Goal: Task Accomplishment & Management: Complete application form

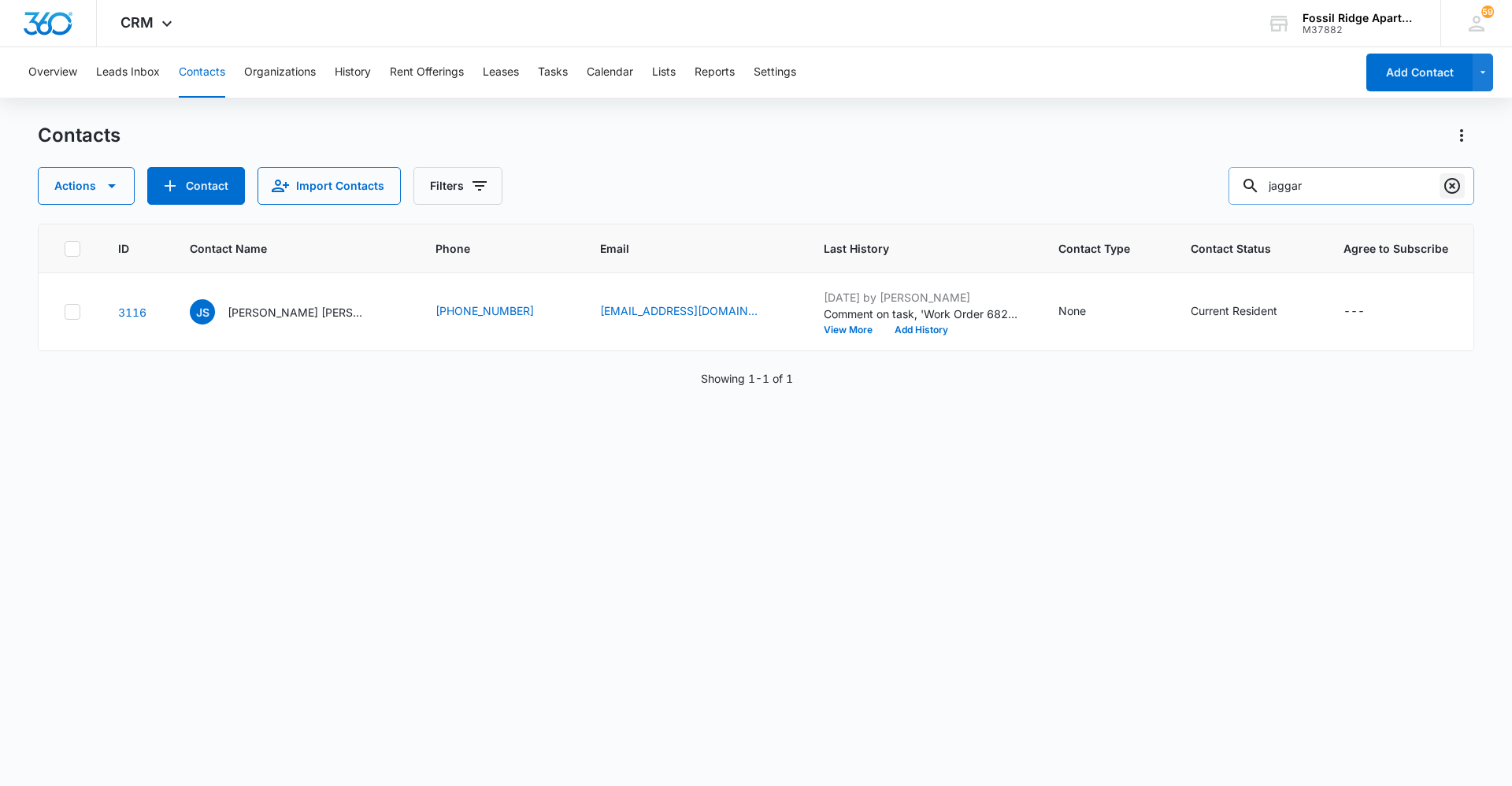
click at [1451, 185] on icon "Clear" at bounding box center [1452, 185] width 15 height 15
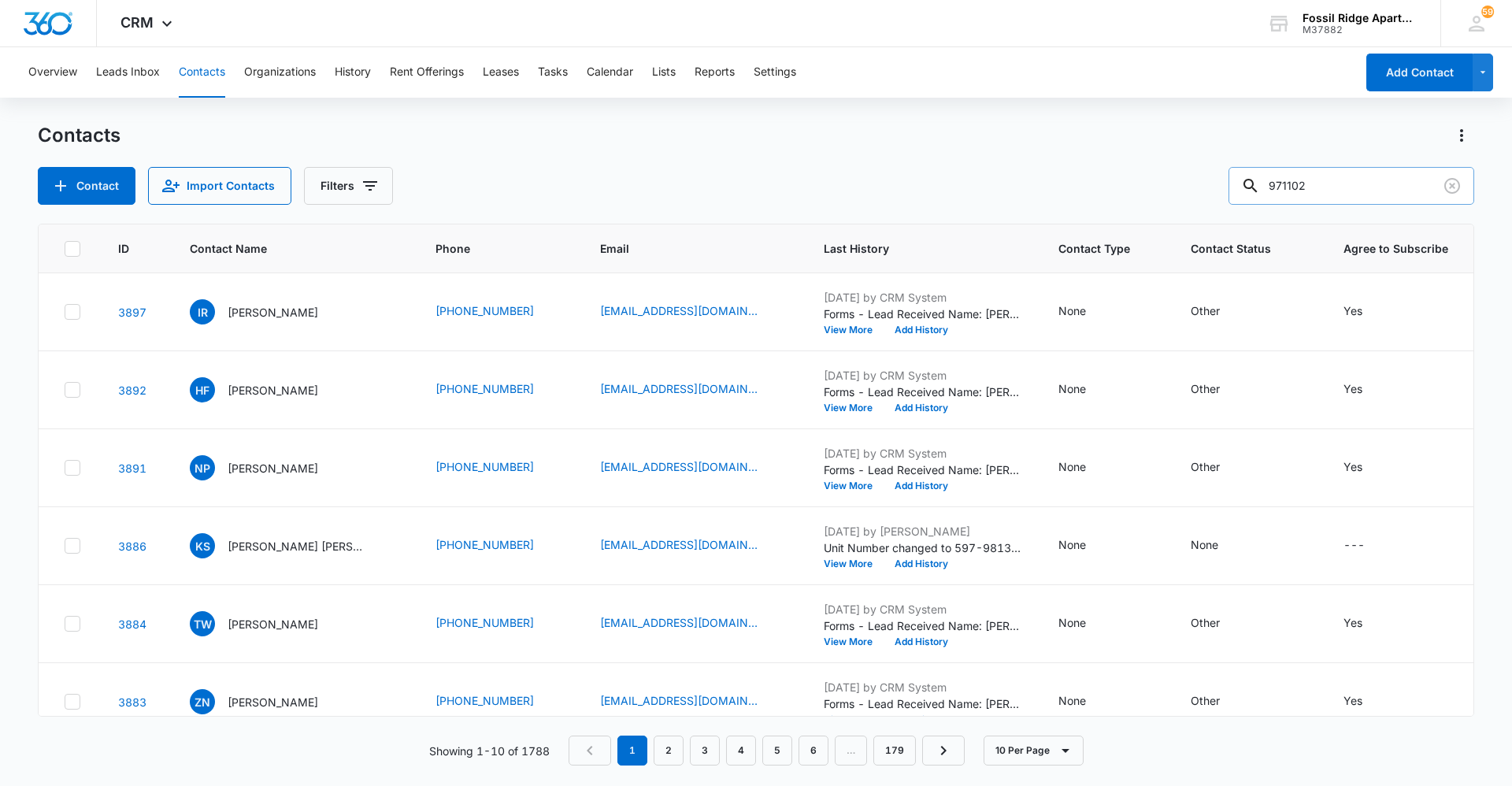
type input "971102"
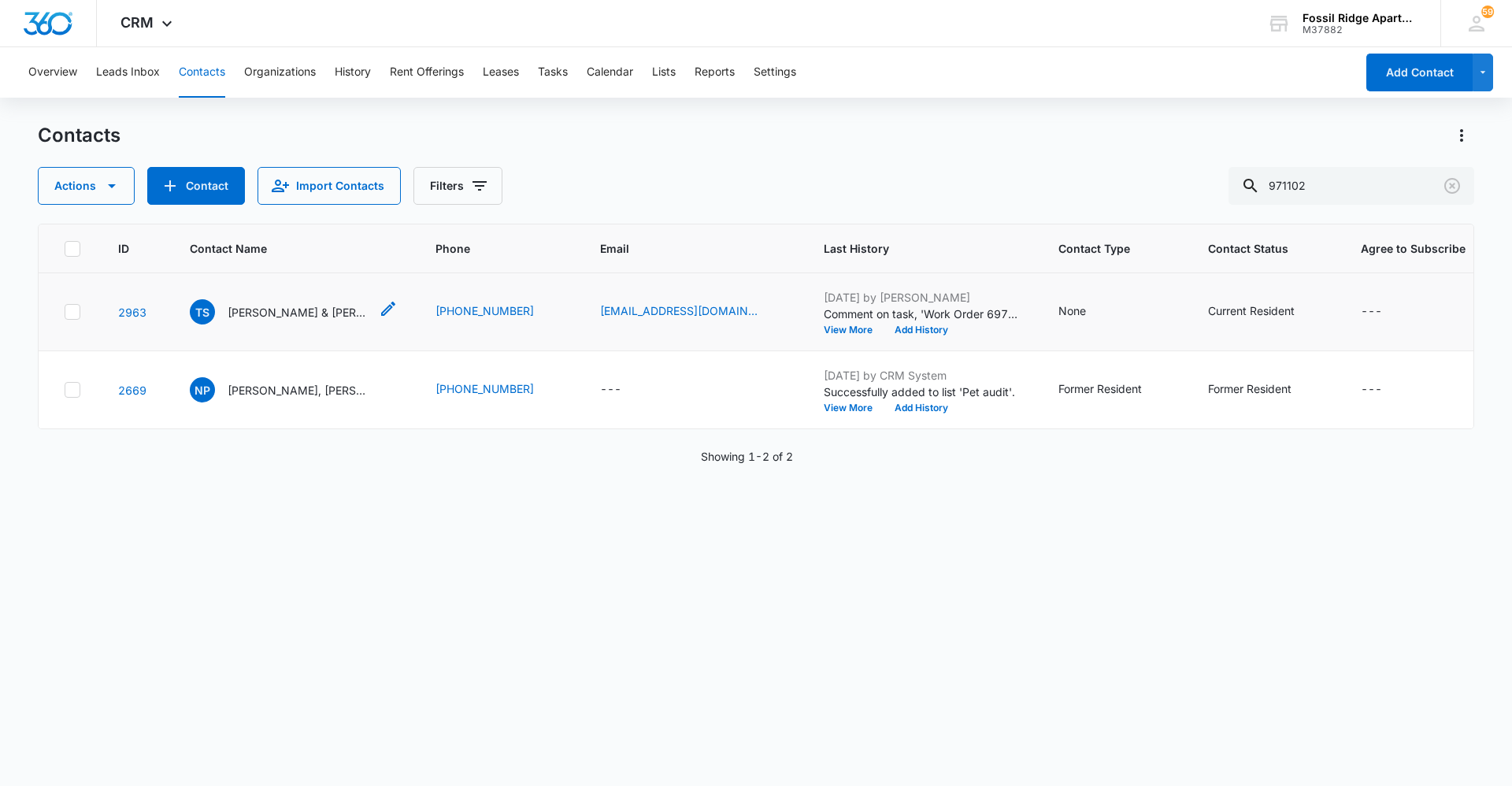
click at [318, 313] on p "[PERSON_NAME] & [PERSON_NAME]" at bounding box center [298, 311] width 141 height 16
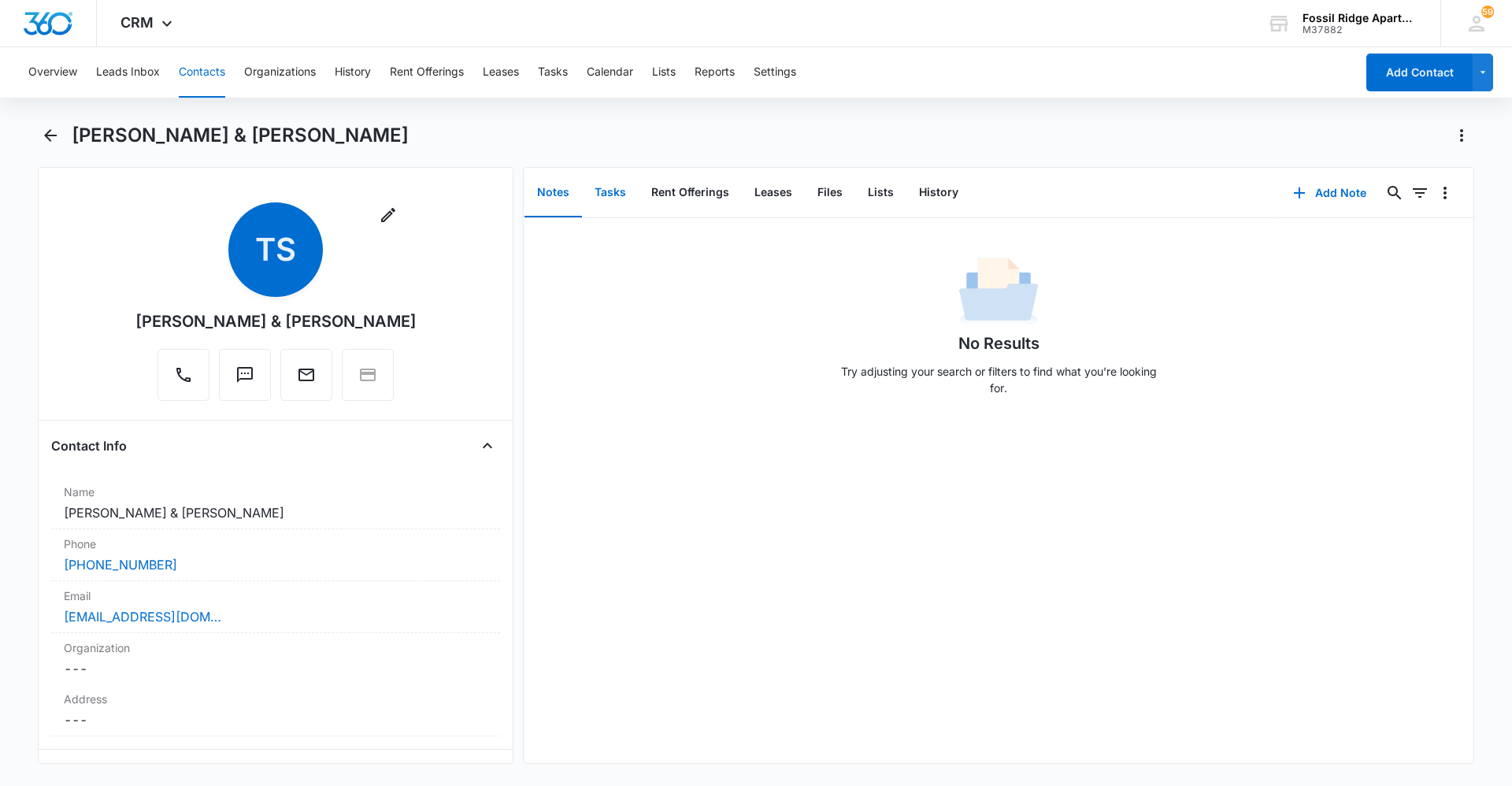
click at [625, 190] on button "Tasks" at bounding box center [610, 193] width 56 height 49
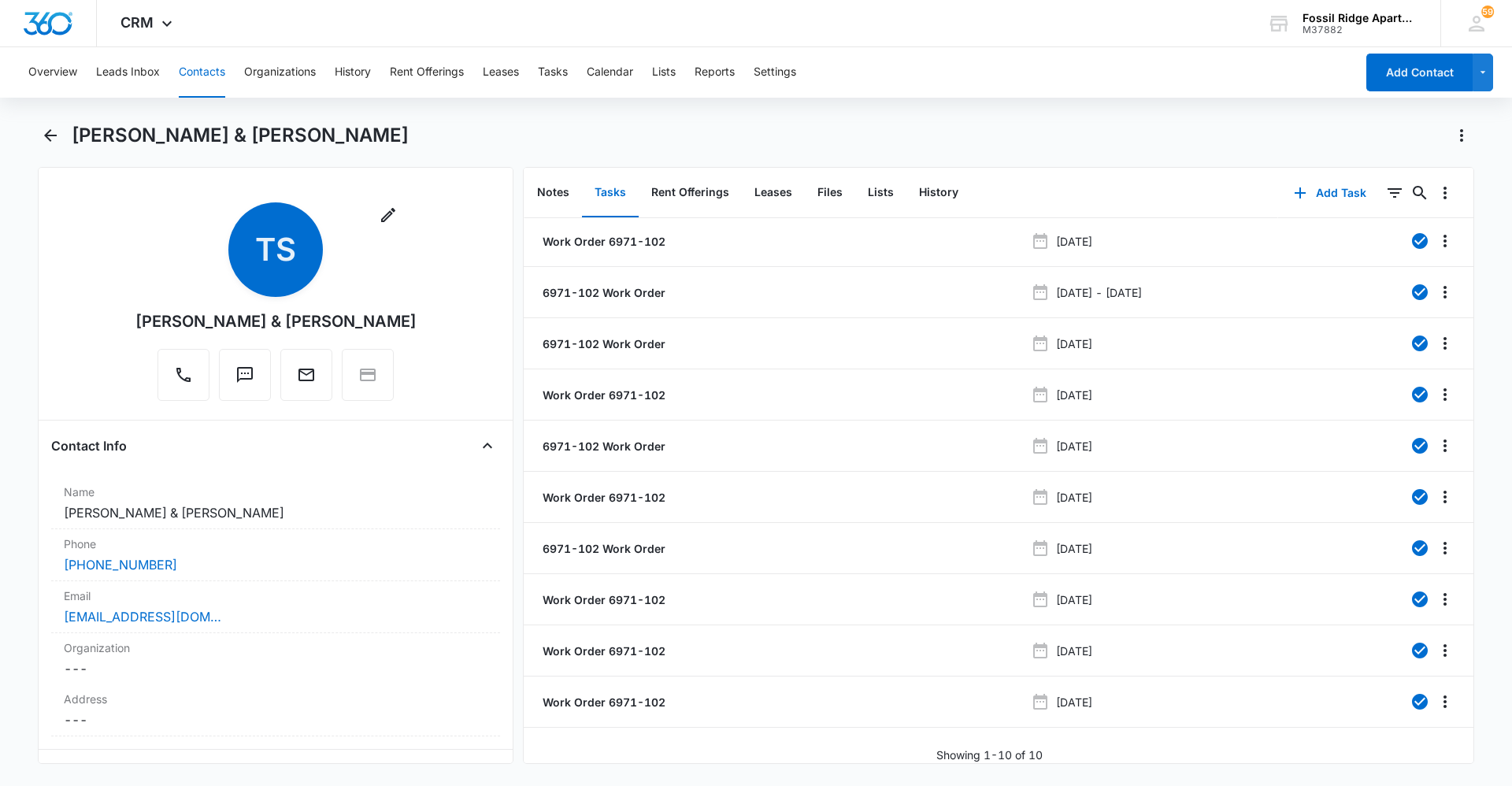
scroll to position [14, 0]
click at [1326, 184] on button "Add Task" at bounding box center [1330, 193] width 104 height 38
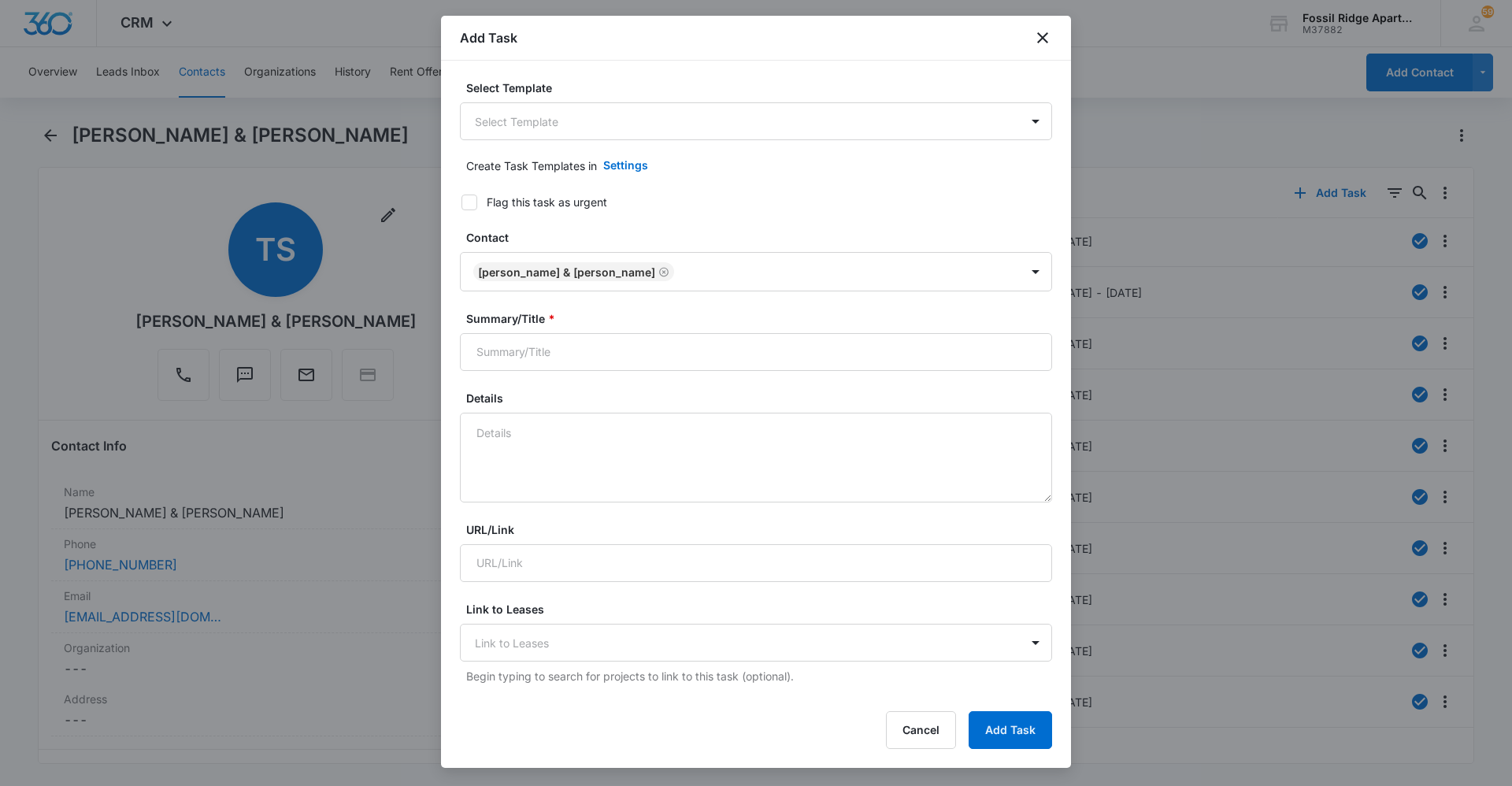
click at [620, 118] on body "CRM Apps Reputation Websites Forms CRM Email Social Content Ads Intelligence Fi…" at bounding box center [756, 393] width 1512 height 786
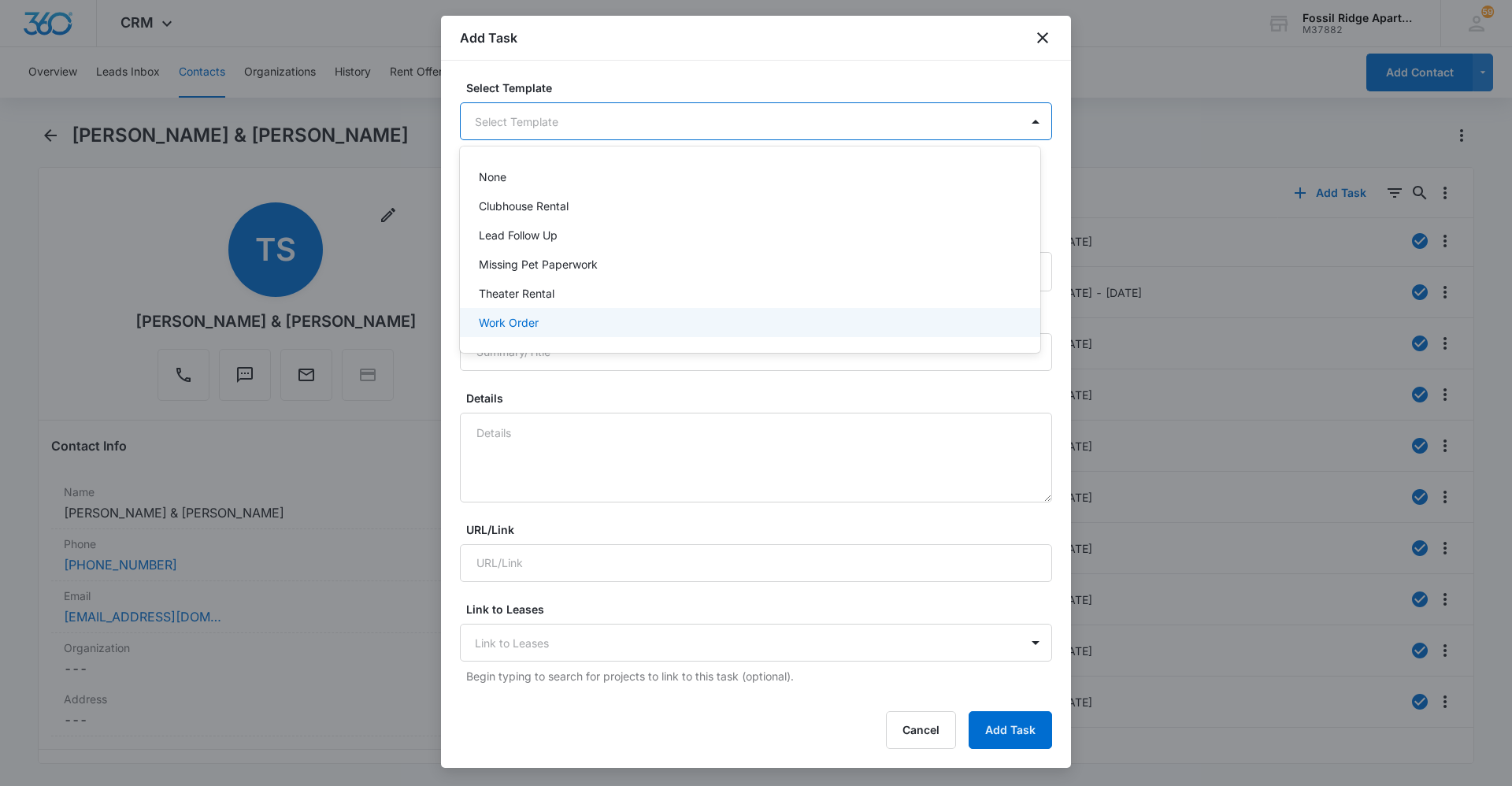
click at [589, 328] on div "Work Order" at bounding box center [748, 322] width 539 height 16
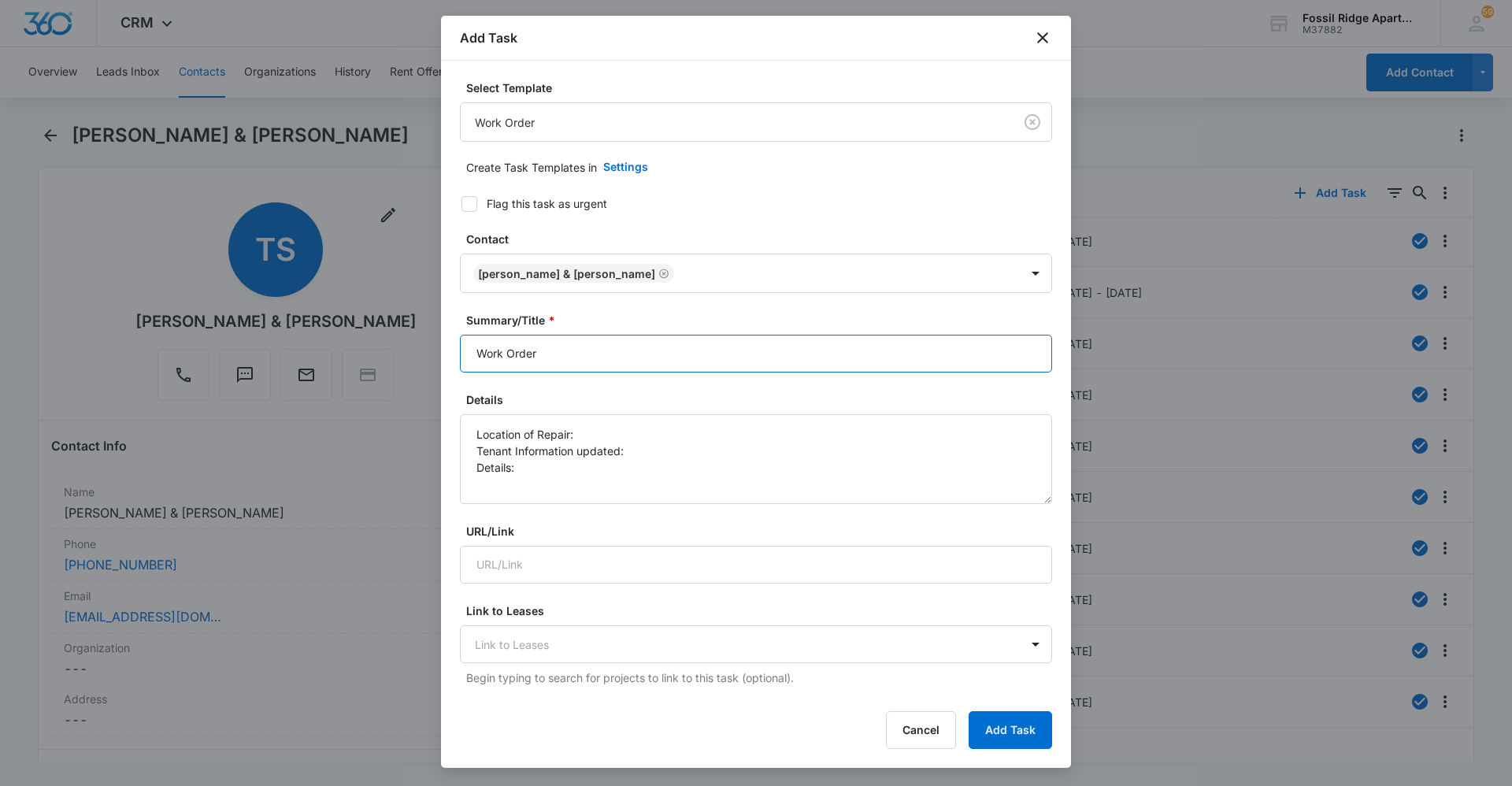
click at [620, 353] on input "Work Order" at bounding box center [756, 354] width 592 height 38
type input "Work Order 6971-102"
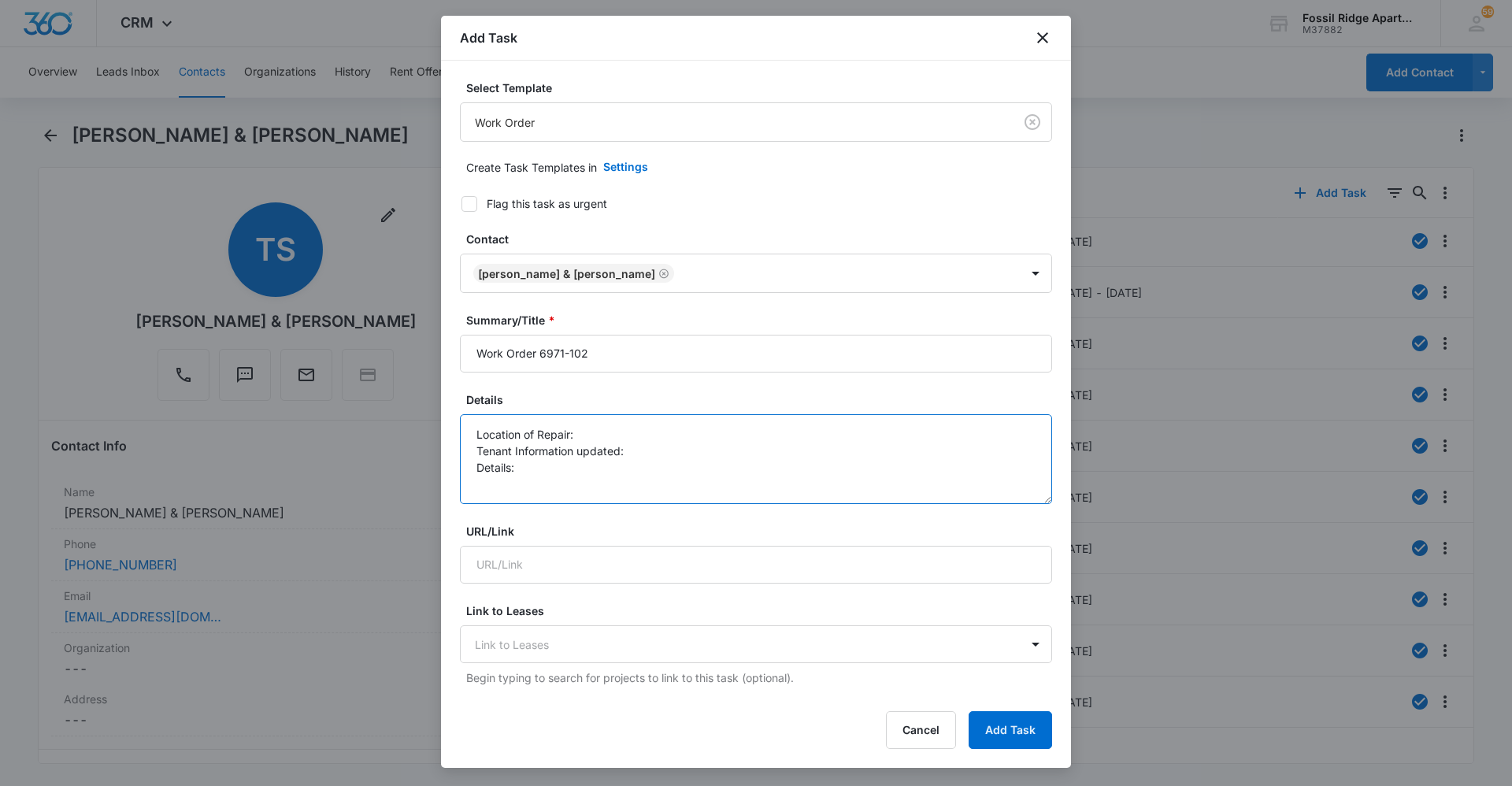
click at [604, 435] on textarea "Location of Repair: Tenant Information updated: Details:" at bounding box center [756, 459] width 592 height 90
click at [646, 457] on textarea "Location of Repair: Master Bathroom Tenant Information updated: Details:" at bounding box center [756, 459] width 592 height 90
click at [551, 473] on textarea "Location of Repair: Master Bathroom Tenant Information updated: yes Details:" at bounding box center [756, 459] width 592 height 90
click at [682, 465] on textarea "Location of Repair: Master Bathroom Tenant Information updated: yes Details: Ma…" at bounding box center [756, 459] width 592 height 90
click at [961, 464] on textarea "Location of Repair: Master Bathroom Tenant Information updated: yes Details: Ma…" at bounding box center [756, 459] width 592 height 90
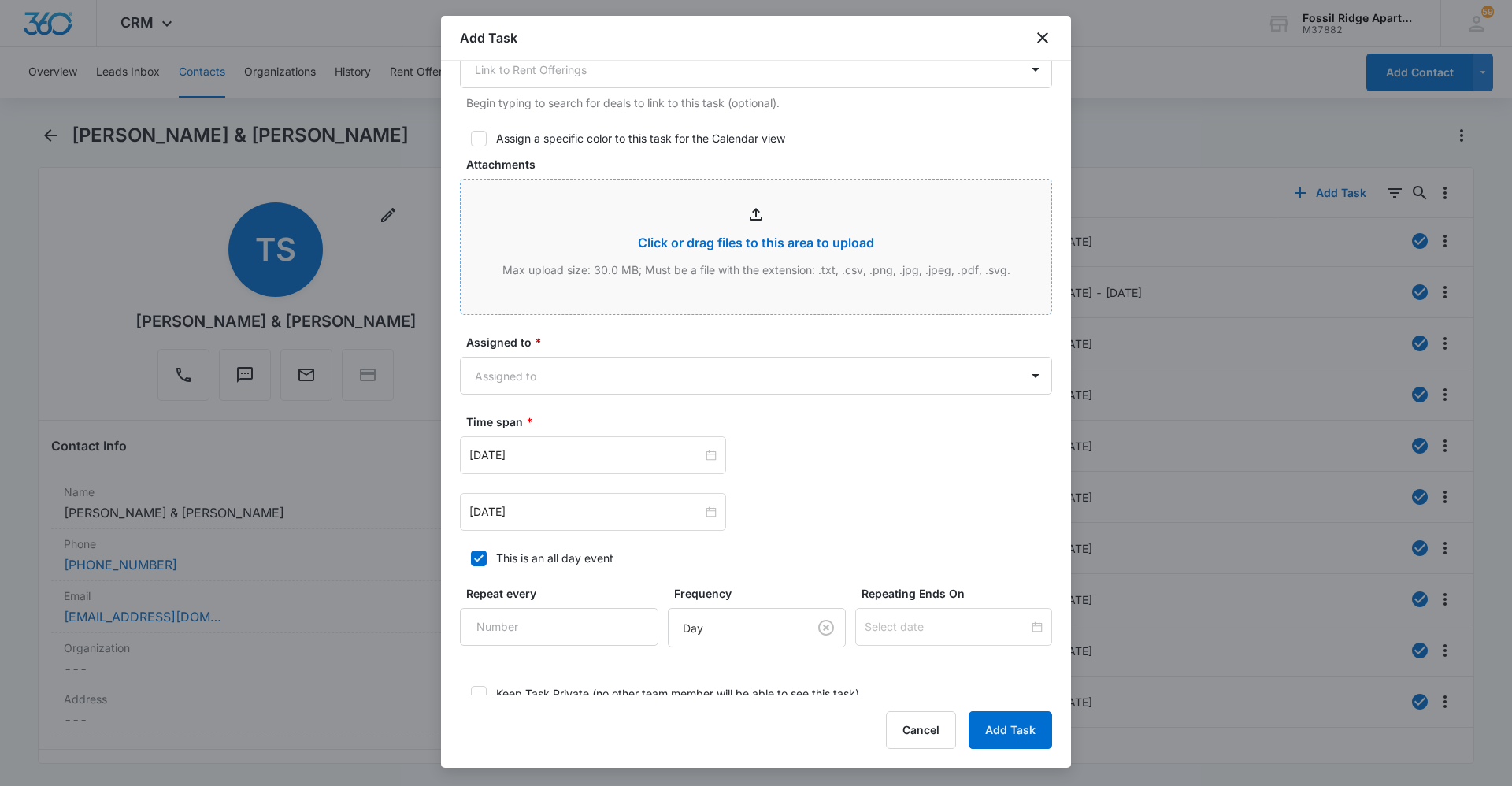
scroll to position [709, 0]
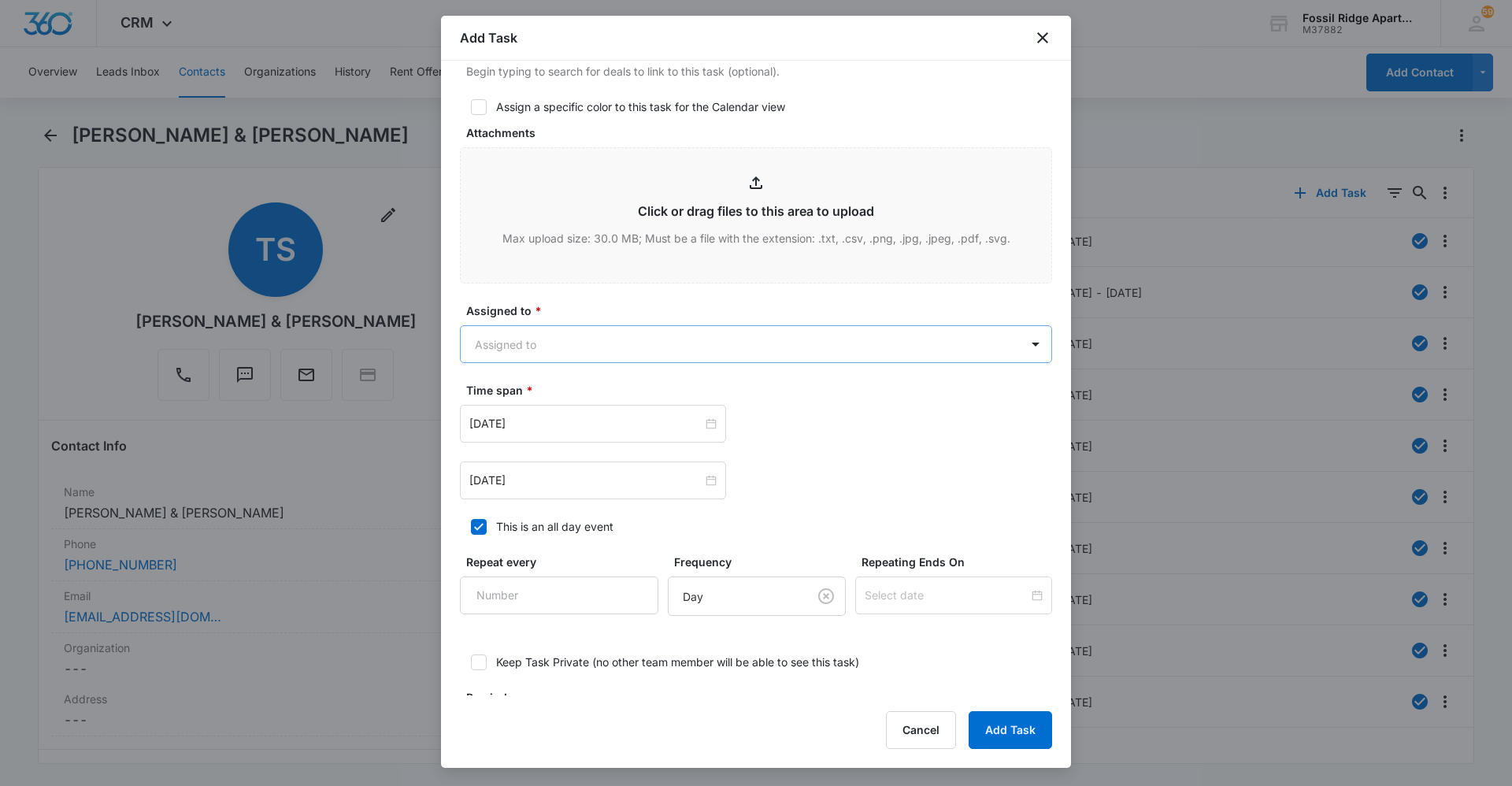
type textarea "Location of Repair: Master Bathroom Tenant Information updated: yes Details: Ma…"
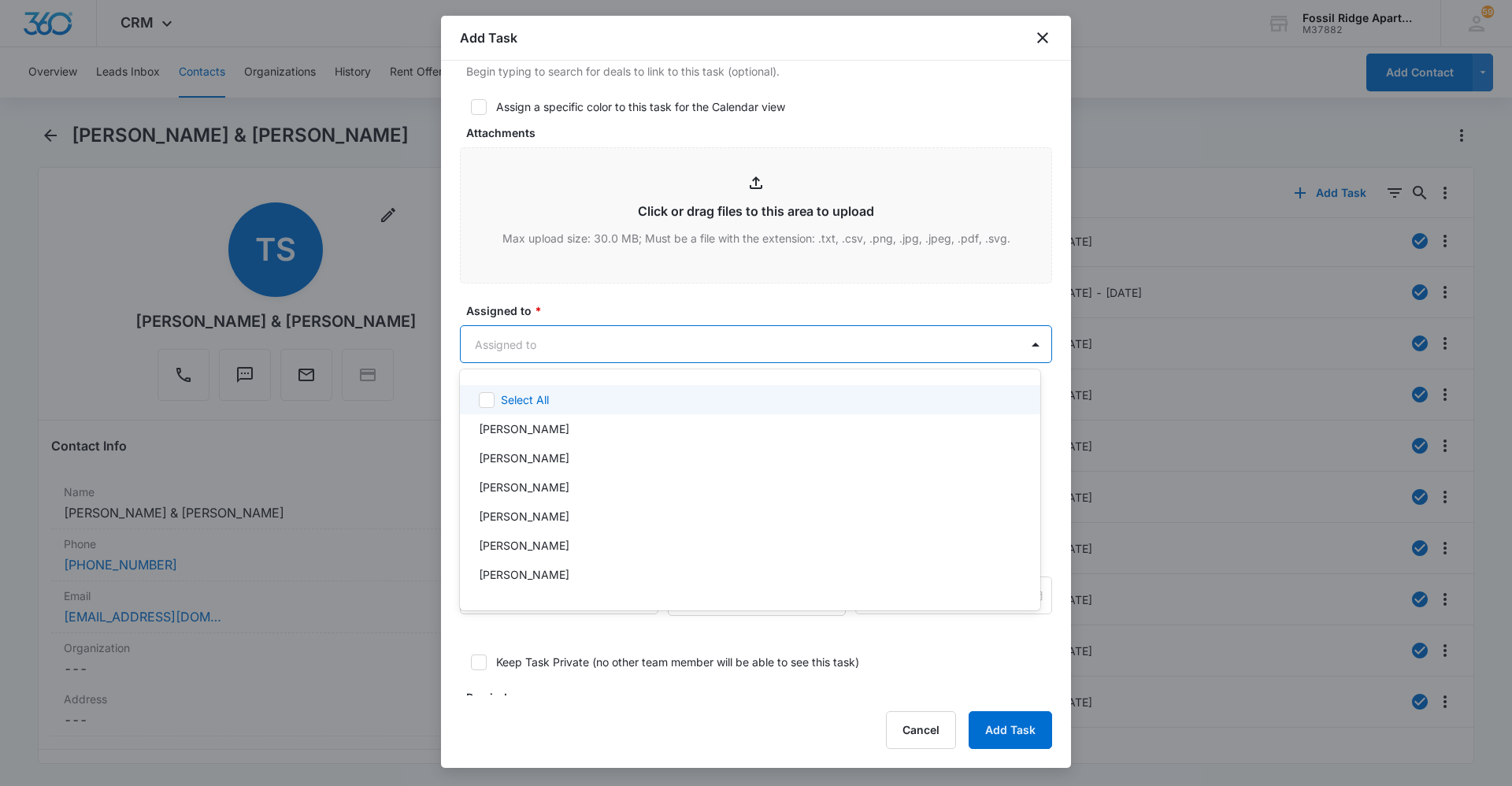
click at [754, 342] on body "CRM Apps Reputation Websites Forms CRM Email Social Content Ads Intelligence Fi…" at bounding box center [756, 393] width 1512 height 786
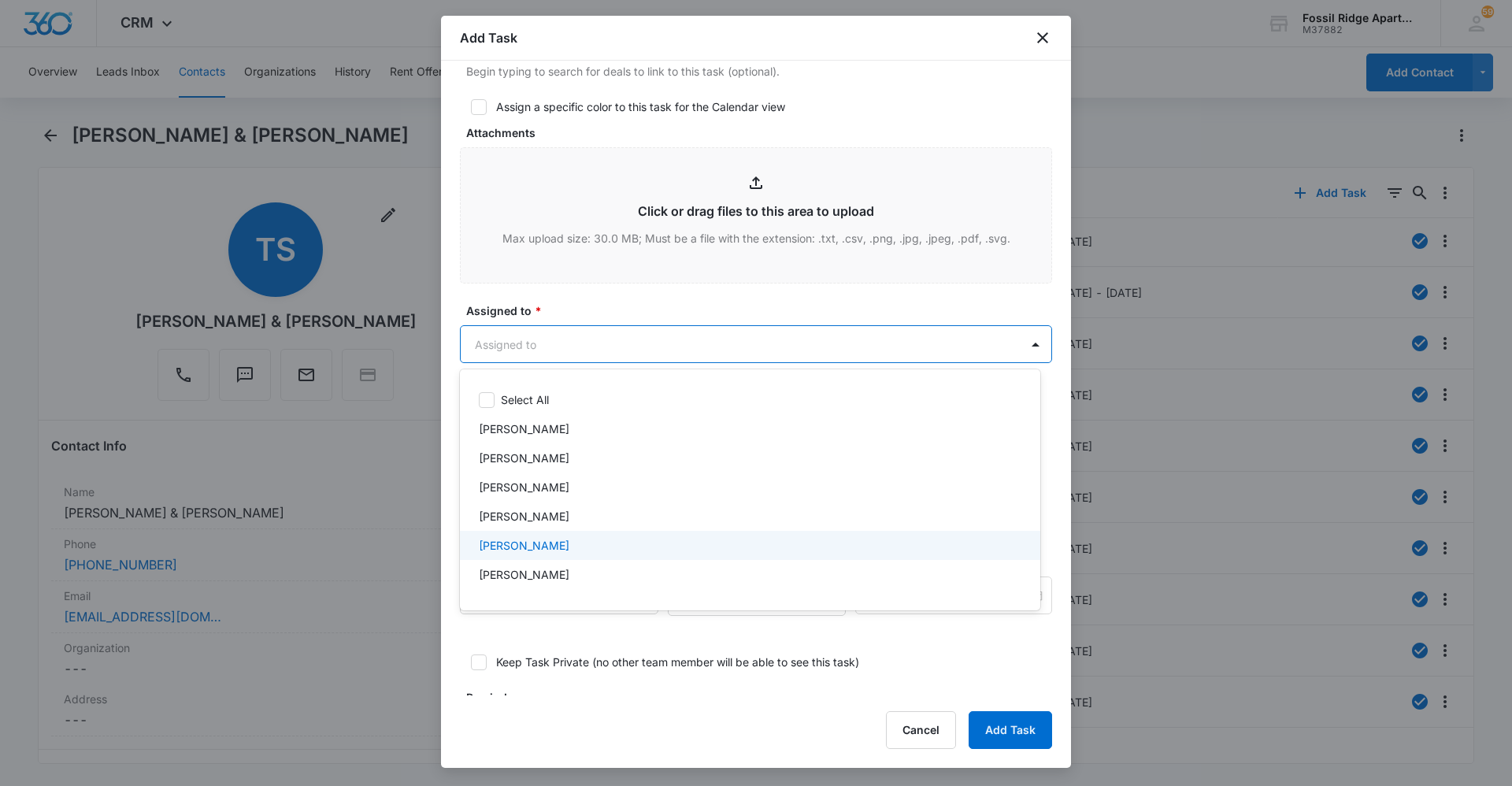
click at [616, 551] on div "[PERSON_NAME]" at bounding box center [748, 545] width 539 height 16
click at [641, 299] on div at bounding box center [756, 393] width 1512 height 786
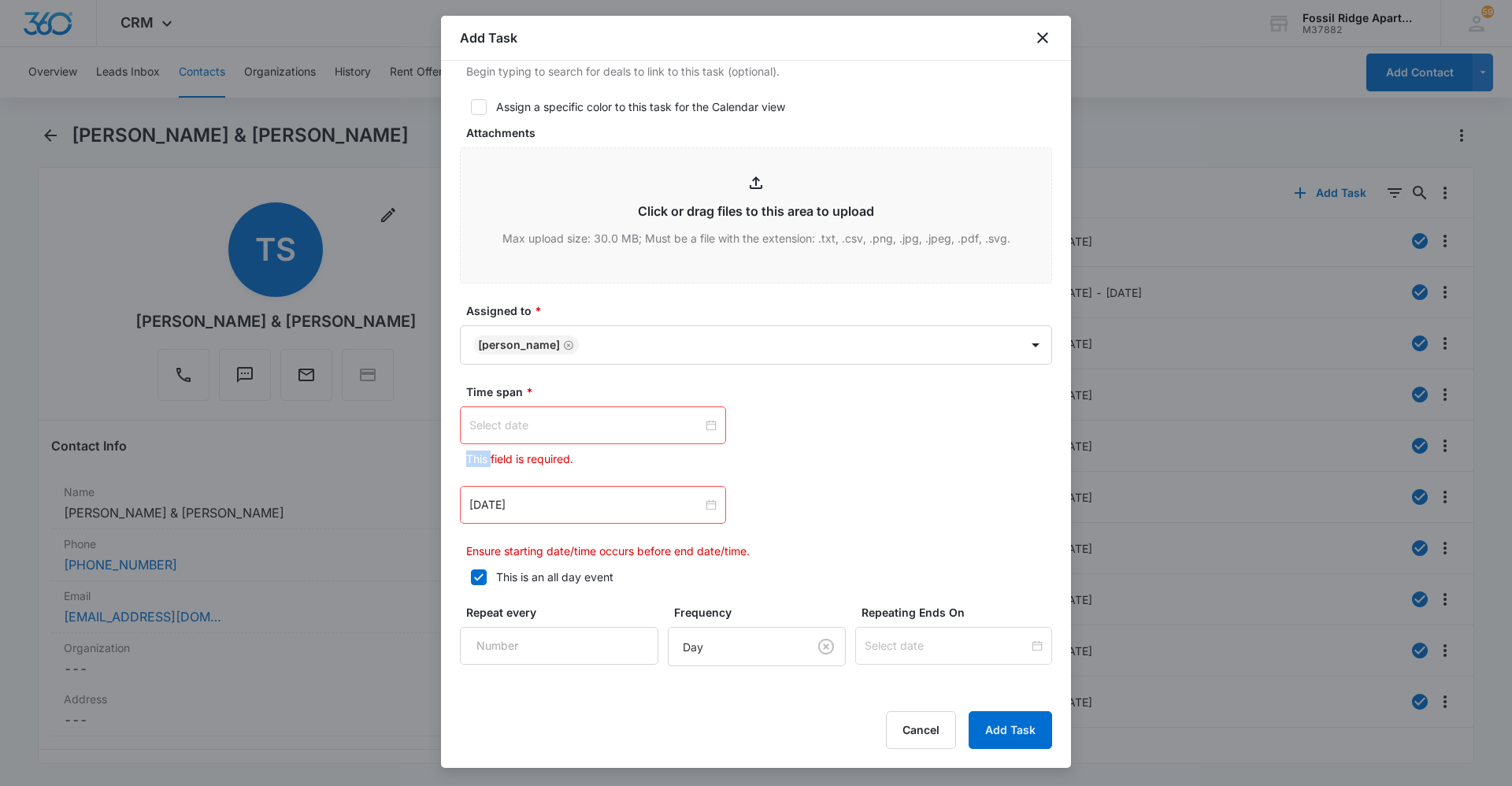
click at [704, 425] on div at bounding box center [593, 425] width 247 height 17
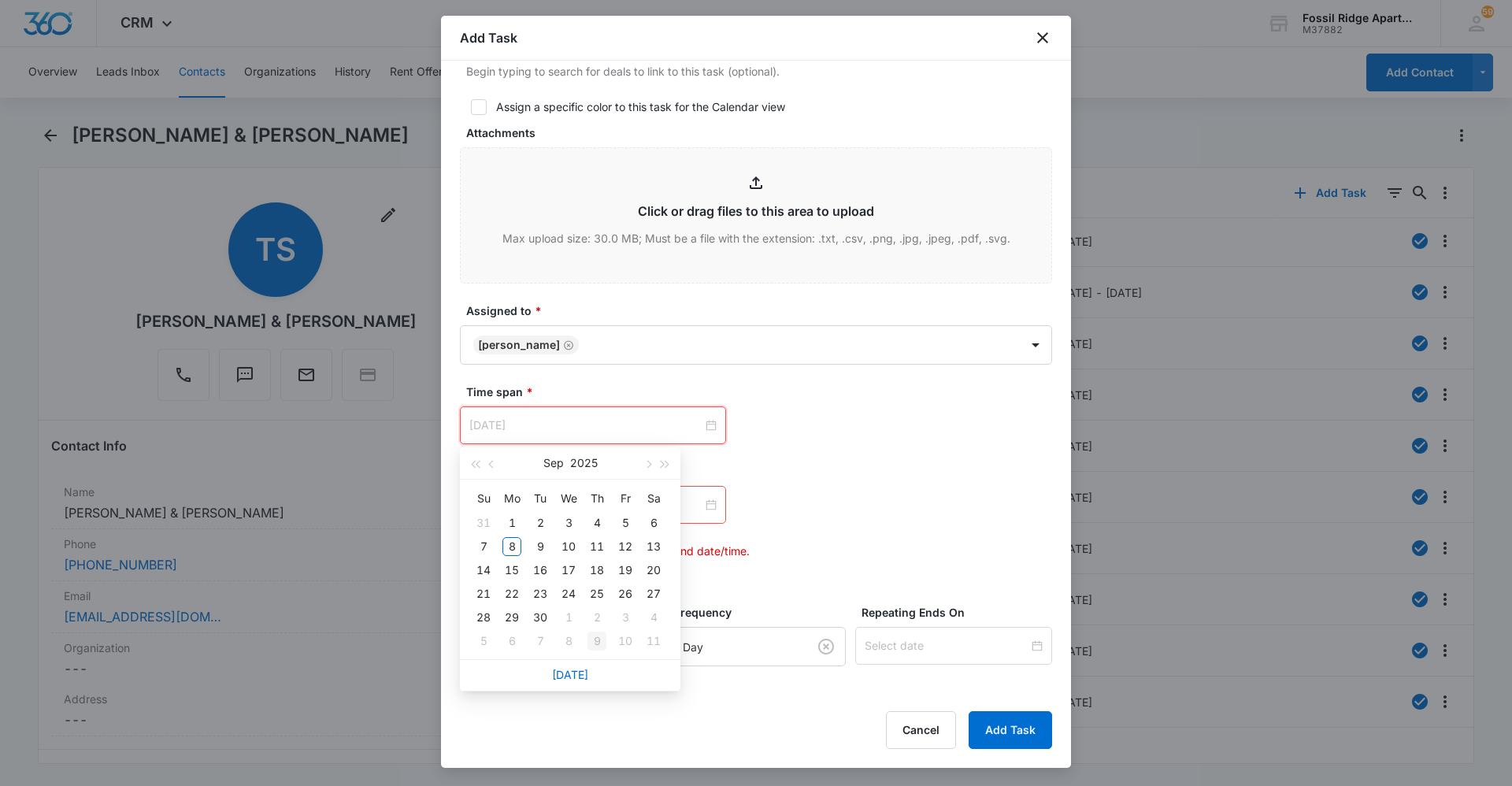
type input "[DATE]"
click at [582, 681] on link "[DATE]" at bounding box center [570, 675] width 36 height 13
type input "[DATE]"
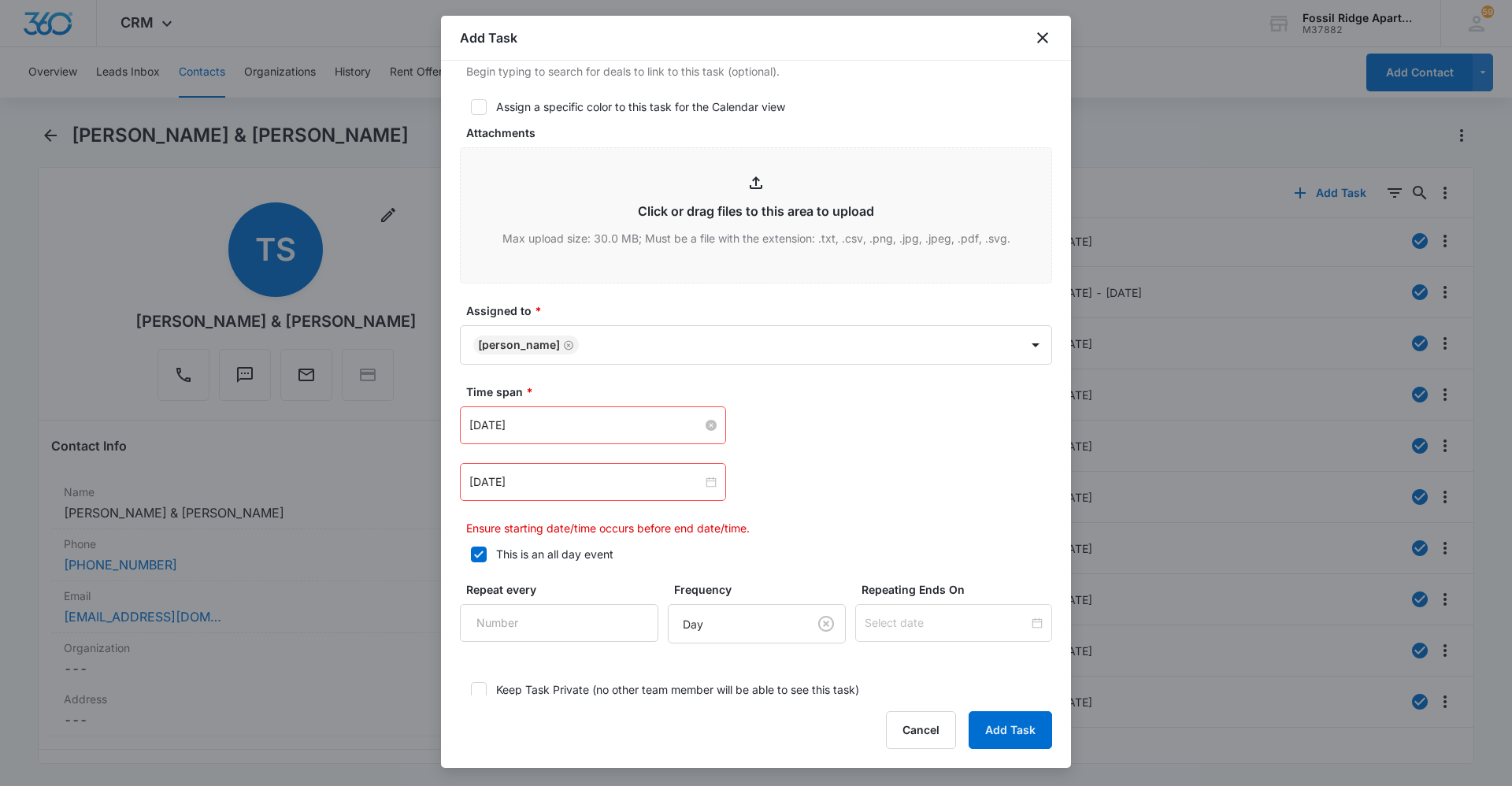
click at [643, 496] on div "[DATE]" at bounding box center [593, 482] width 266 height 38
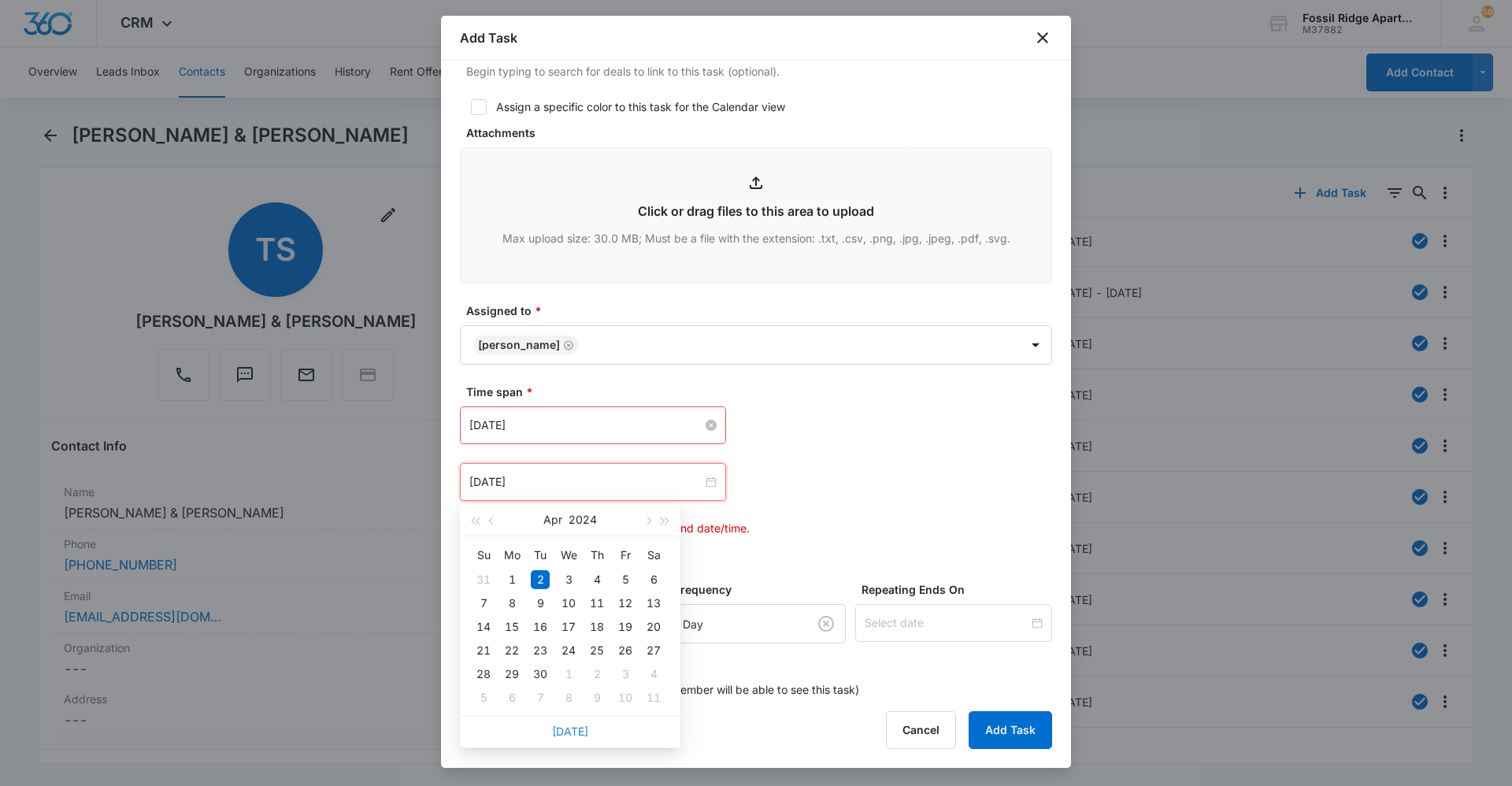
click at [571, 735] on link "[DATE]" at bounding box center [570, 732] width 36 height 13
type input "[DATE]"
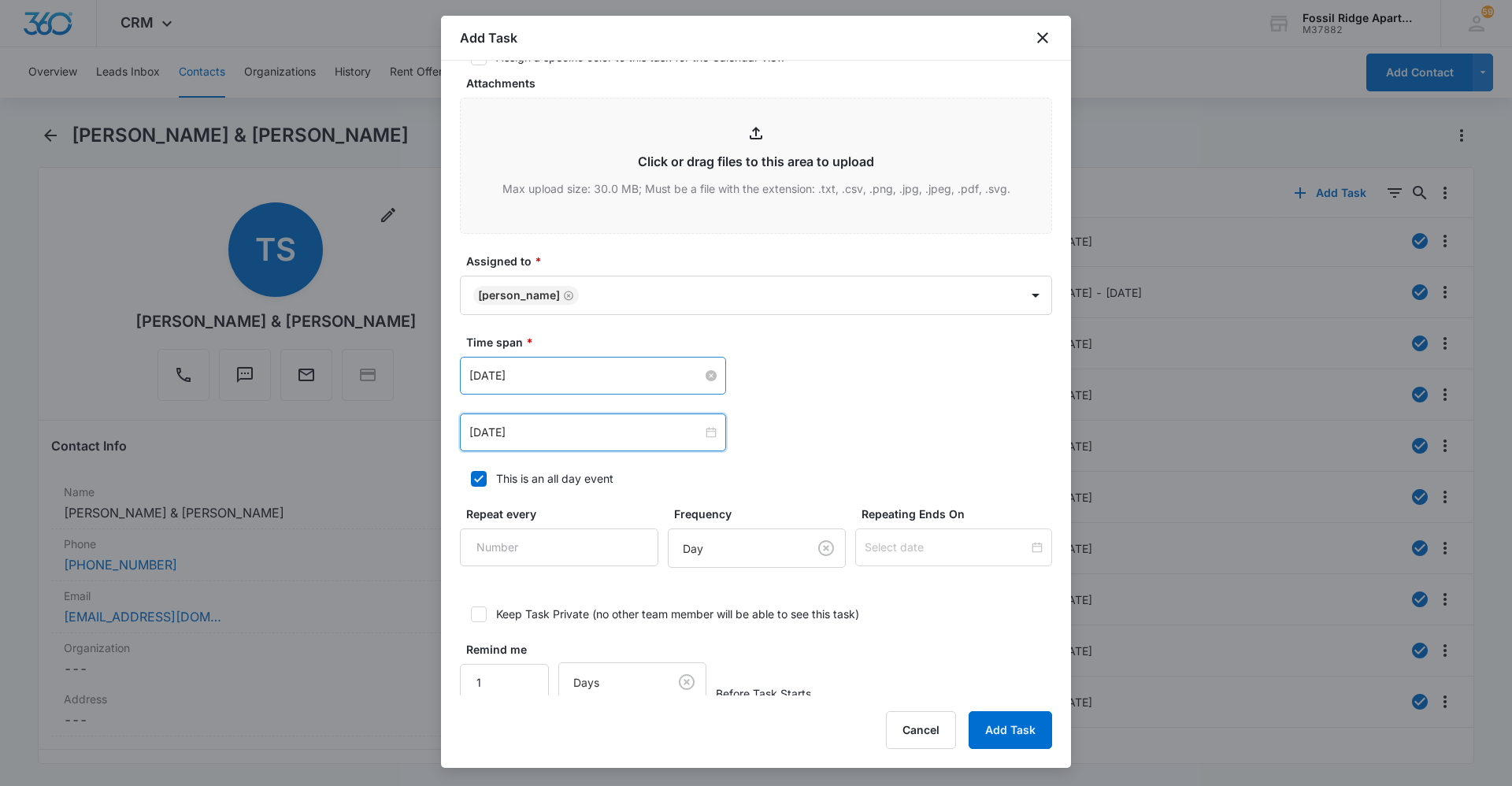
scroll to position [784, 0]
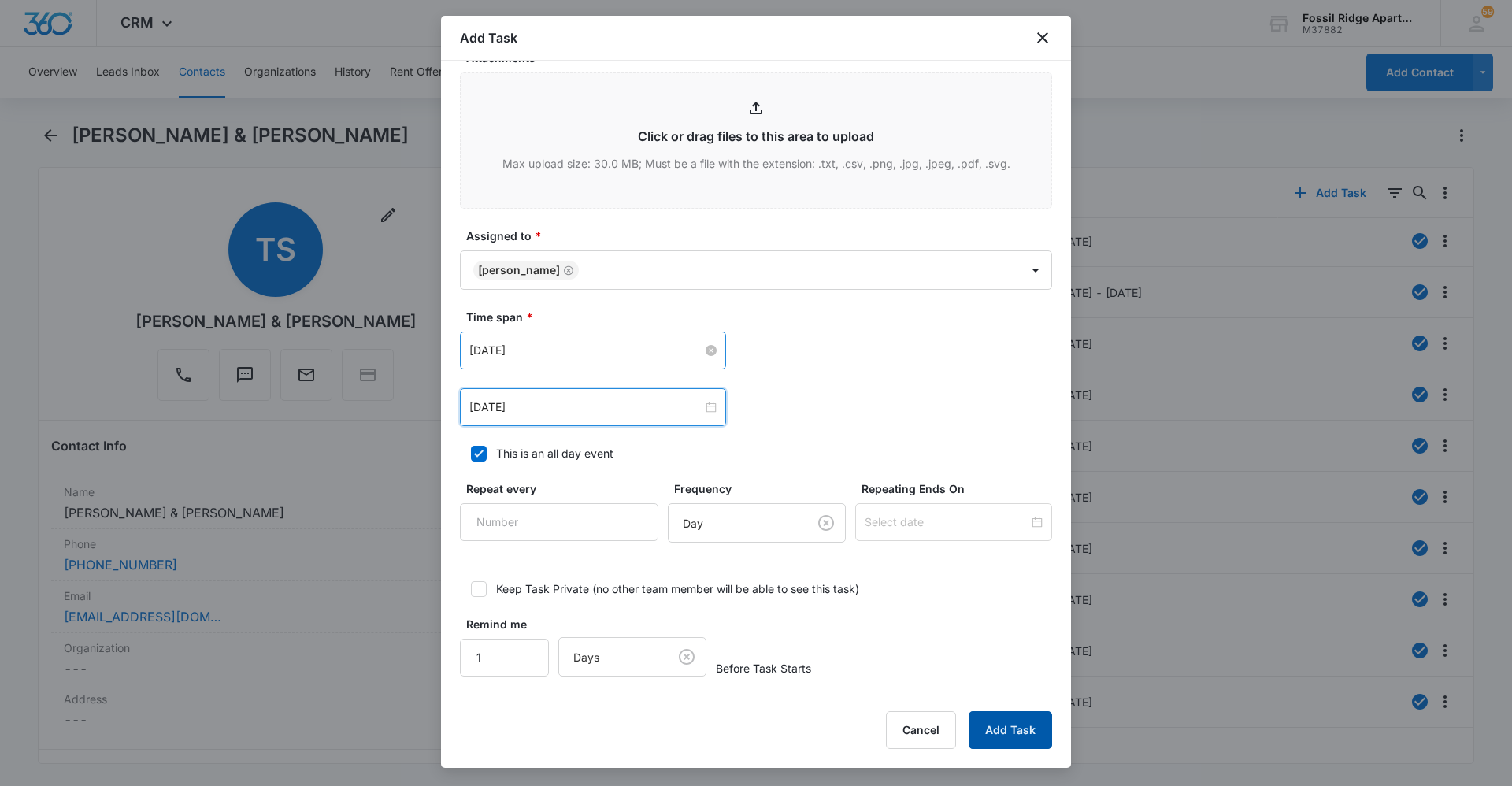
click at [998, 717] on button "Add Task" at bounding box center [1010, 731] width 83 height 38
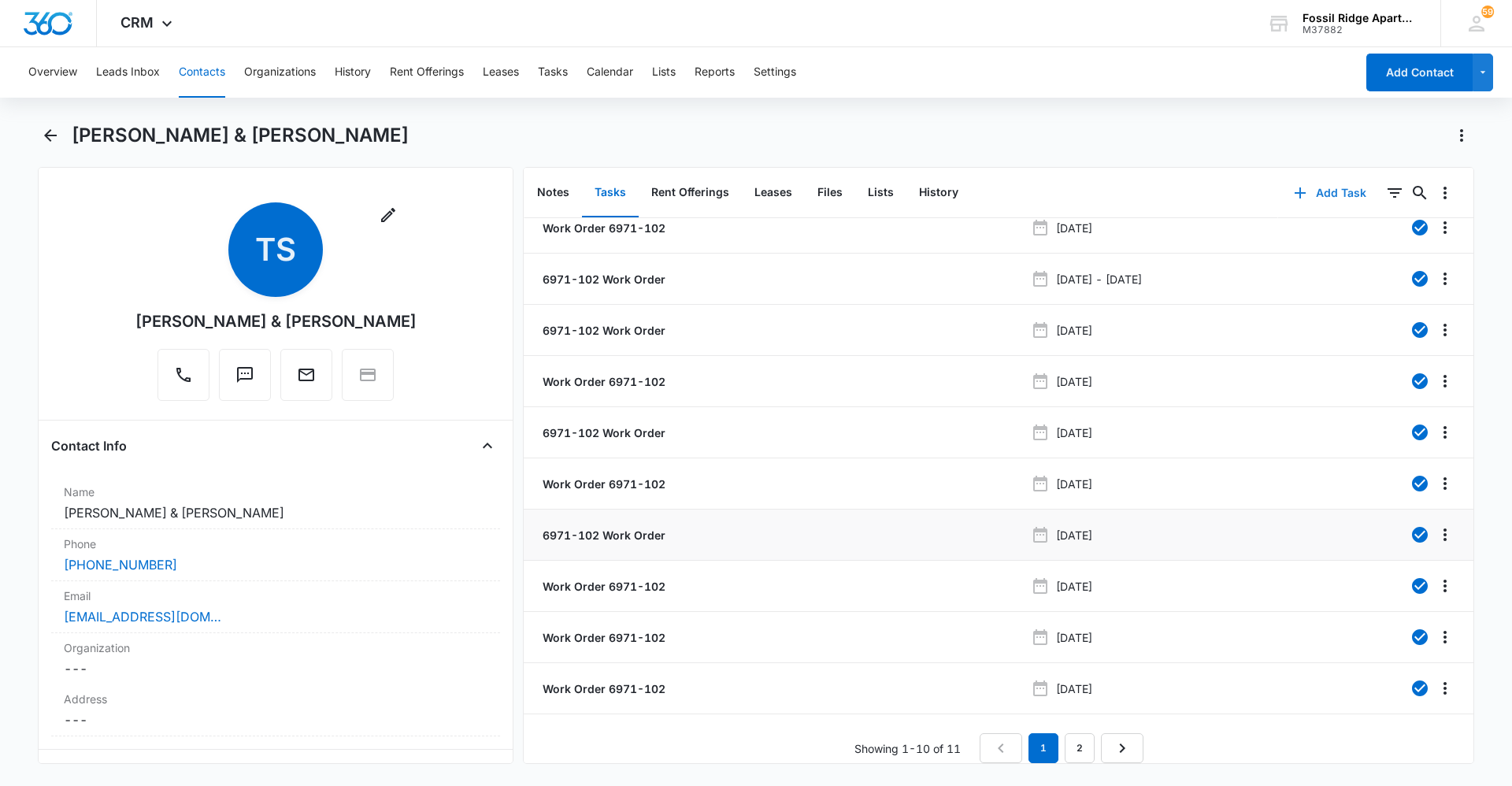
scroll to position [28, 0]
click at [1068, 741] on link "2" at bounding box center [1079, 748] width 30 height 30
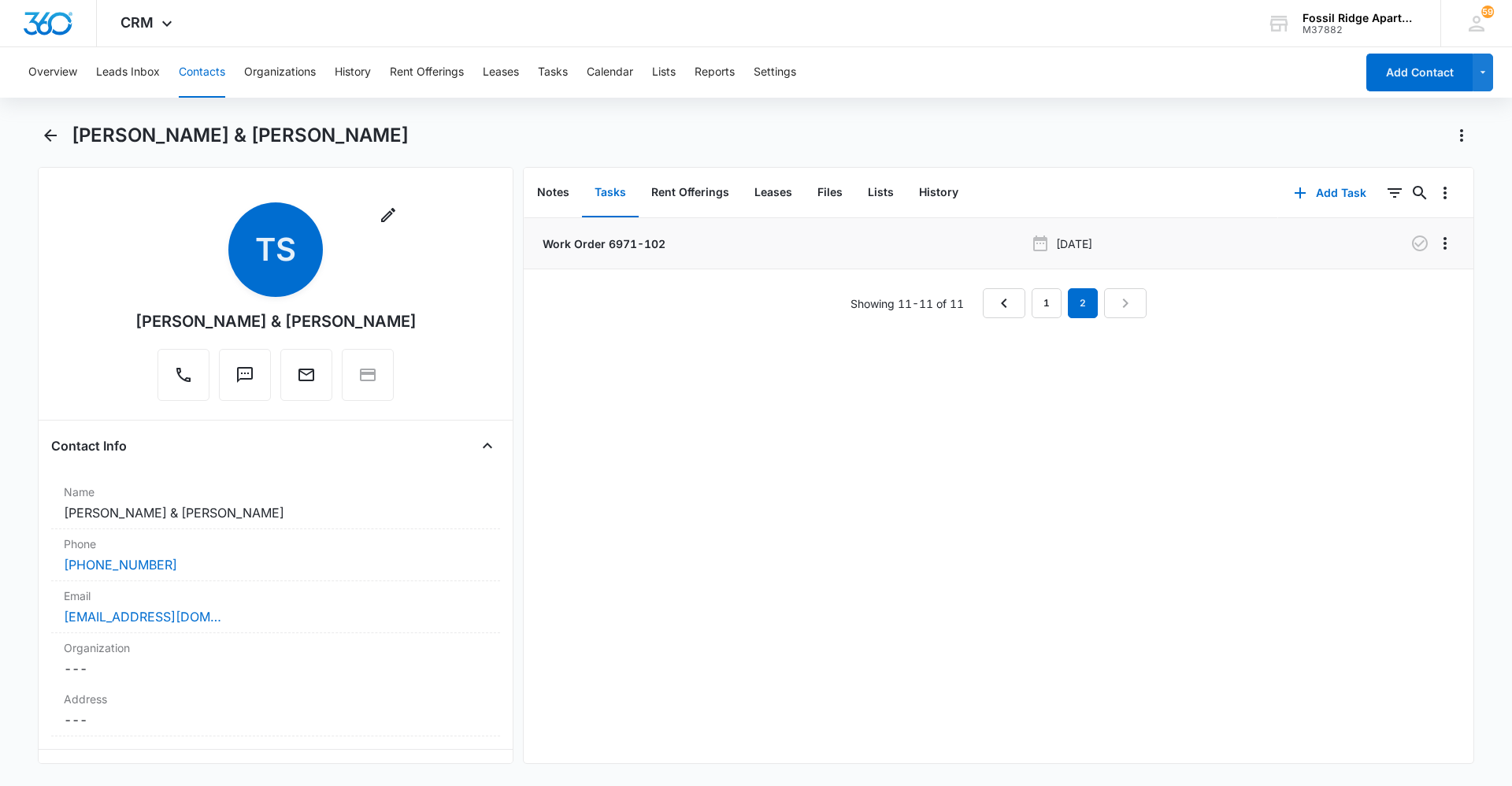
click at [600, 244] on p "Work Order 6971-102" at bounding box center [602, 244] width 126 height 16
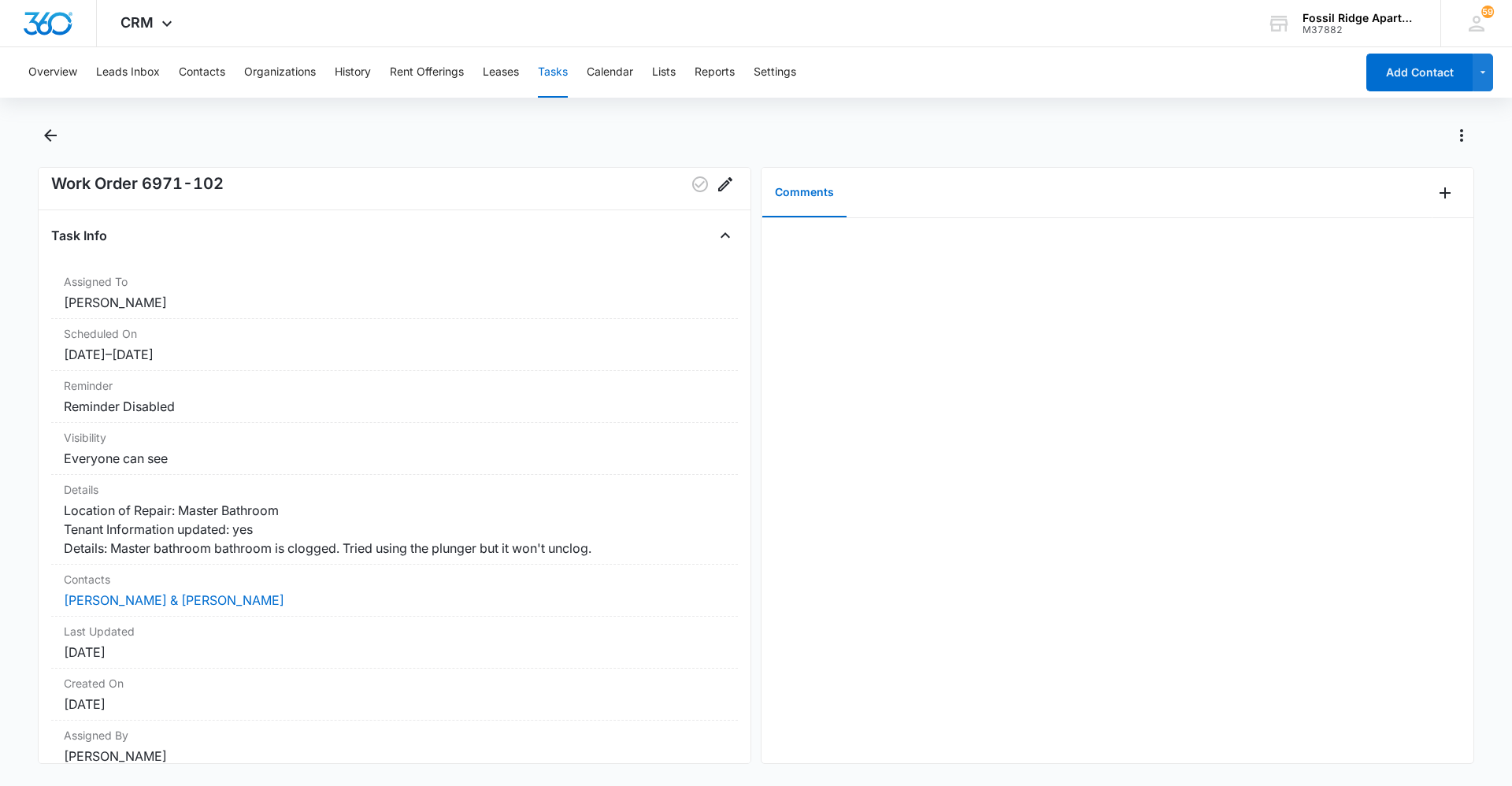
scroll to position [33, 0]
click at [47, 131] on icon "Back" at bounding box center [51, 136] width 19 height 19
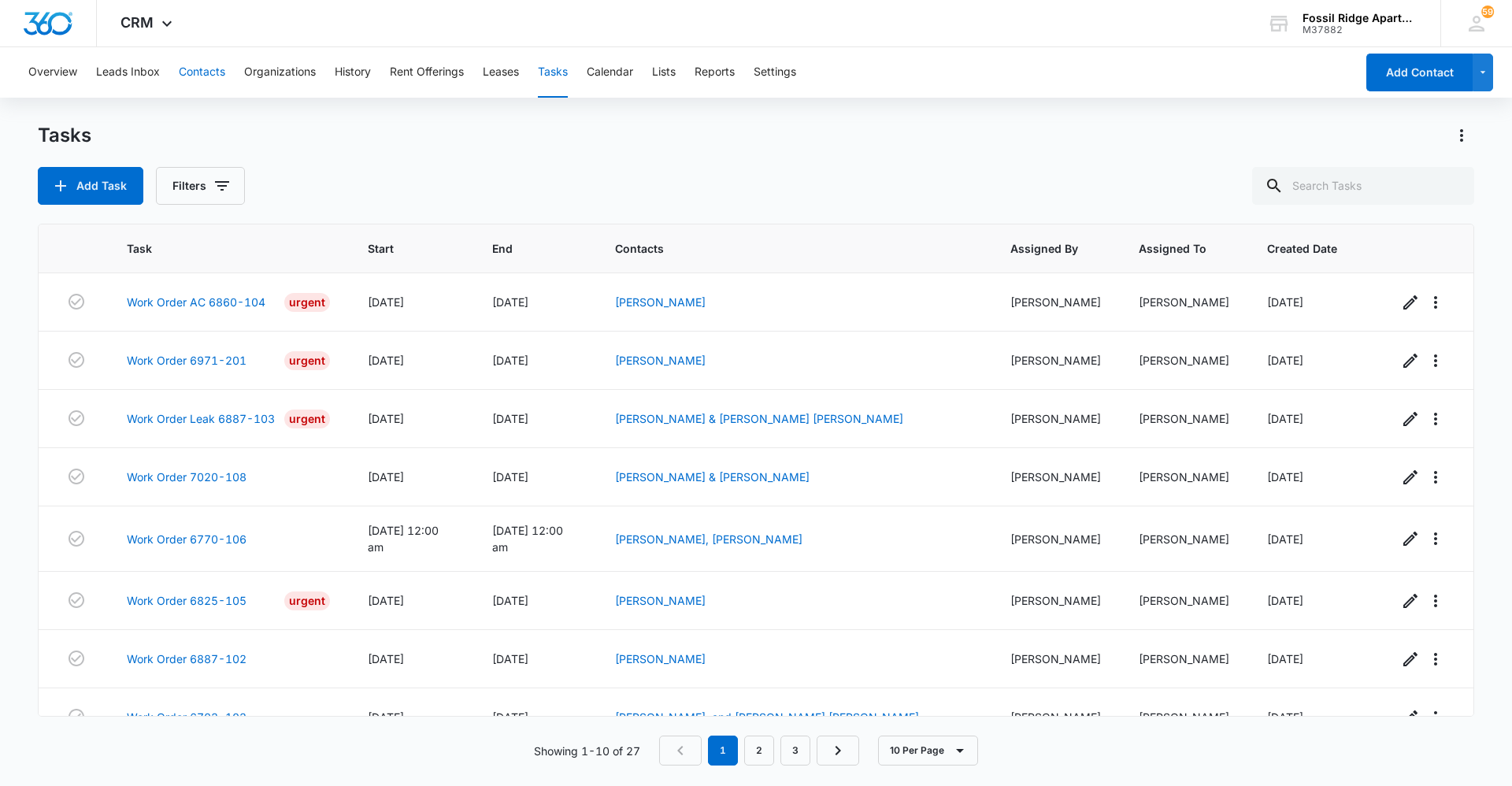
click at [195, 74] on button "Contacts" at bounding box center [201, 72] width 47 height 51
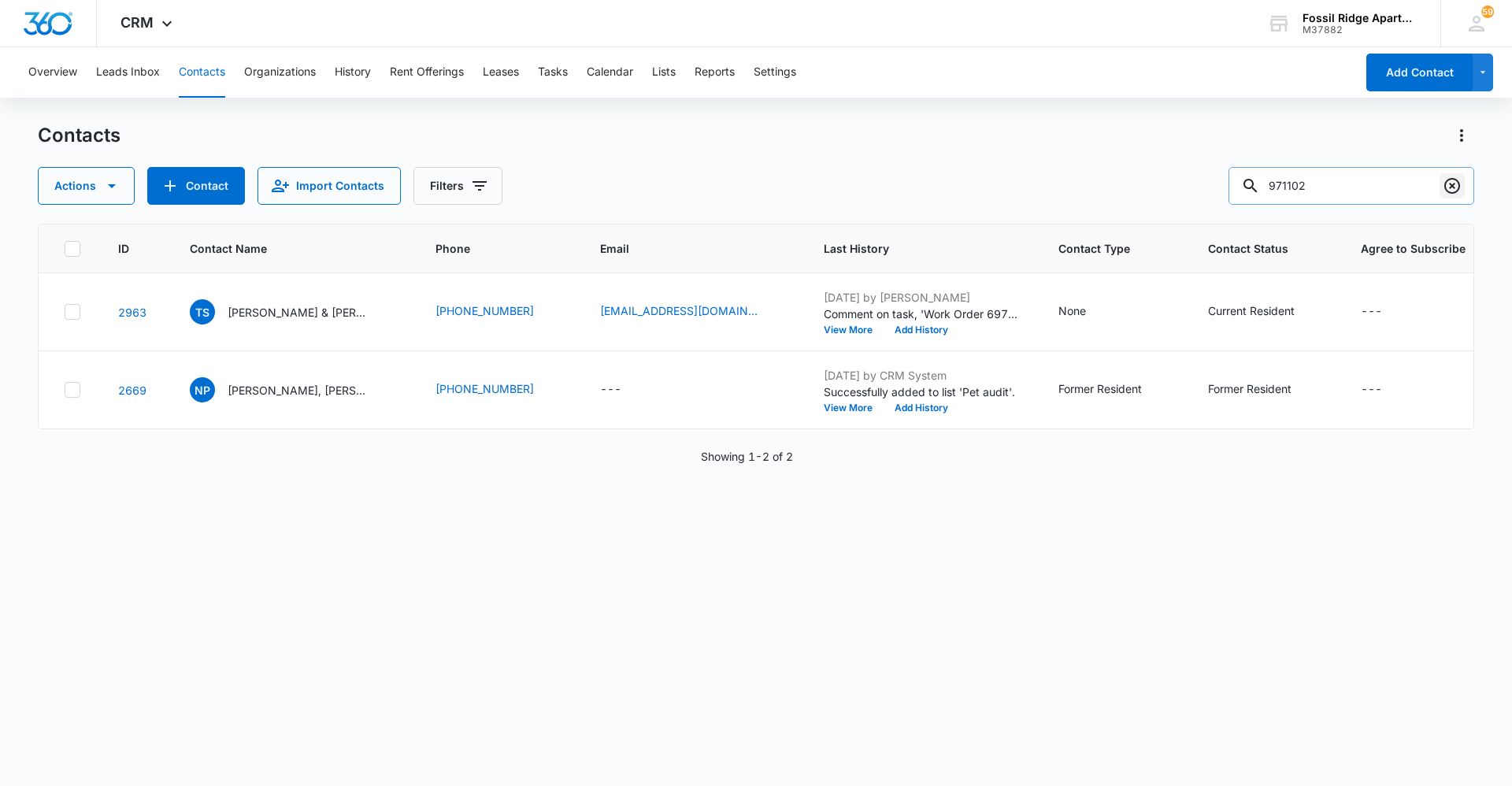
click at [1460, 187] on icon "Clear" at bounding box center [1452, 186] width 19 height 19
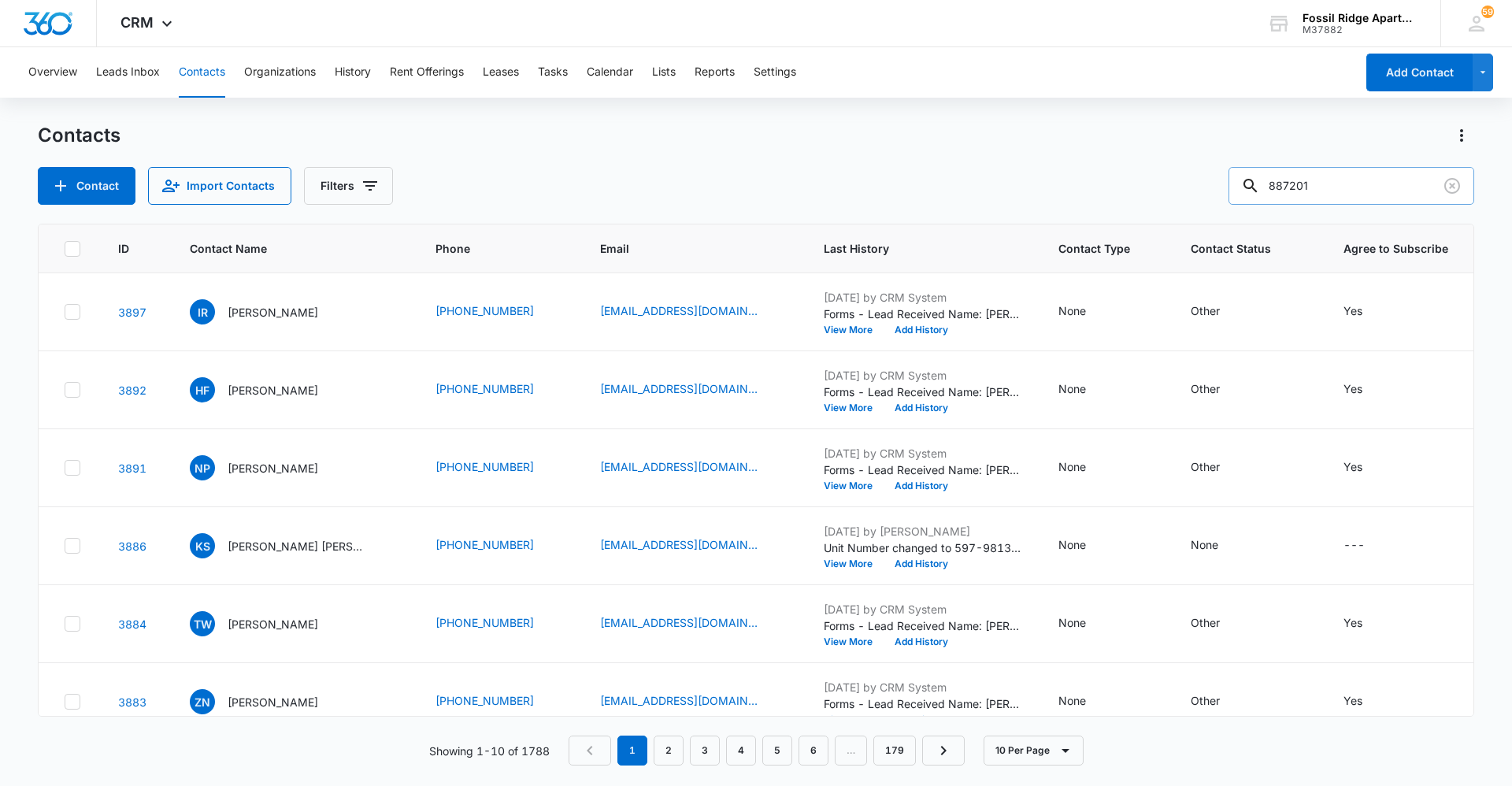
type input "887201"
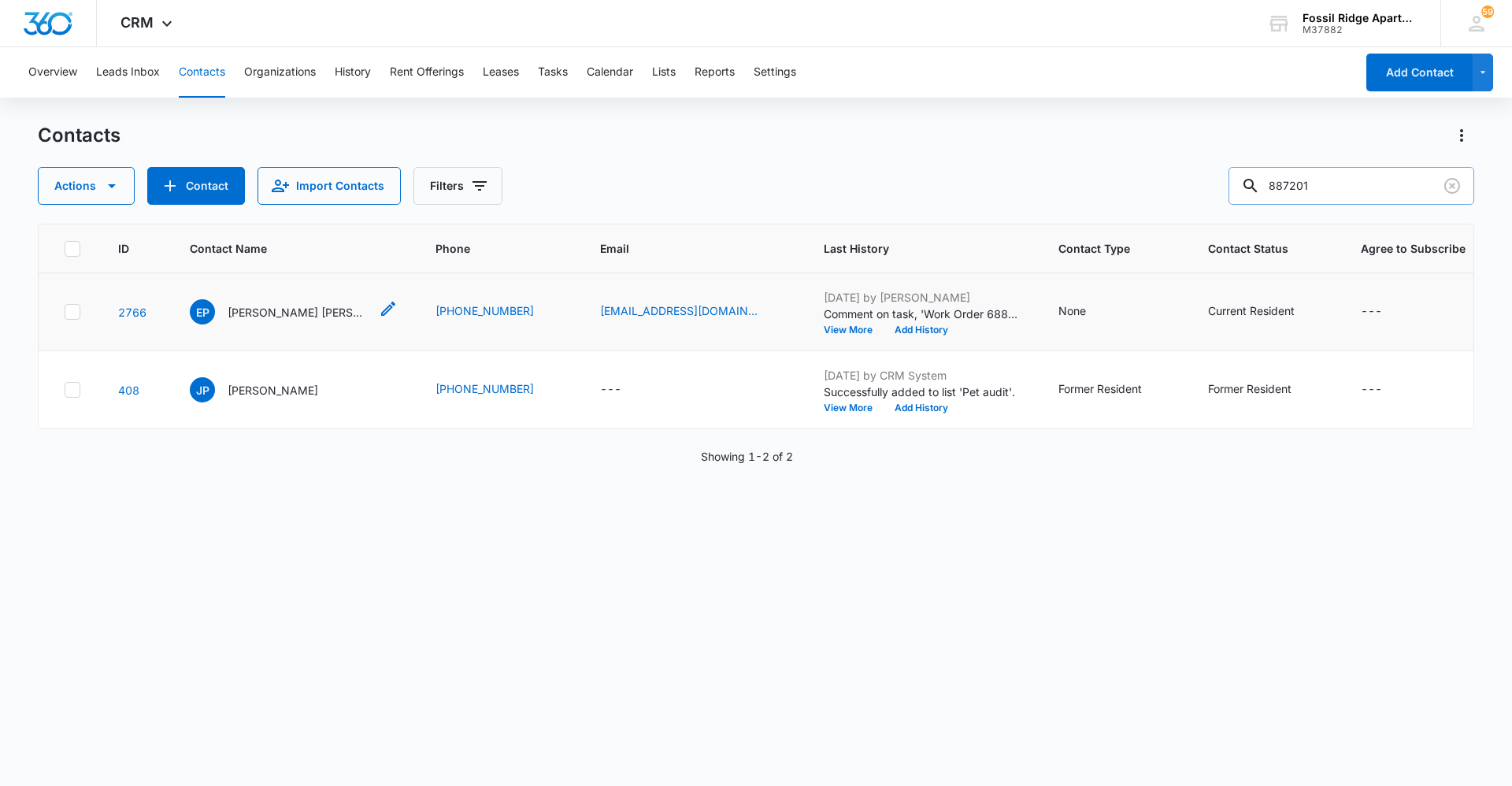
click at [253, 315] on p "[PERSON_NAME] [PERSON_NAME] [PERSON_NAME]" at bounding box center [298, 311] width 141 height 16
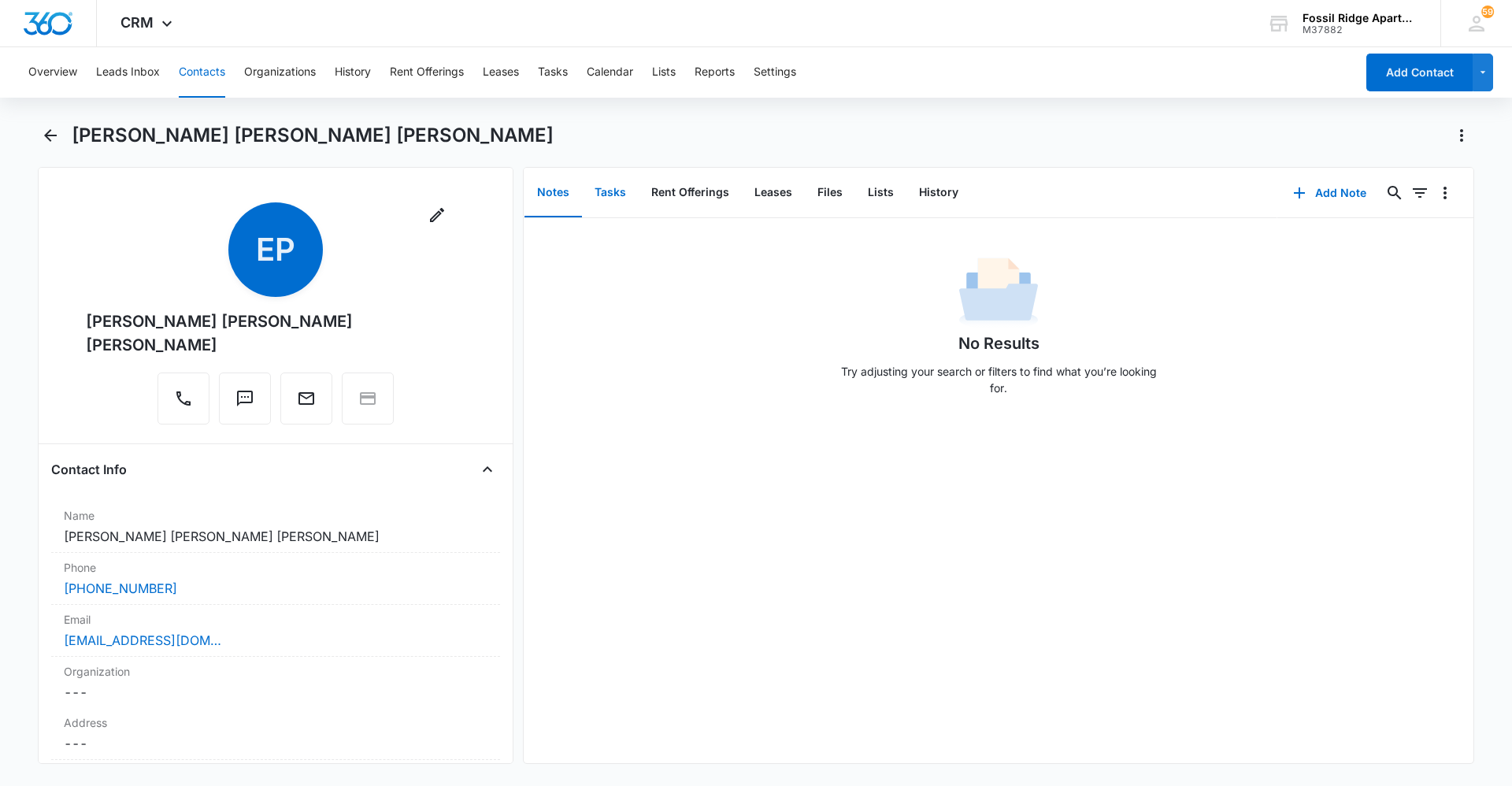
click at [616, 194] on button "Tasks" at bounding box center [610, 193] width 56 height 49
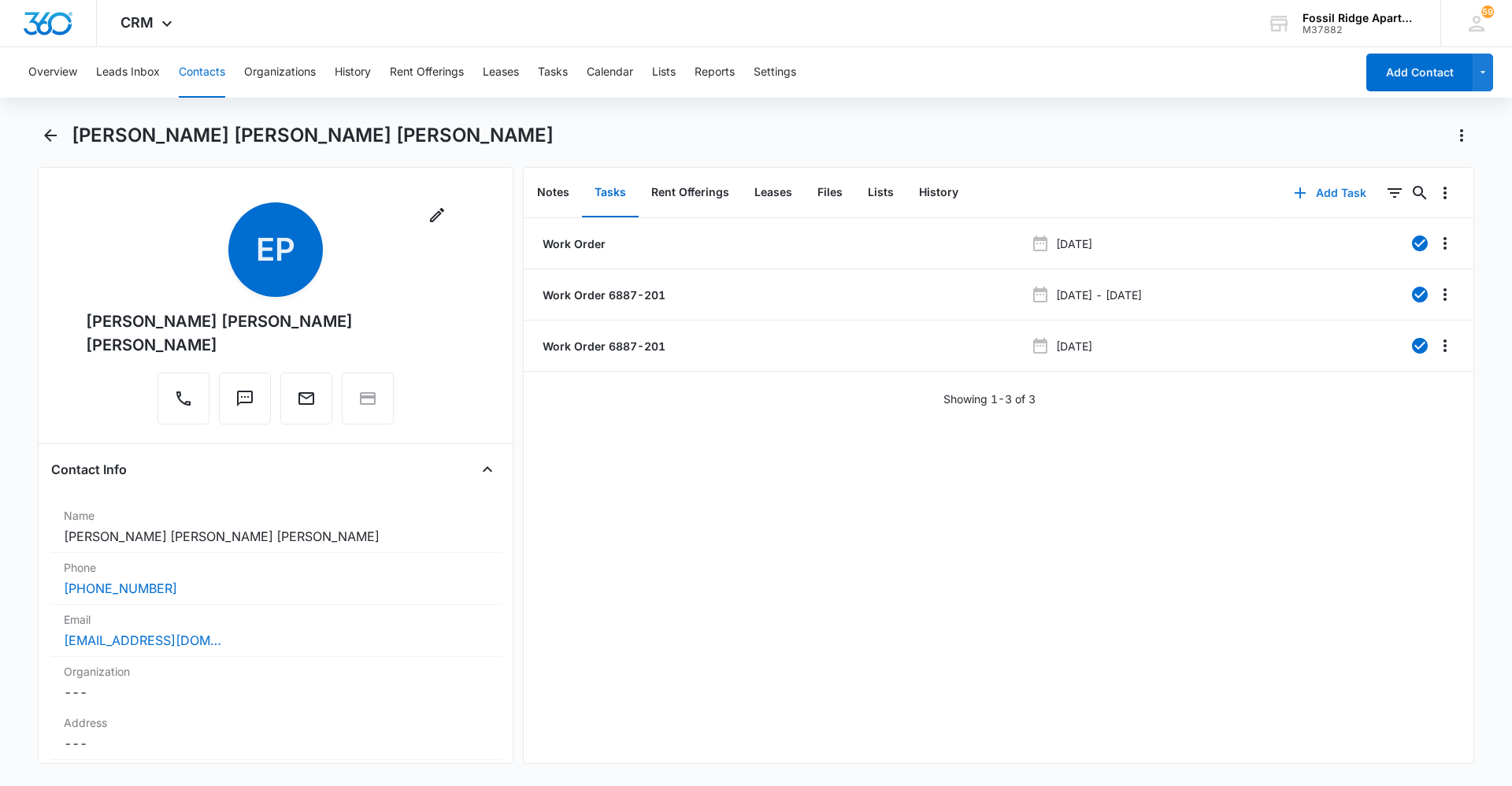
click at [1325, 189] on button "Add Task" at bounding box center [1330, 193] width 104 height 38
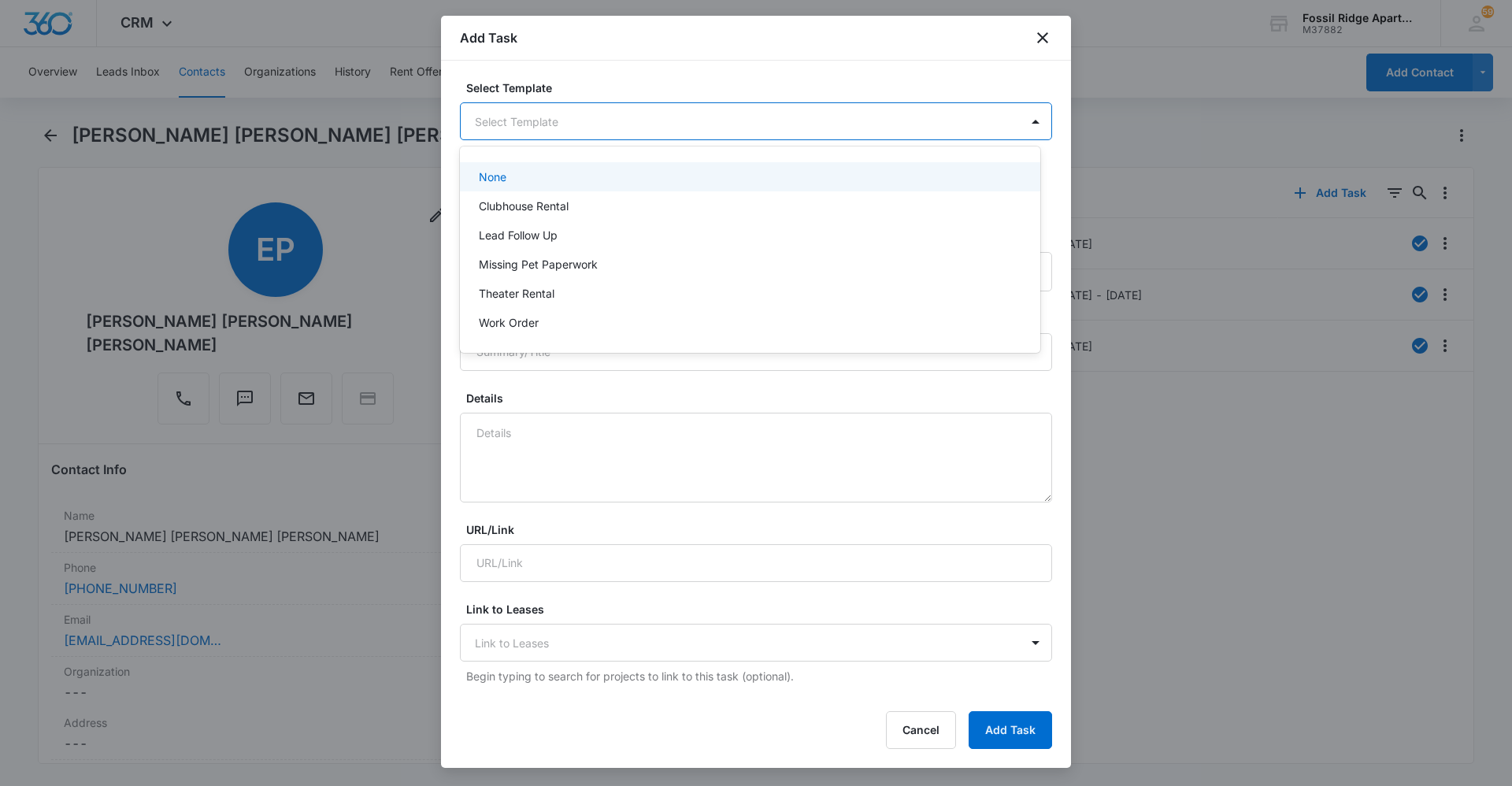
click at [562, 133] on body "CRM Apps Reputation Websites Forms CRM Email Social Content Ads Intelligence Fi…" at bounding box center [756, 393] width 1512 height 786
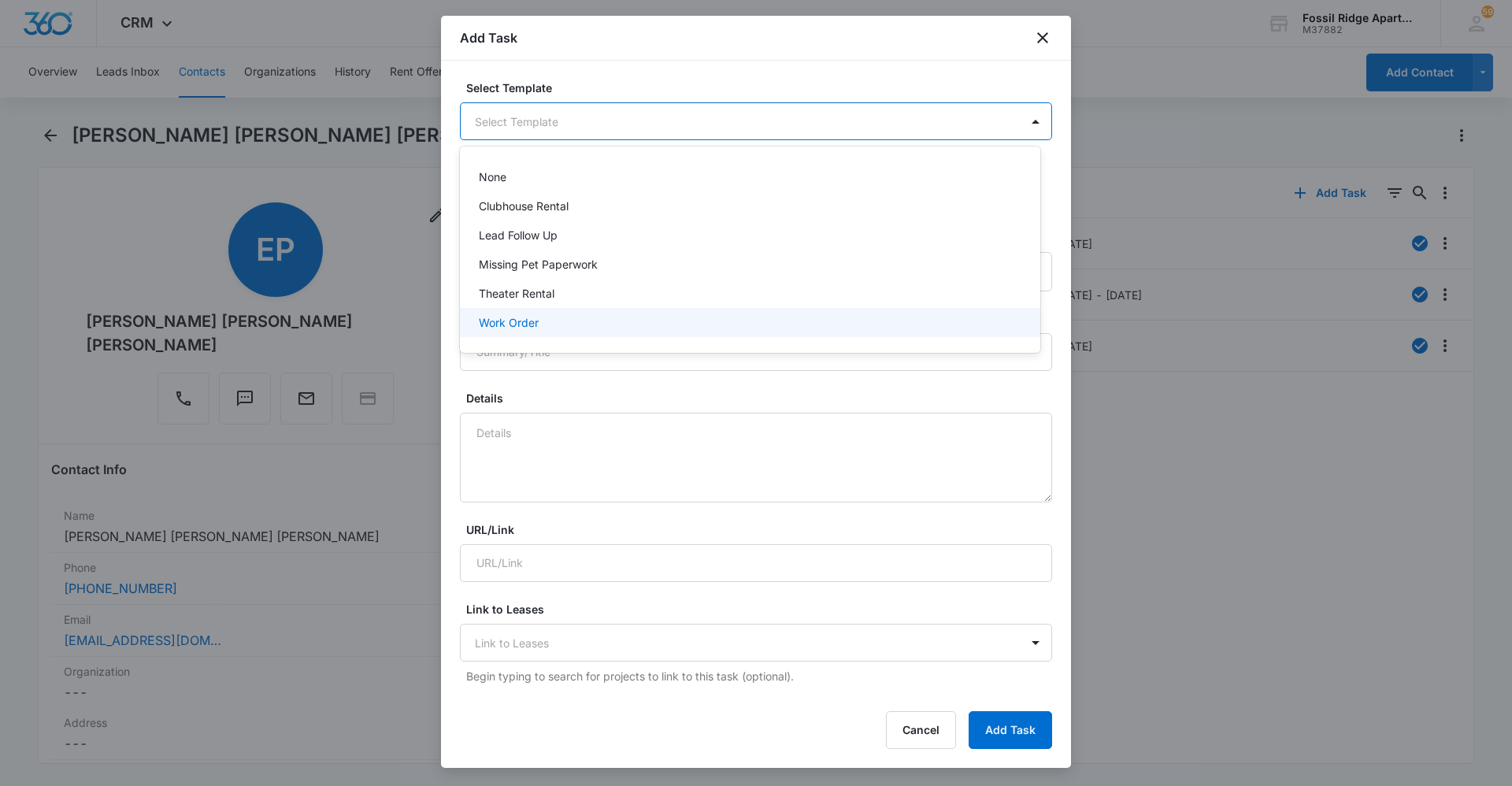
click at [574, 322] on div "Work Order" at bounding box center [748, 322] width 539 height 16
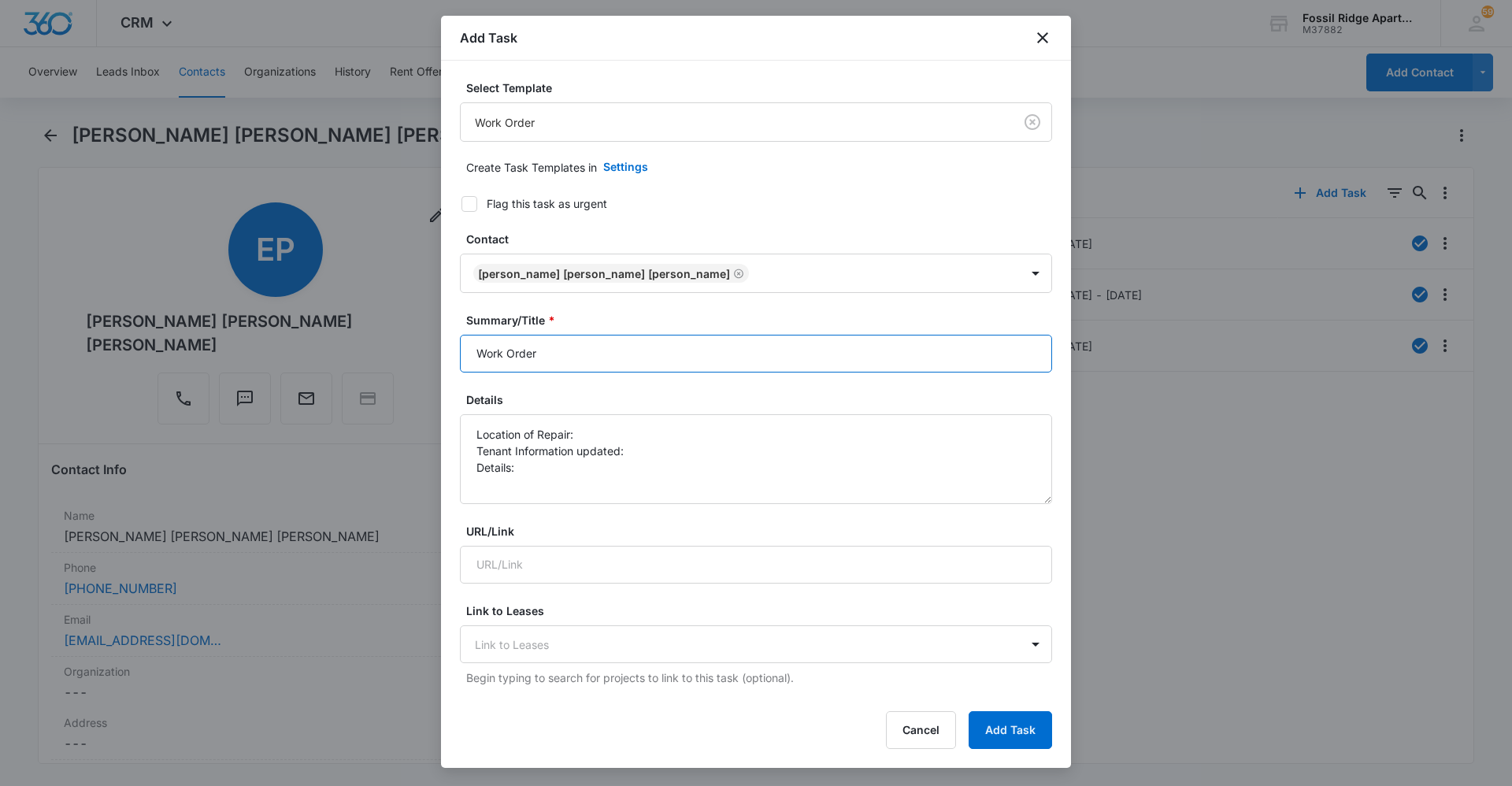
click at [565, 351] on input "Work Order" at bounding box center [756, 354] width 592 height 38
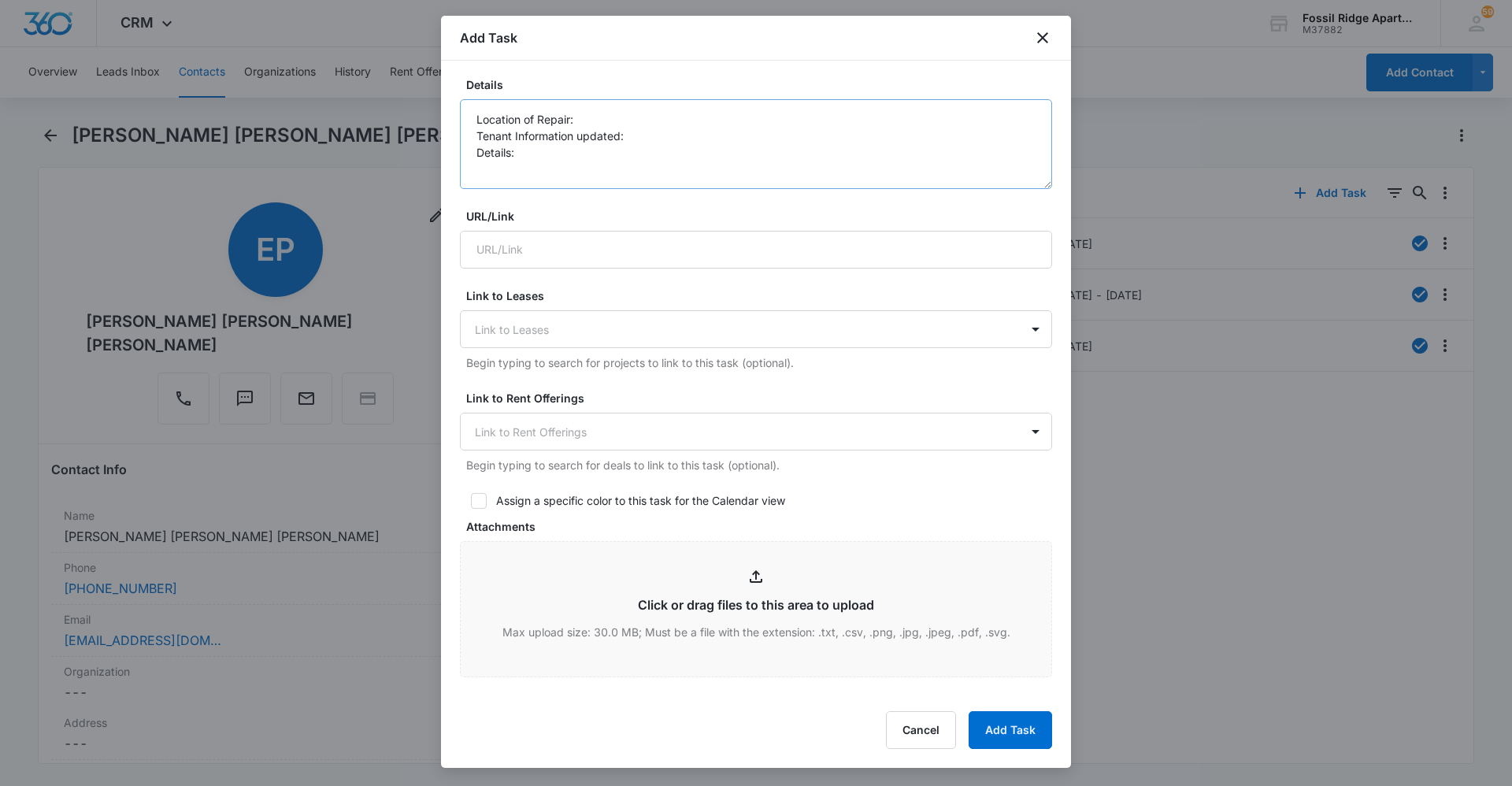
scroll to position [236, 0]
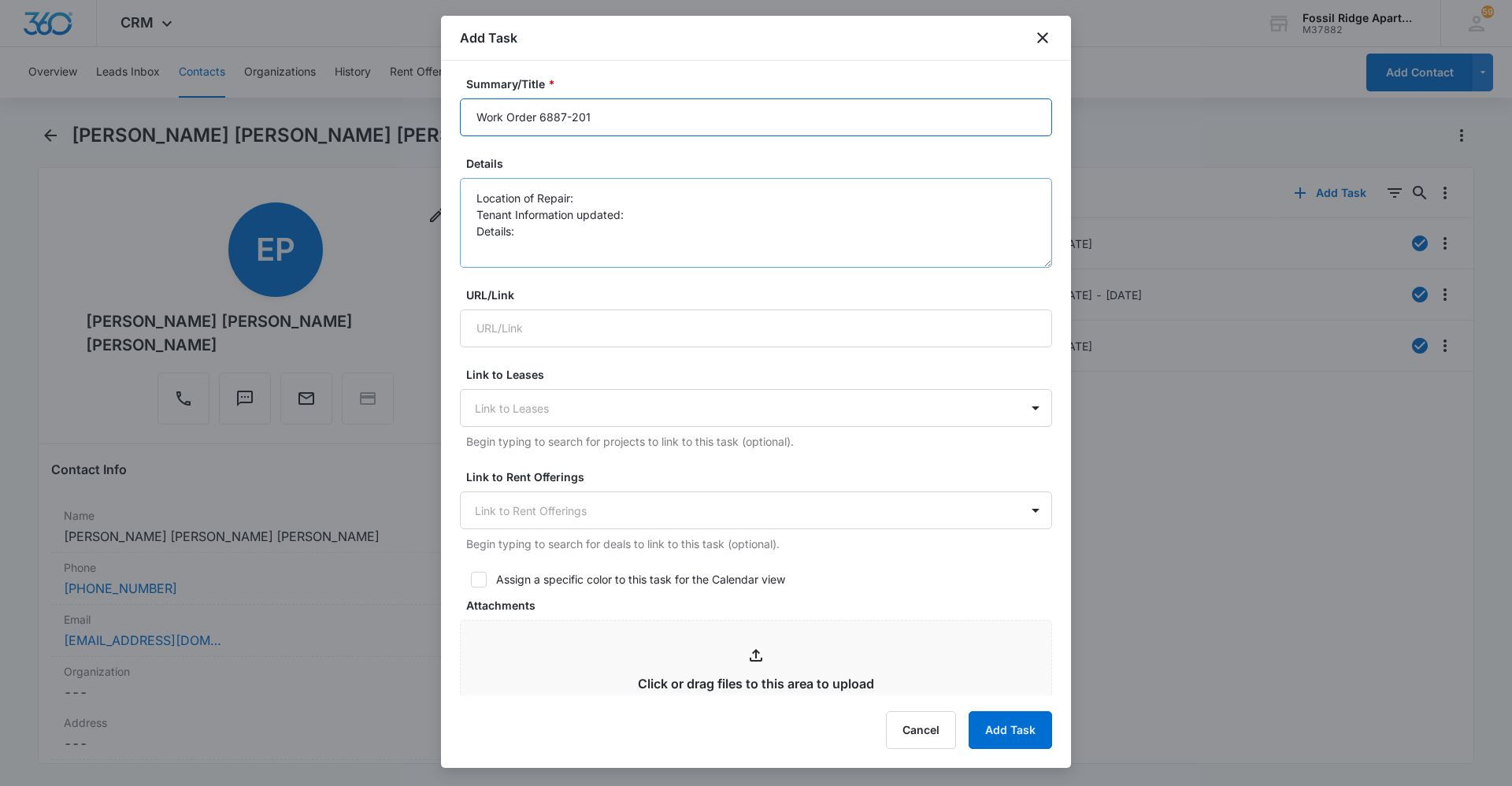
type input "Work Order 6887-201"
click at [597, 198] on textarea "Location of Repair: Tenant Information updated: Details:" at bounding box center [756, 223] width 592 height 90
click at [668, 207] on textarea "Location of Repair: Laundry Tenant Information updated: Details:" at bounding box center [756, 223] width 592 height 90
click at [532, 231] on textarea "Location of Repair: Laundry Tenant Information updated: yes Details:" at bounding box center [756, 223] width 592 height 90
click at [853, 232] on textarea "Location of Repair: Laundry Tenant Information updated: yes Details: Washer is …" at bounding box center [756, 223] width 592 height 90
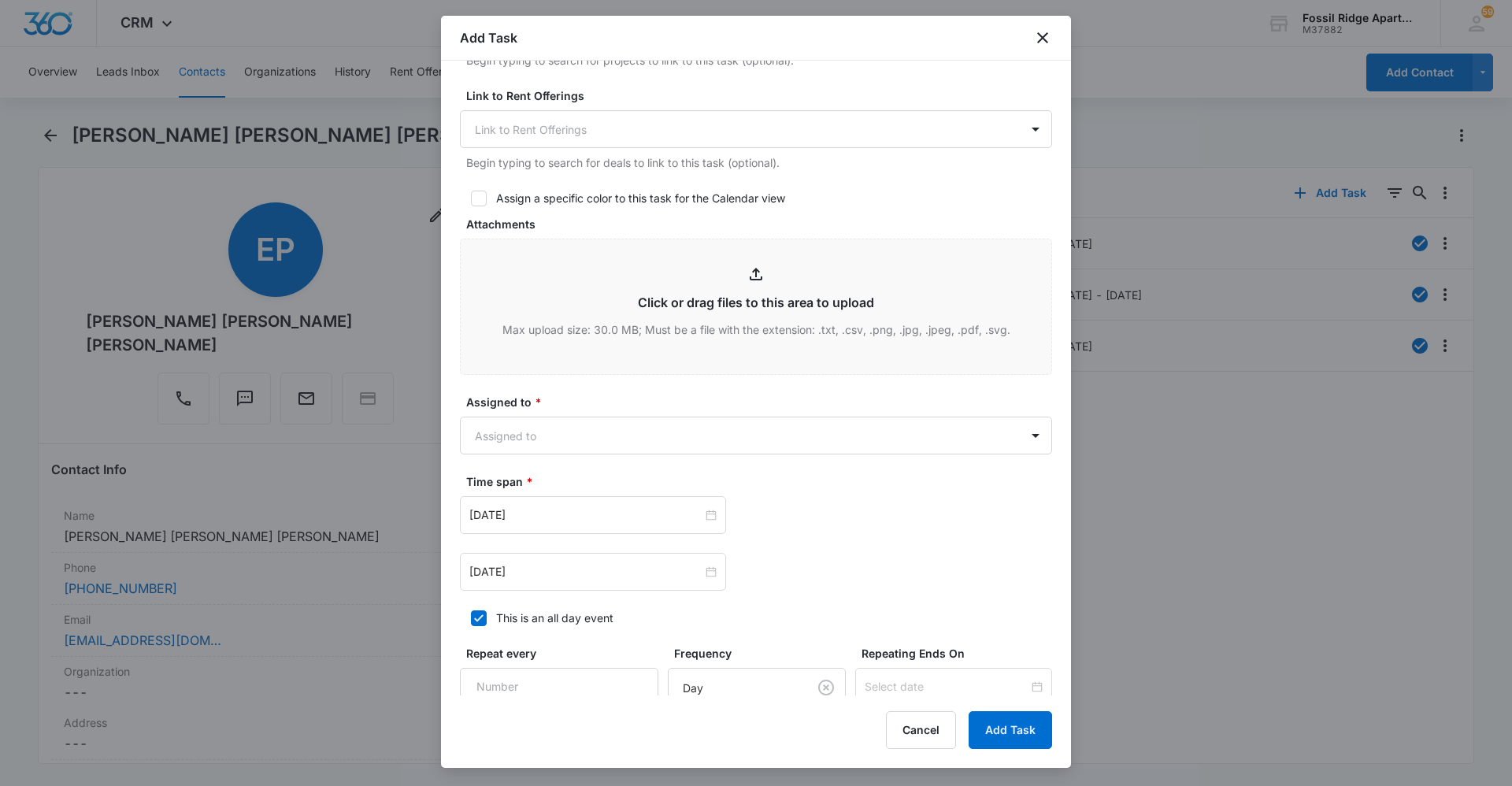
scroll to position [709, 0]
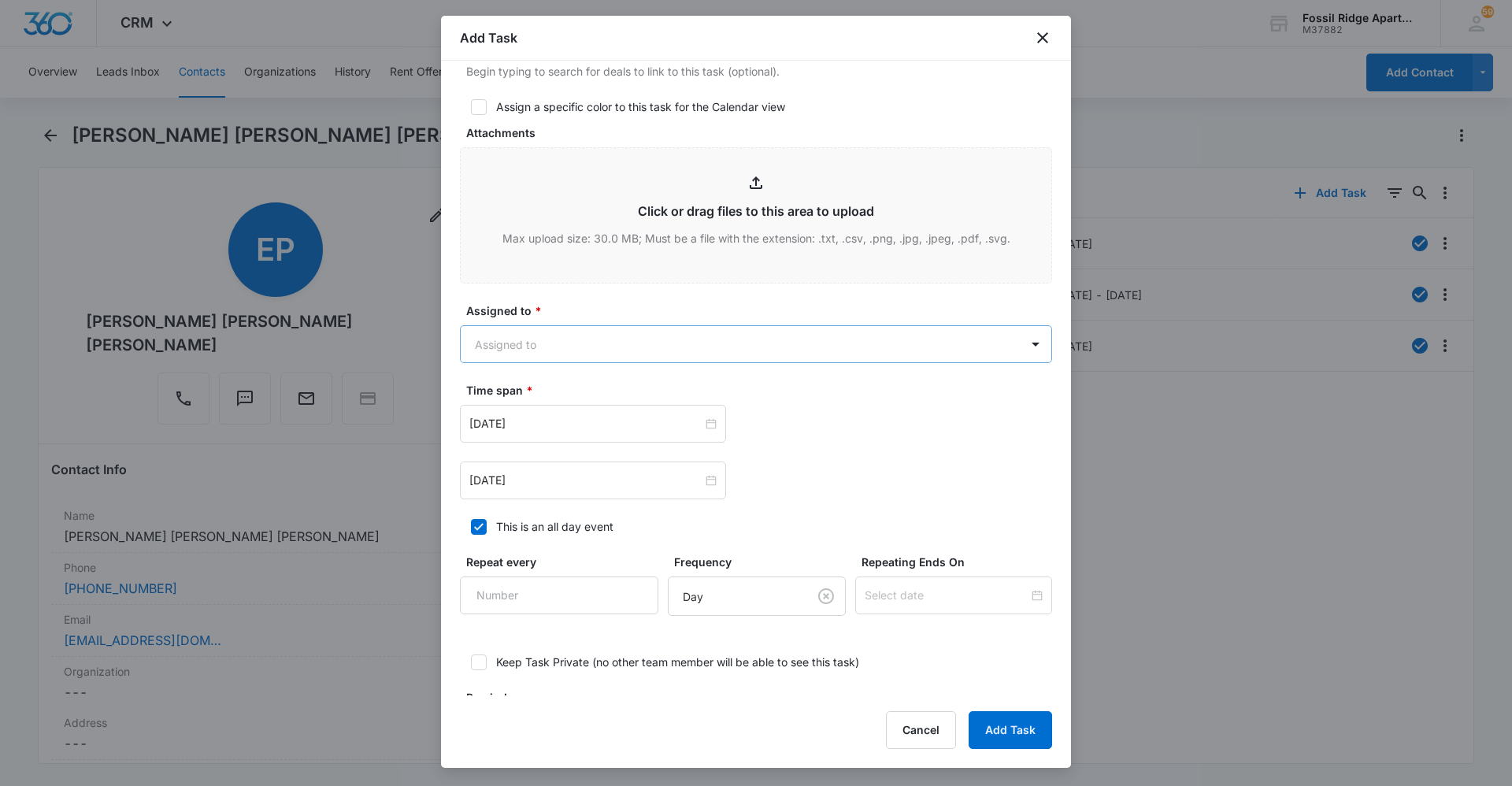
type textarea "Location of Repair: Laundry Tenant Information updated: yes Details: Washer is …"
click at [692, 337] on body "CRM Apps Reputation Websites Forms CRM Email Social Content Ads Intelligence Fi…" at bounding box center [756, 393] width 1512 height 786
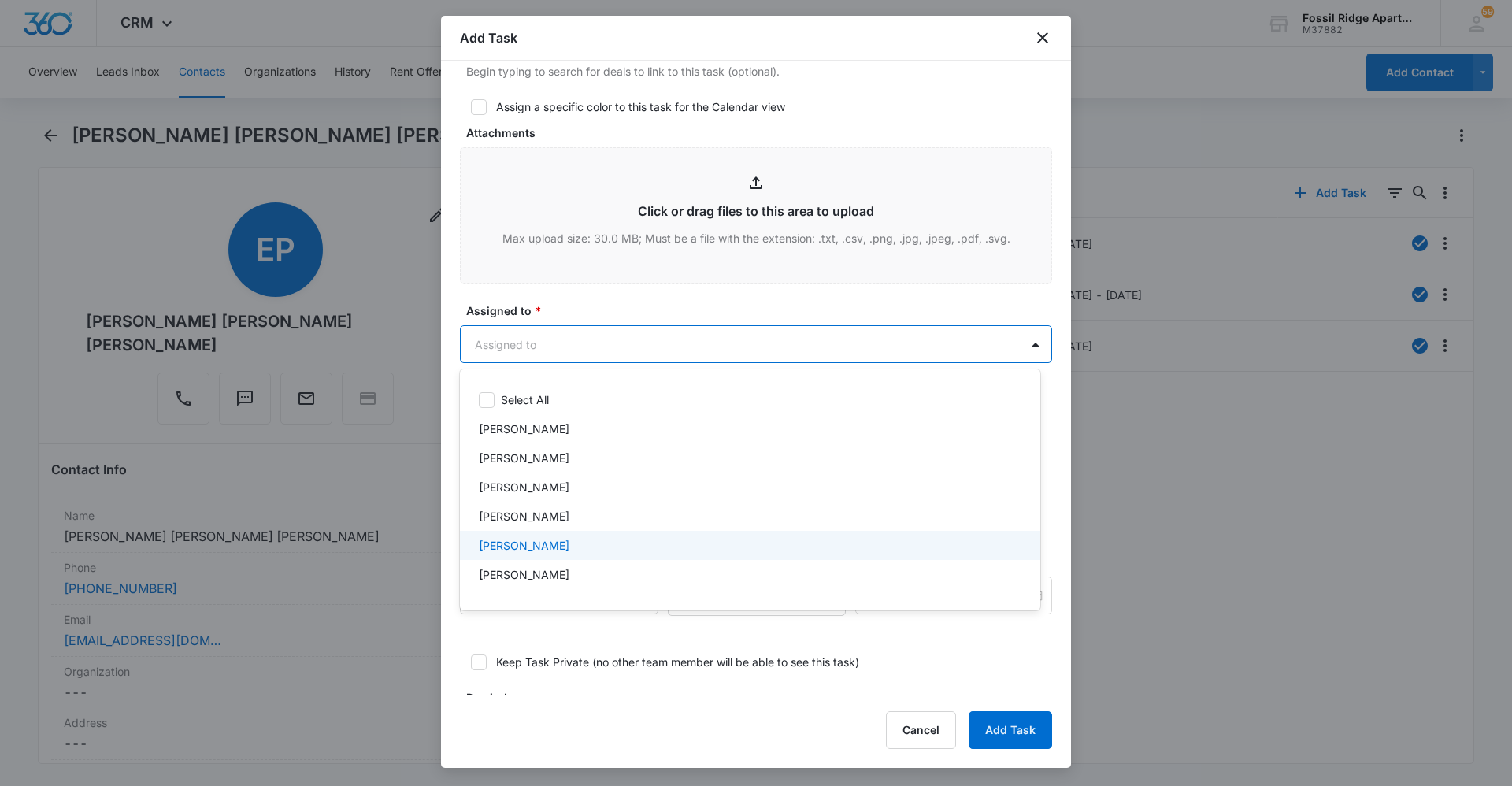
click at [622, 547] on div "[PERSON_NAME]" at bounding box center [748, 545] width 539 height 16
click at [662, 307] on div at bounding box center [756, 393] width 1512 height 786
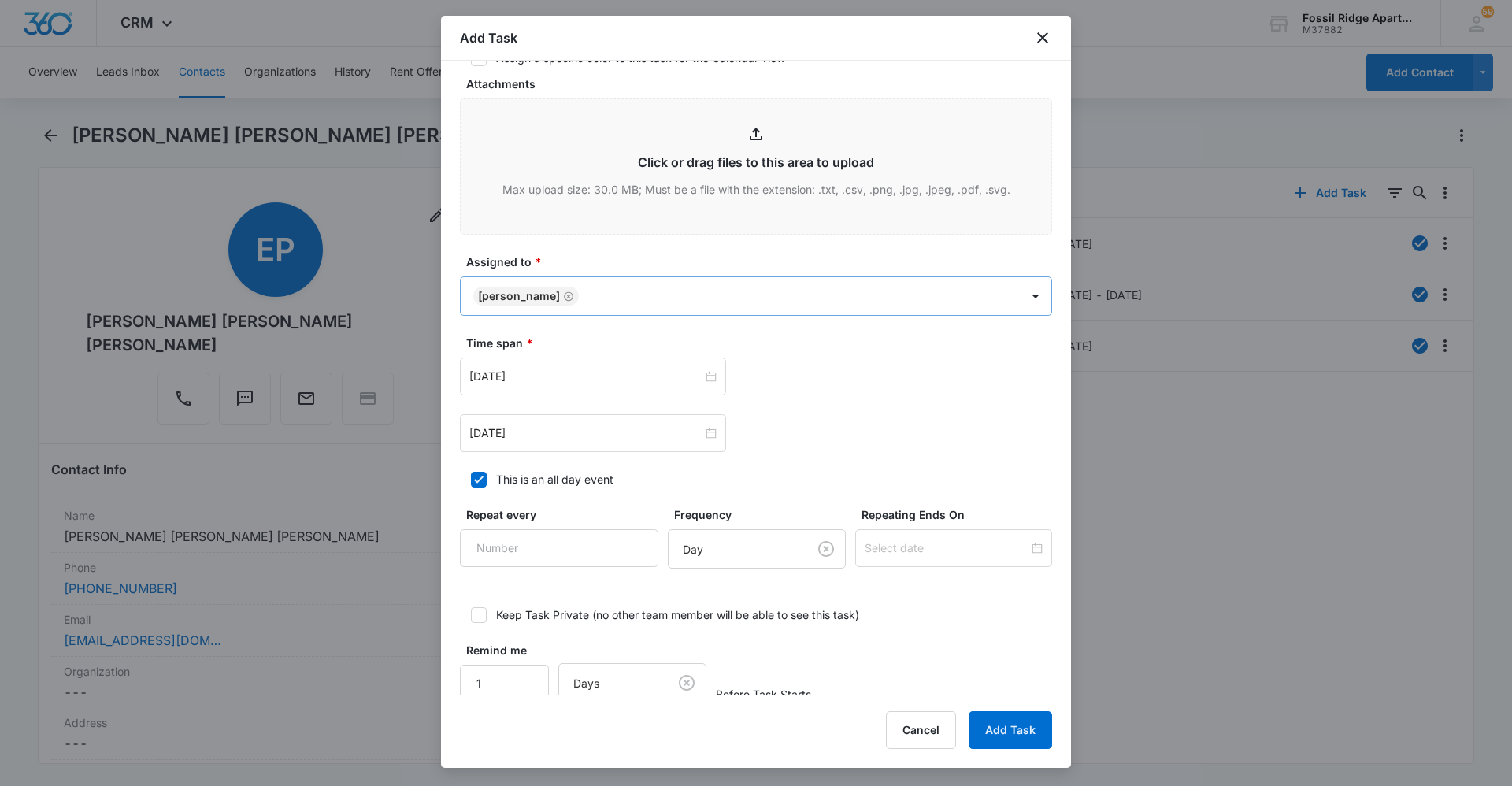
scroll to position [784, 0]
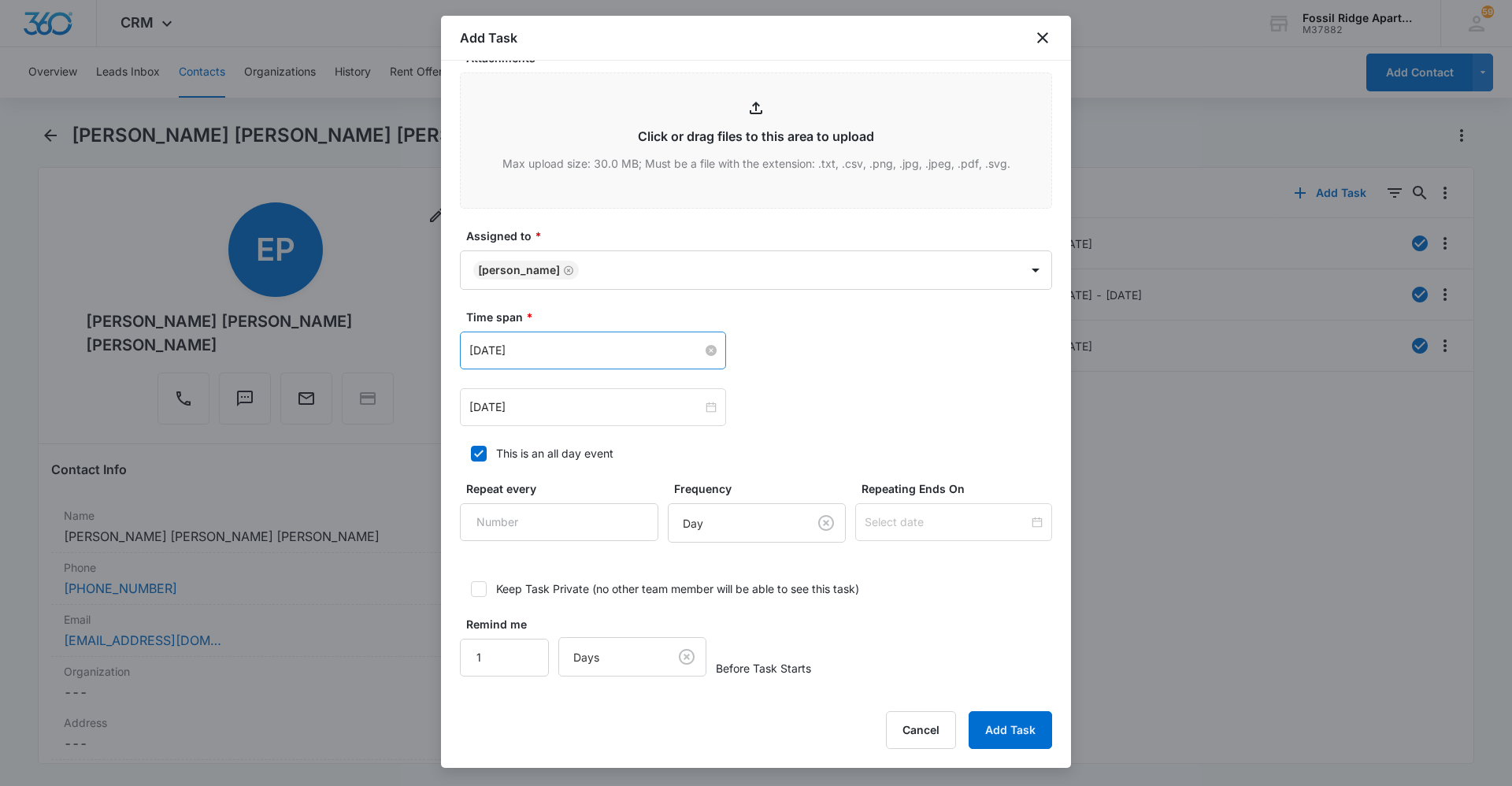
click at [663, 346] on input "[DATE]" at bounding box center [586, 351] width 233 height 17
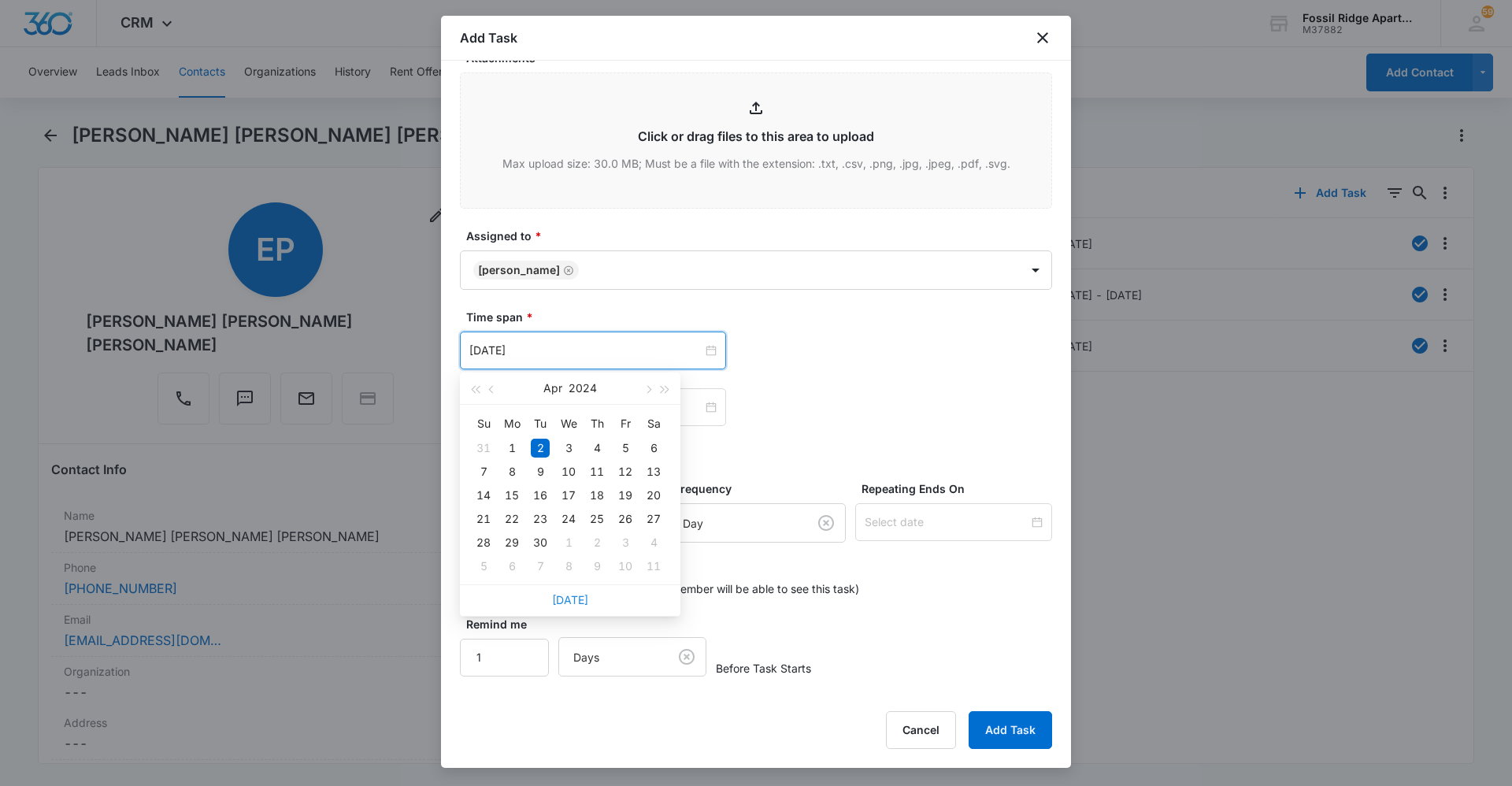
click at [573, 604] on link "[DATE]" at bounding box center [570, 600] width 36 height 13
type input "[DATE]"
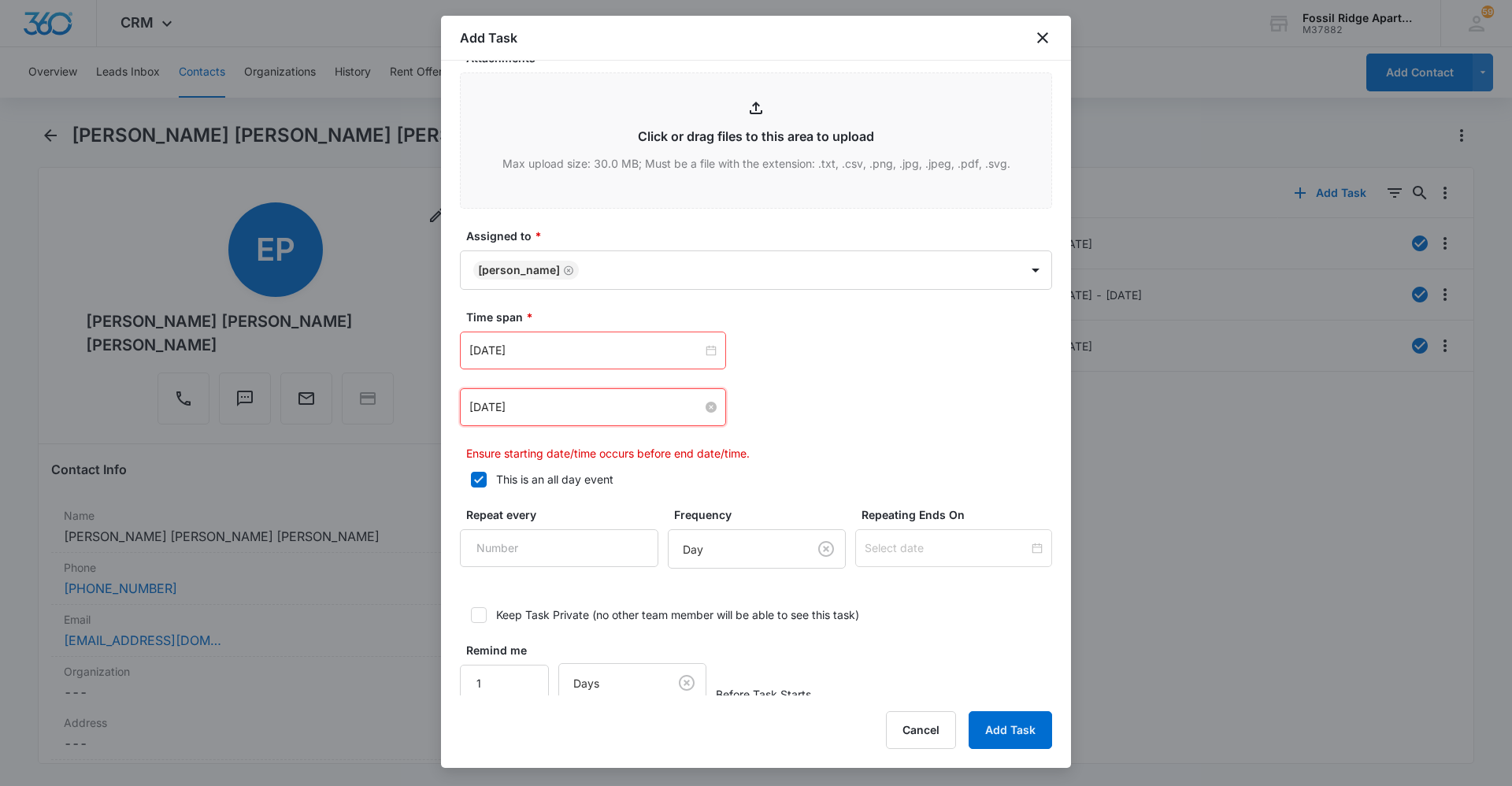
click at [637, 412] on input "[DATE]" at bounding box center [586, 407] width 233 height 17
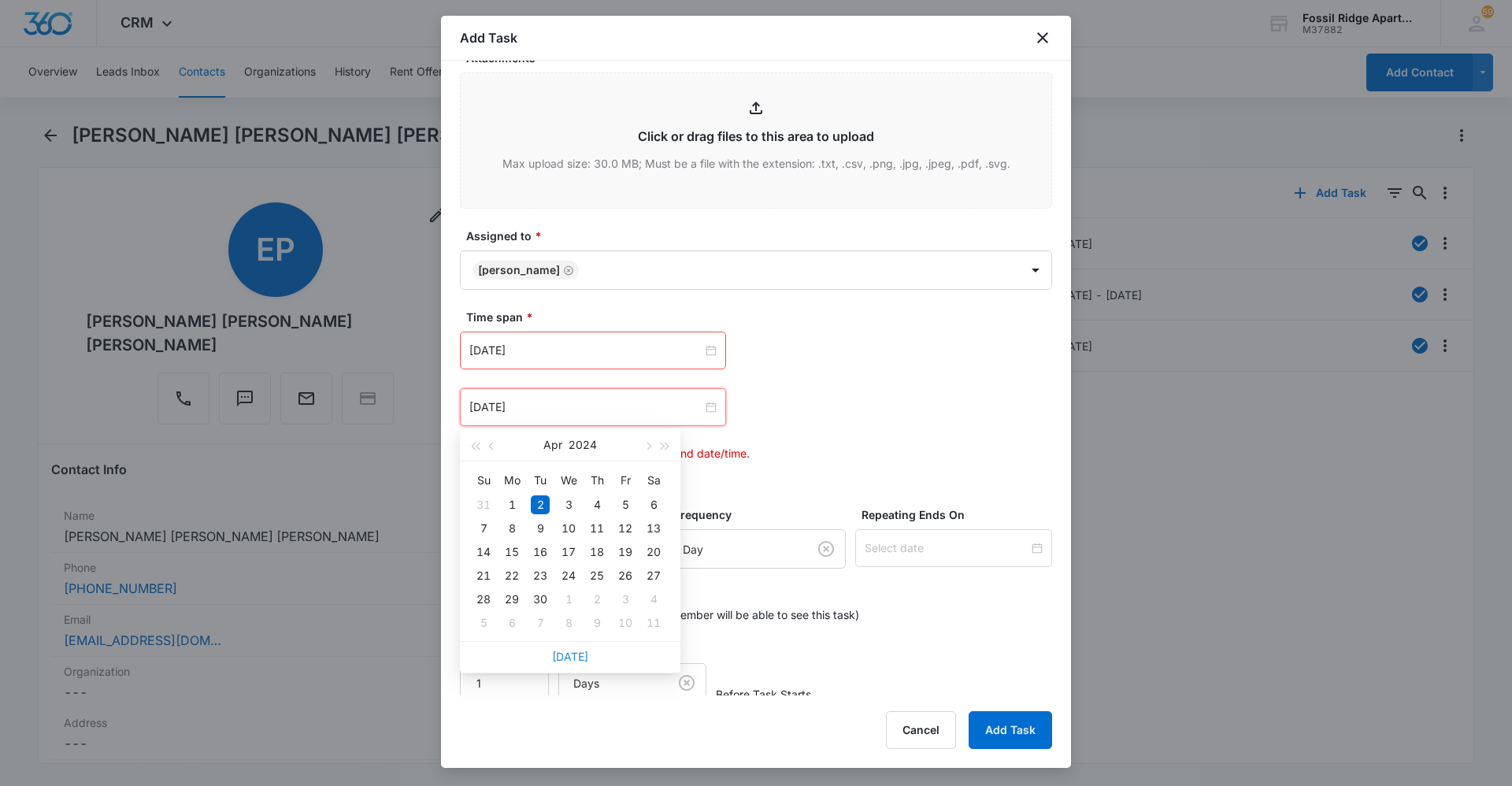
click at [572, 656] on link "[DATE]" at bounding box center [570, 657] width 36 height 13
type input "[DATE]"
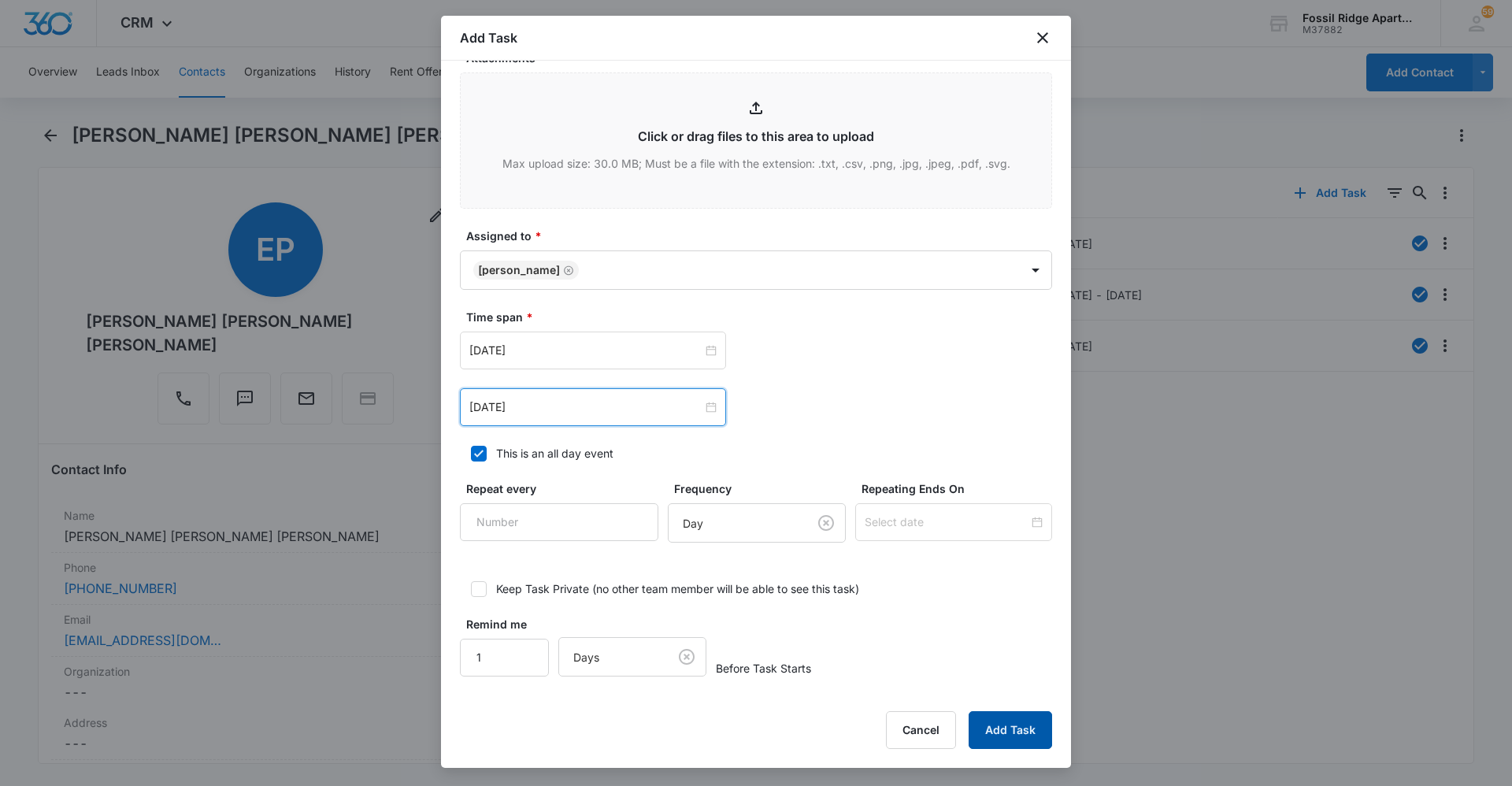
click at [1023, 724] on button "Add Task" at bounding box center [1010, 731] width 83 height 38
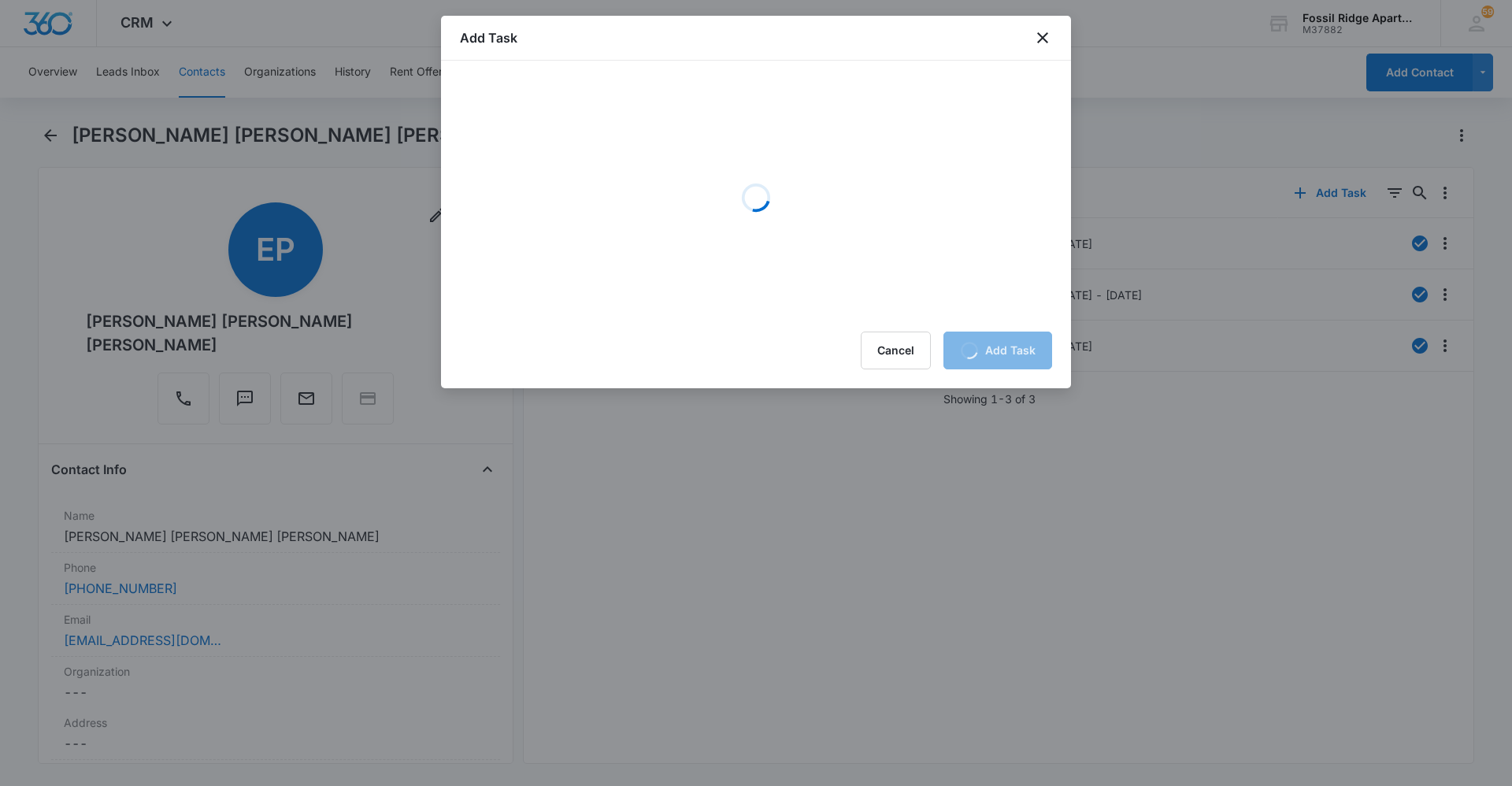
scroll to position [0, 0]
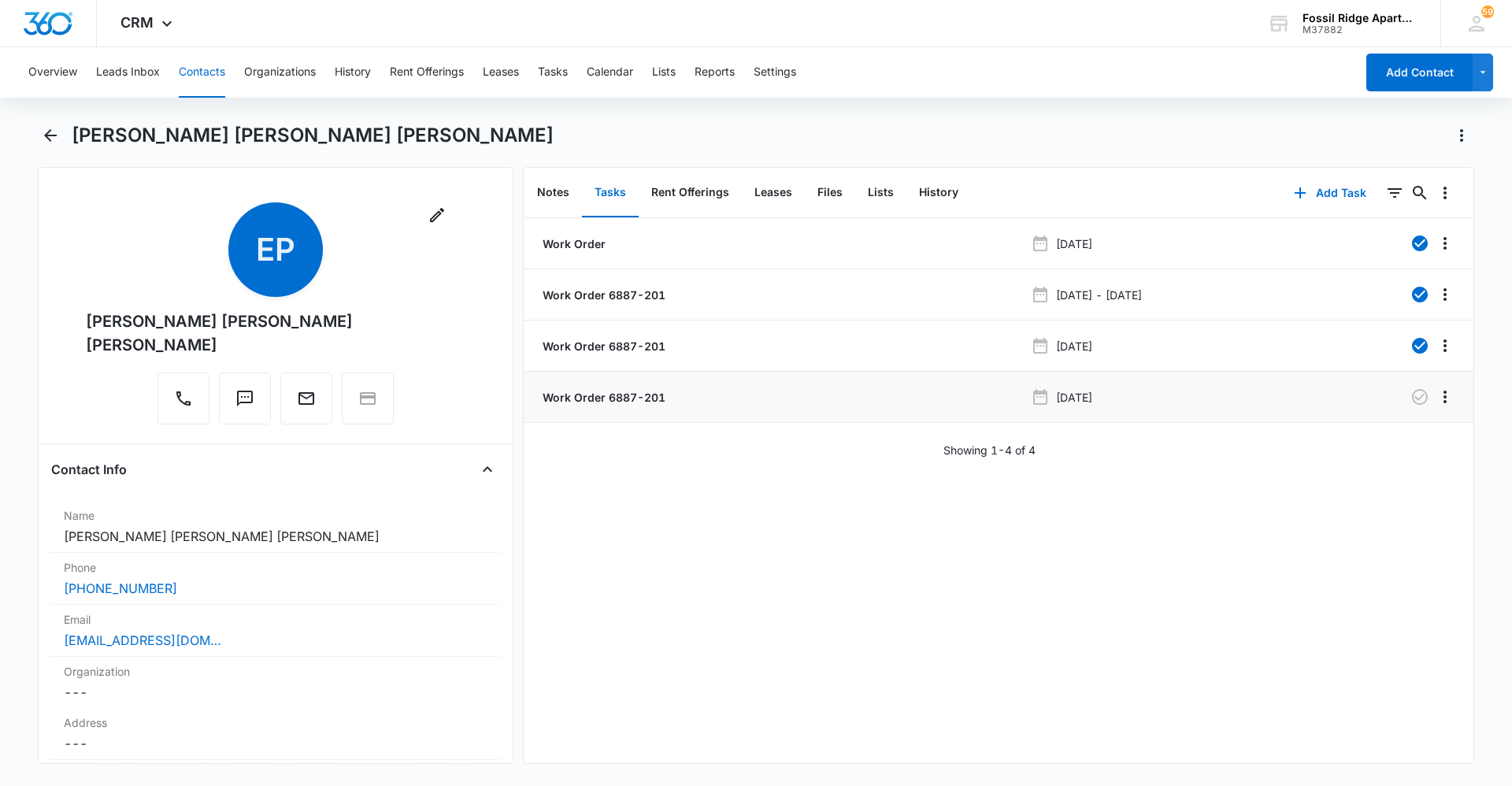
click at [610, 397] on p "Work Order 6887-201" at bounding box center [602, 397] width 126 height 16
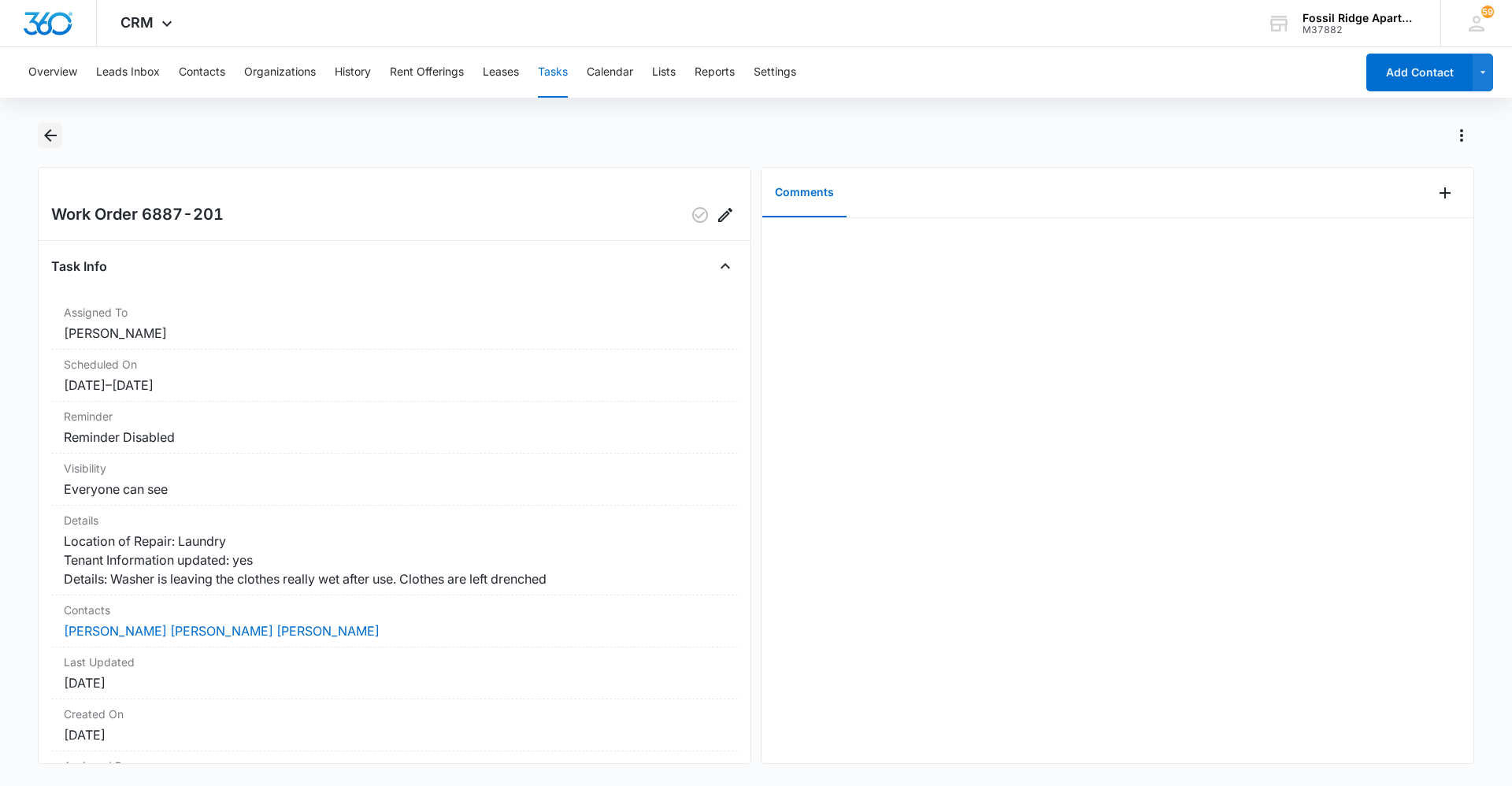
click at [39, 138] on button "Back" at bounding box center [51, 136] width 25 height 25
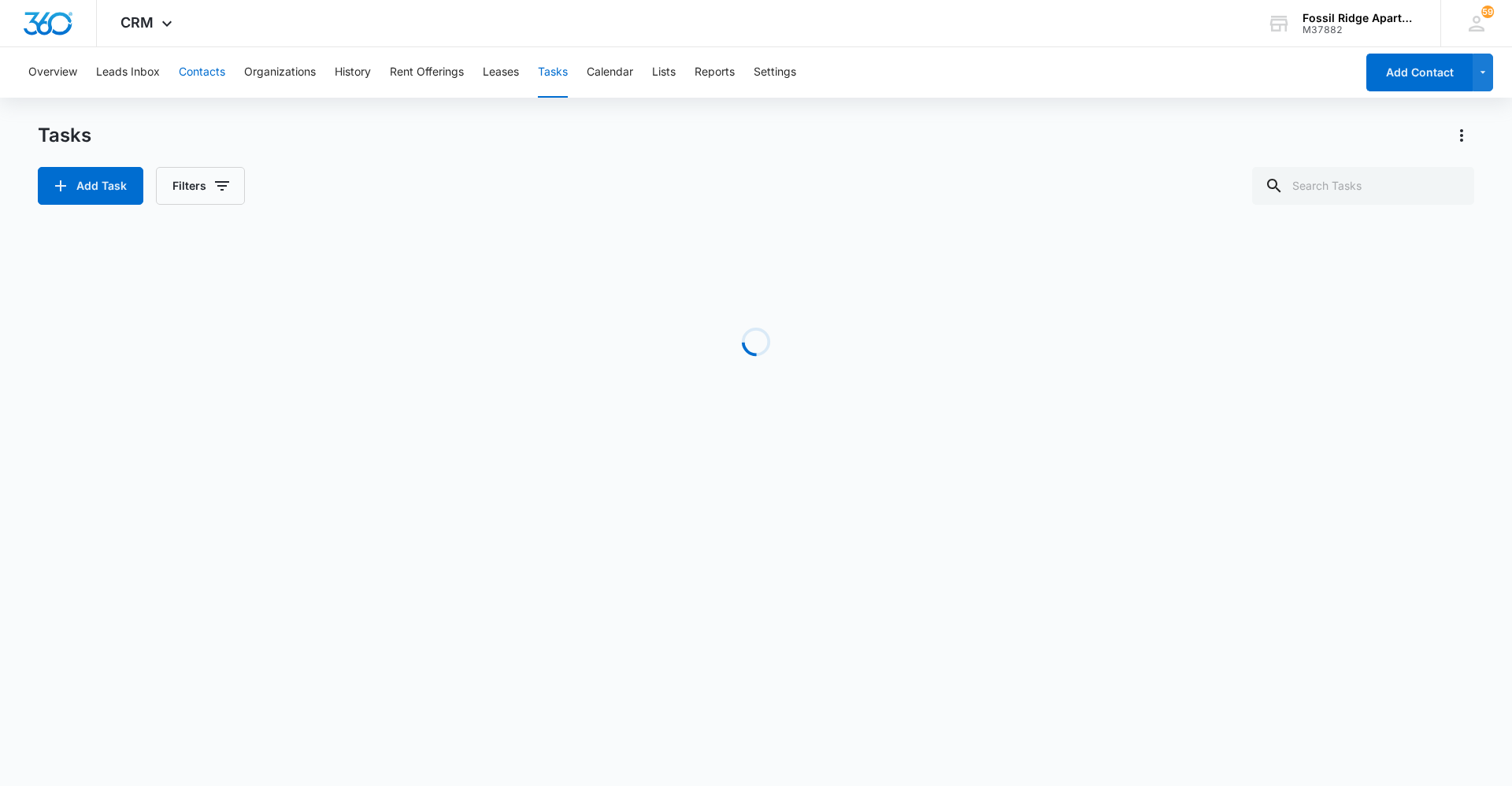
click at [182, 73] on button "Contacts" at bounding box center [201, 72] width 47 height 51
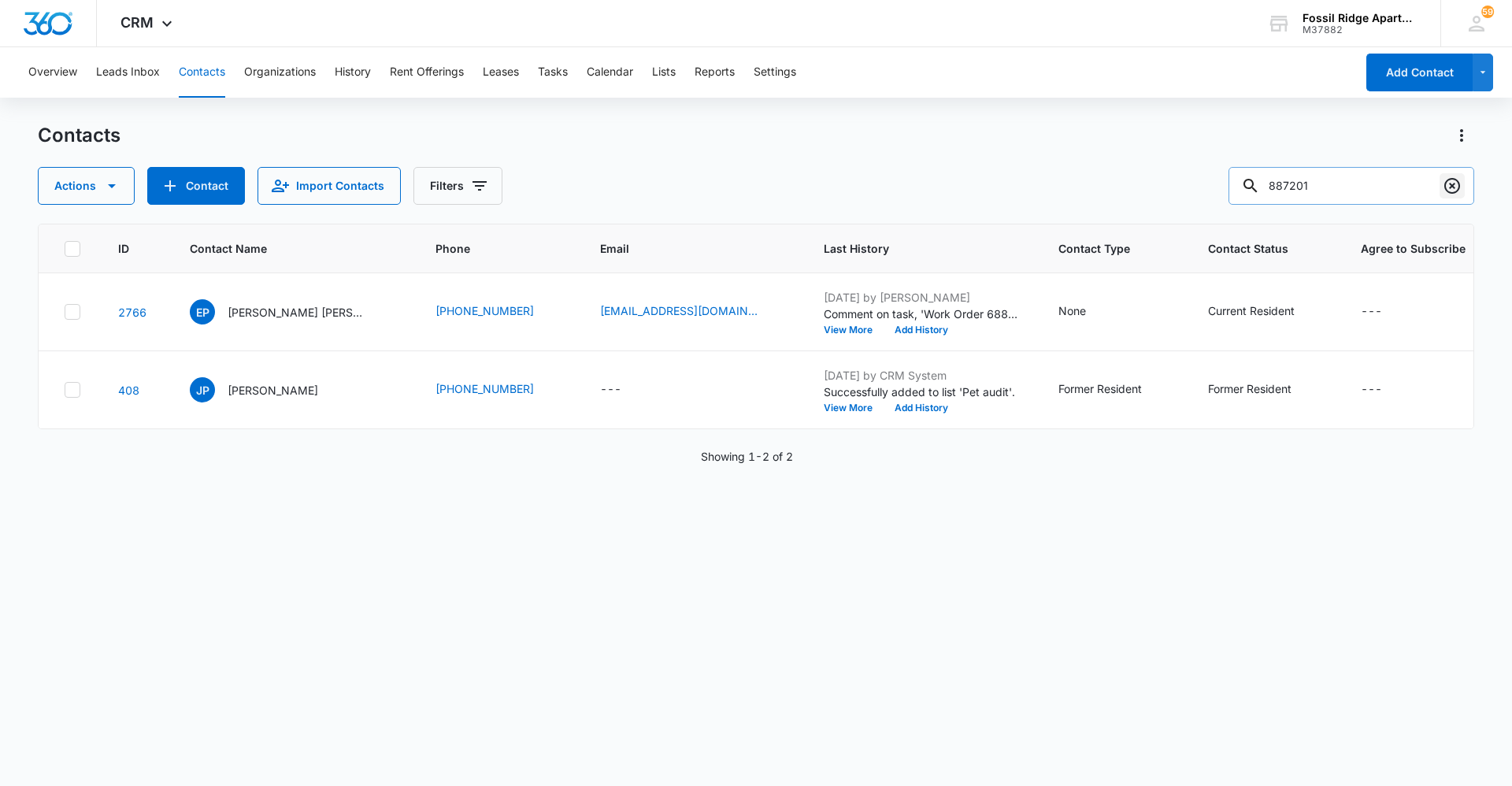
click at [1460, 182] on icon "Clear" at bounding box center [1452, 185] width 15 height 15
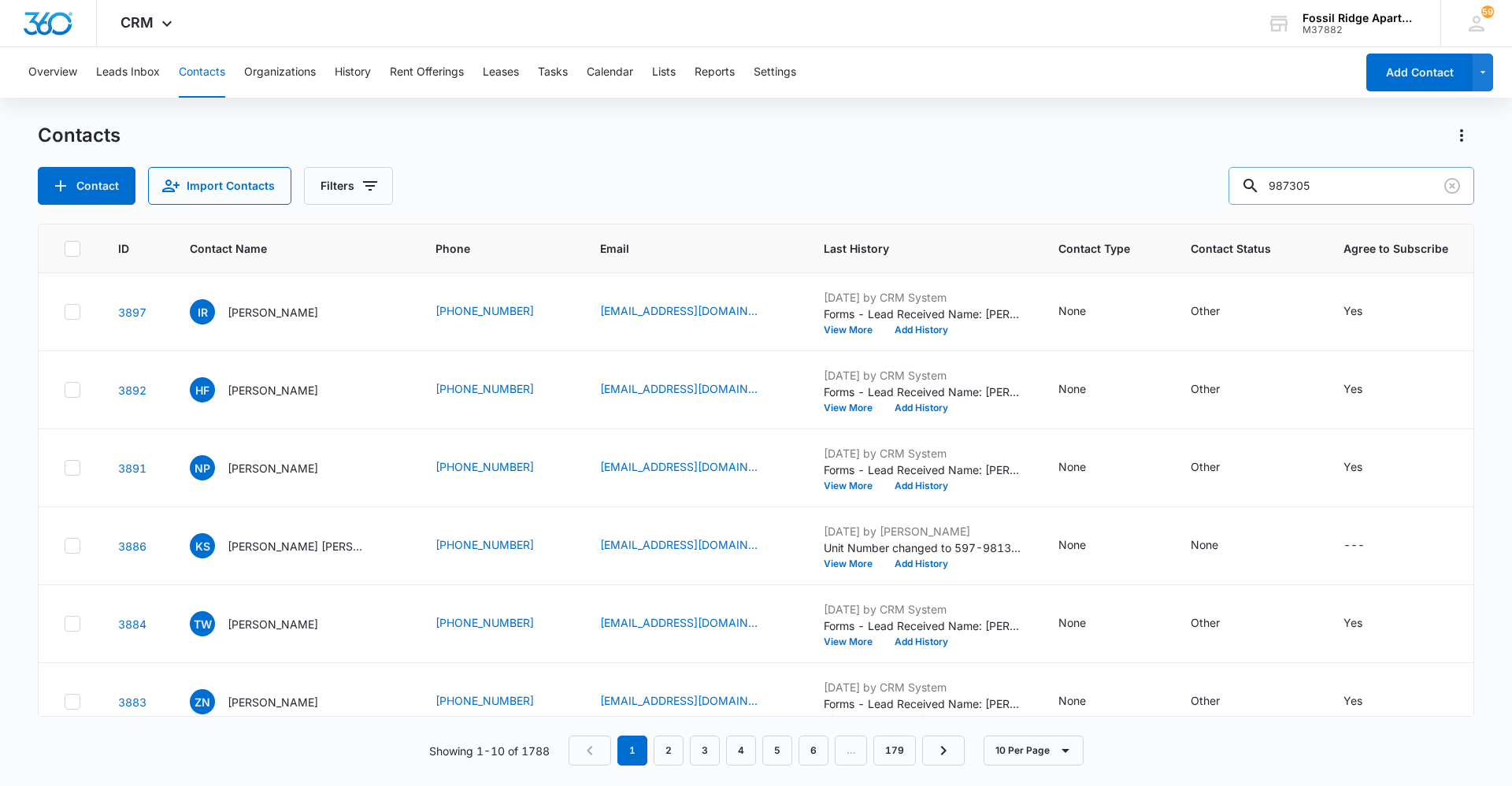
type input "987305"
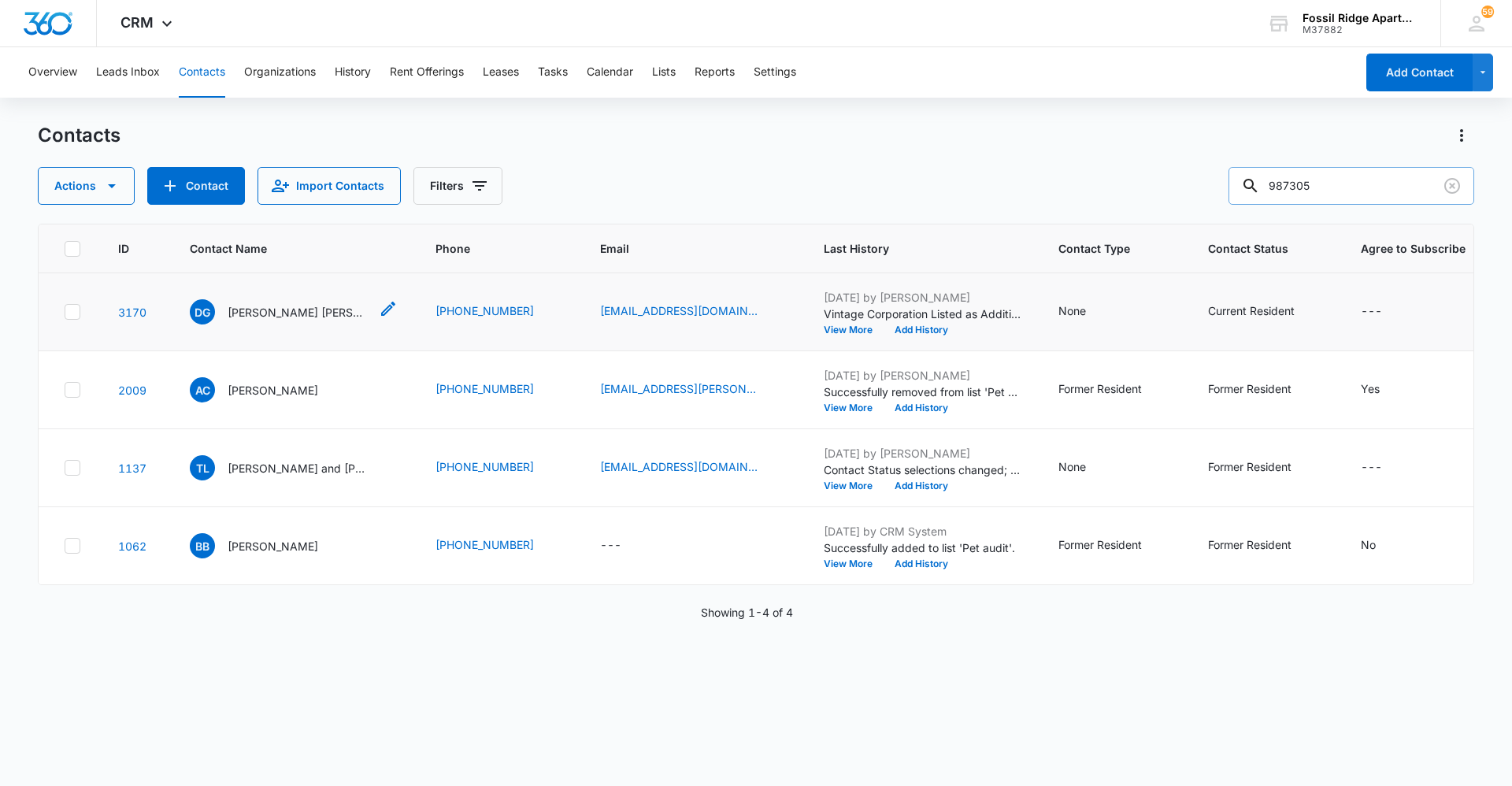
drag, startPoint x: 243, startPoint y: 321, endPoint x: 251, endPoint y: 316, distance: 9.4
click at [251, 316] on p "[PERSON_NAME] [PERSON_NAME]" at bounding box center [298, 311] width 141 height 16
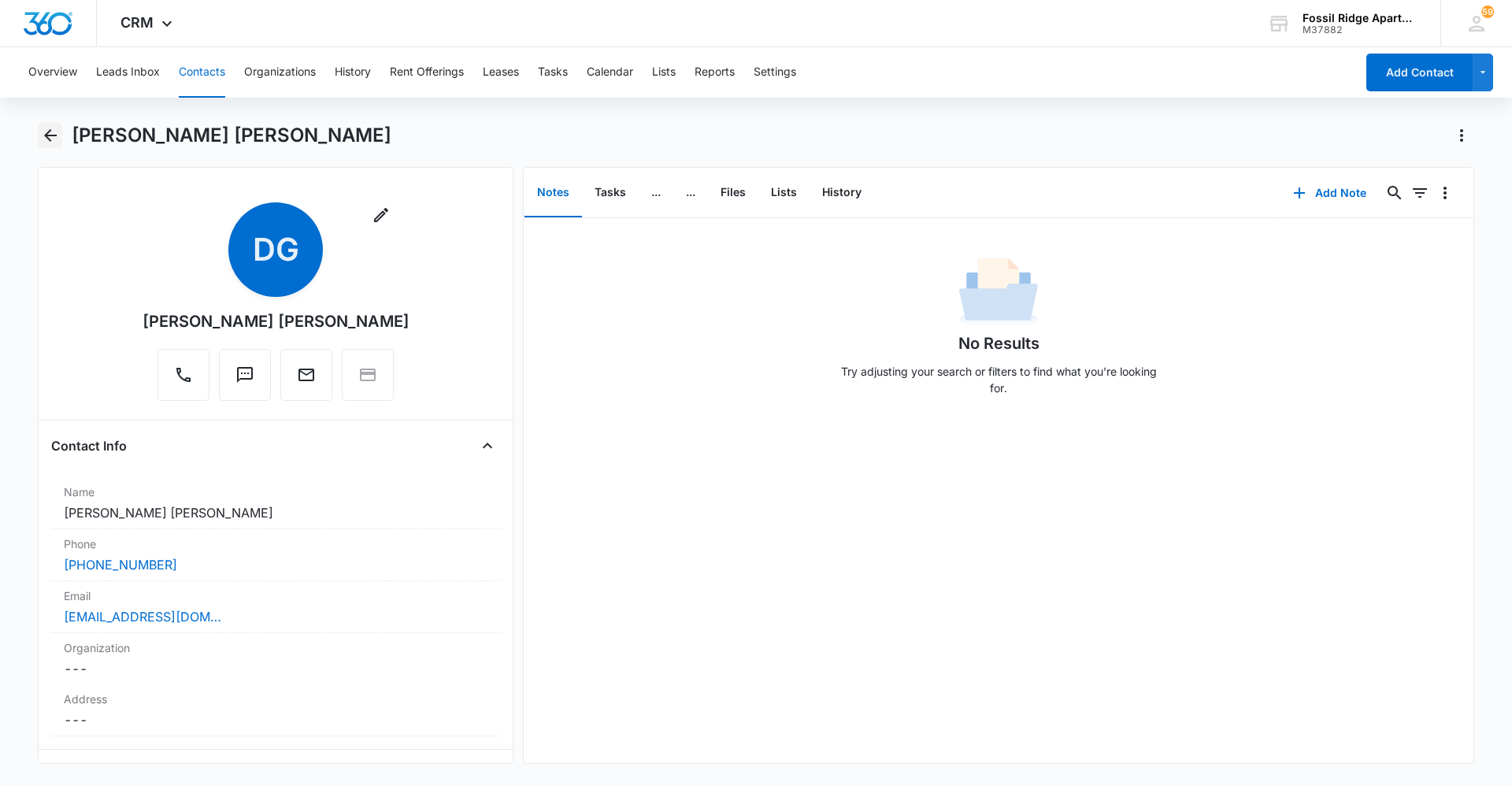
click at [51, 138] on icon "Back" at bounding box center [51, 136] width 19 height 19
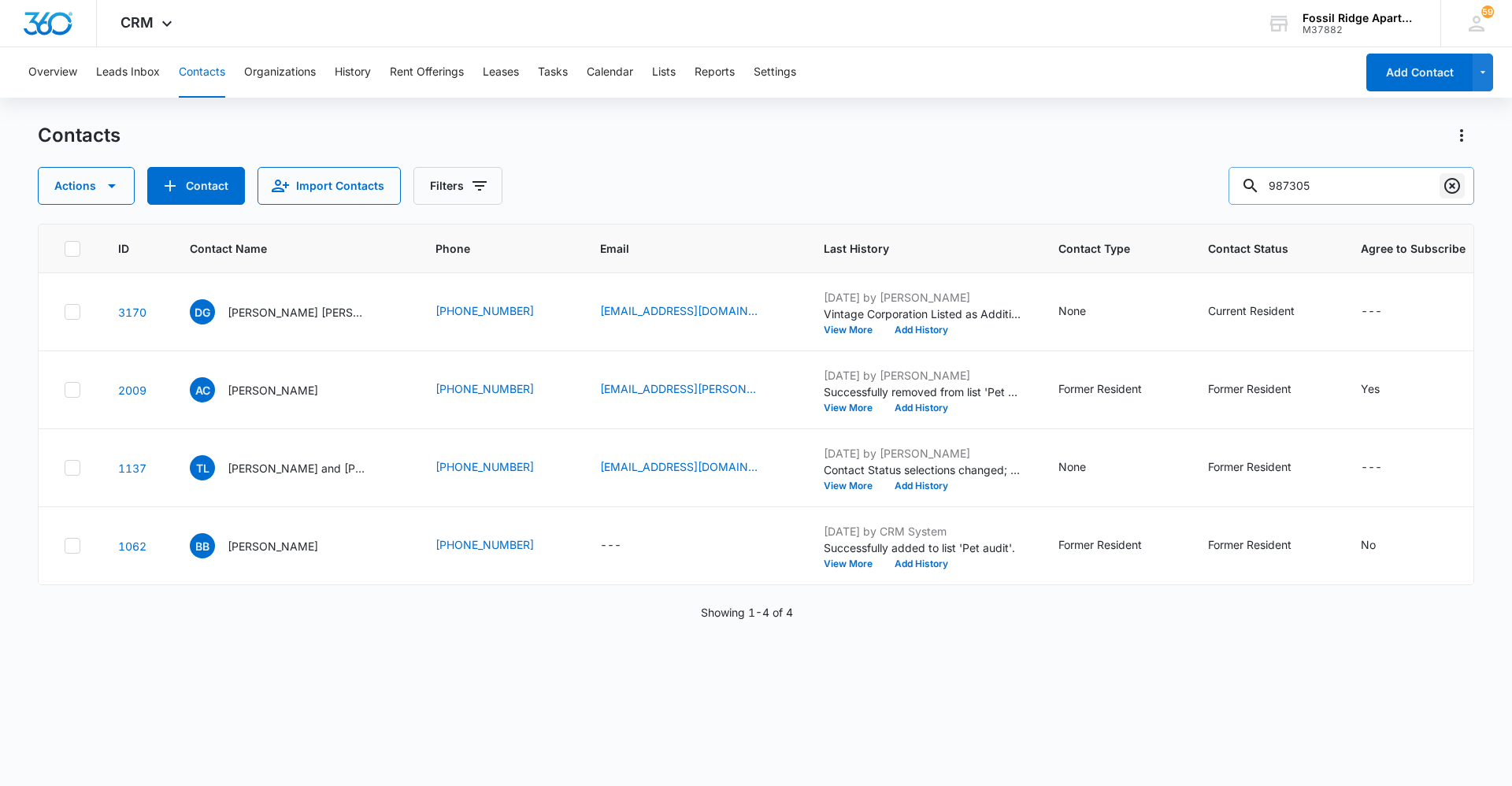
click at [1464, 190] on button "Clear" at bounding box center [1452, 185] width 25 height 25
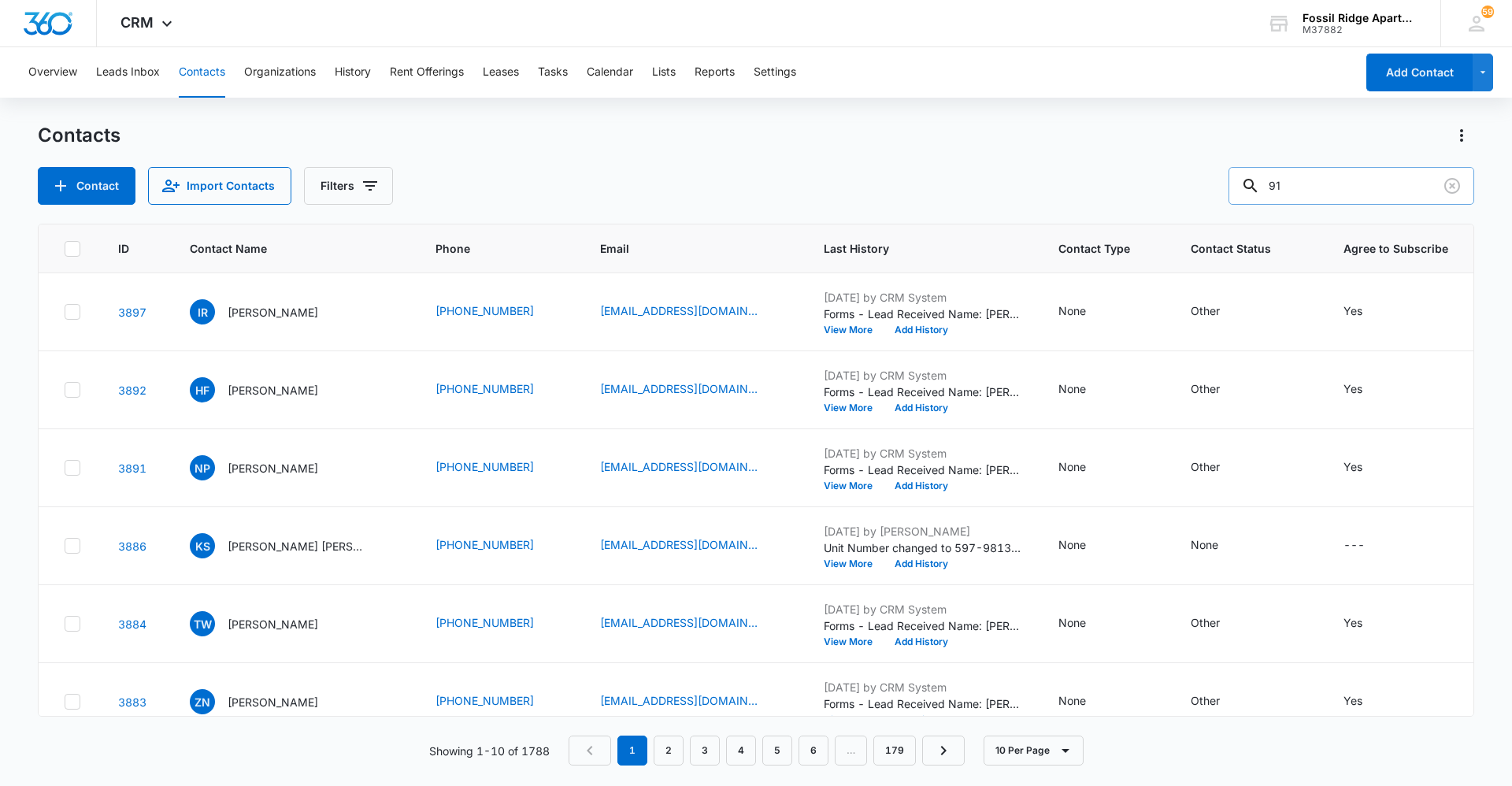
type input "9"
type input "[PERSON_NAME]"
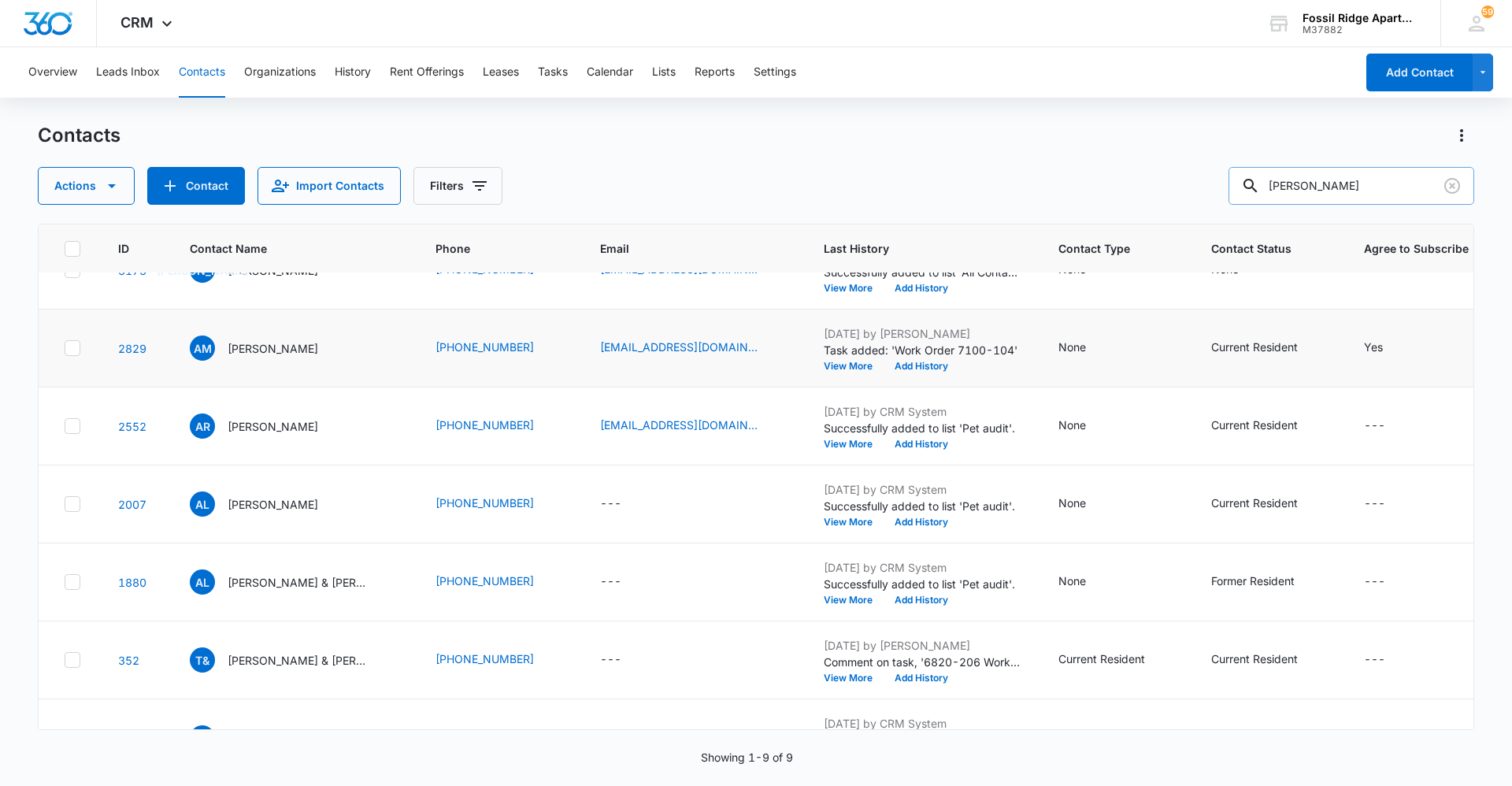
scroll to position [158, 0]
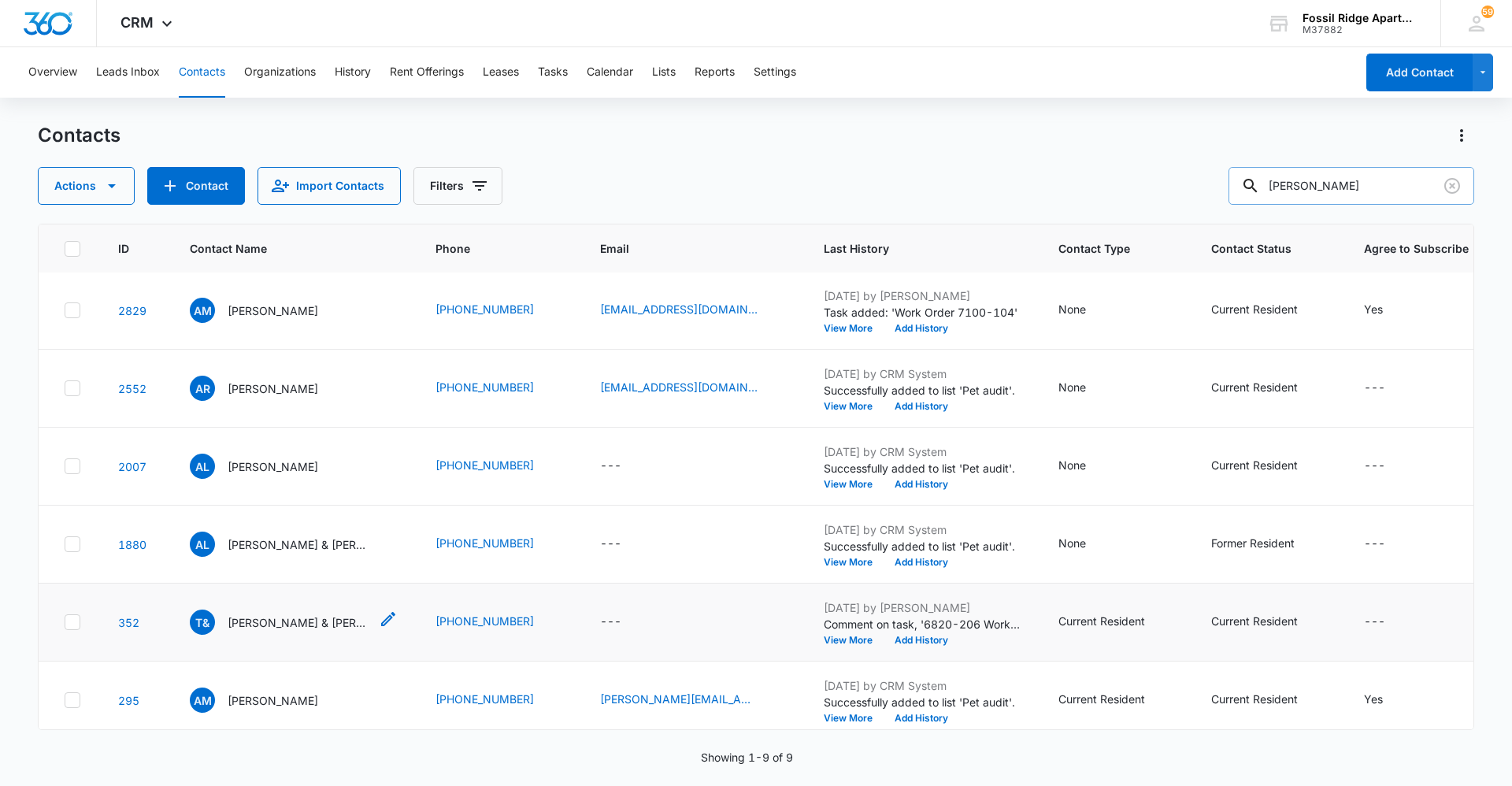
click at [307, 624] on p "[PERSON_NAME] & [PERSON_NAME]" at bounding box center [298, 622] width 141 height 16
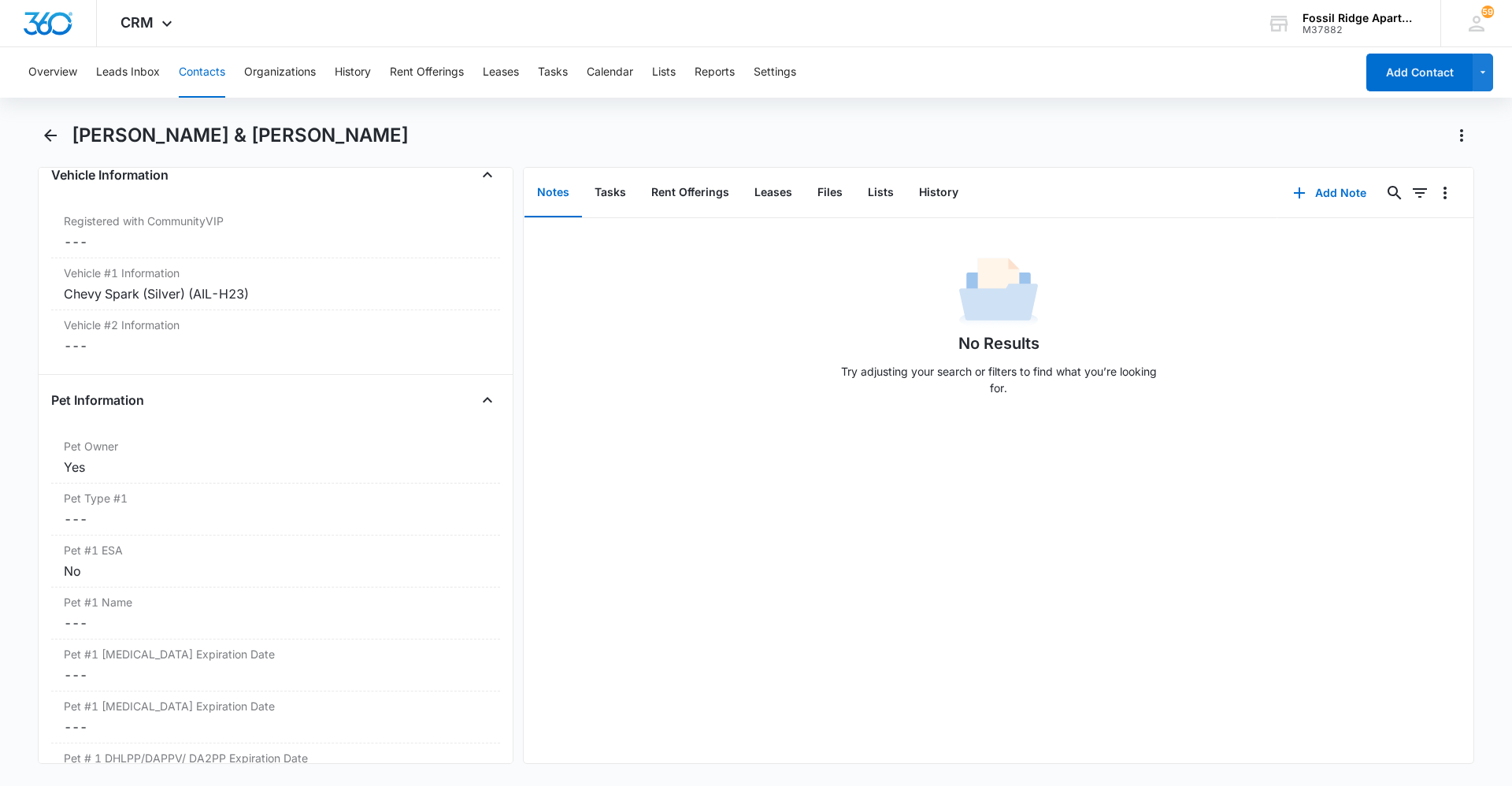
scroll to position [2238, 0]
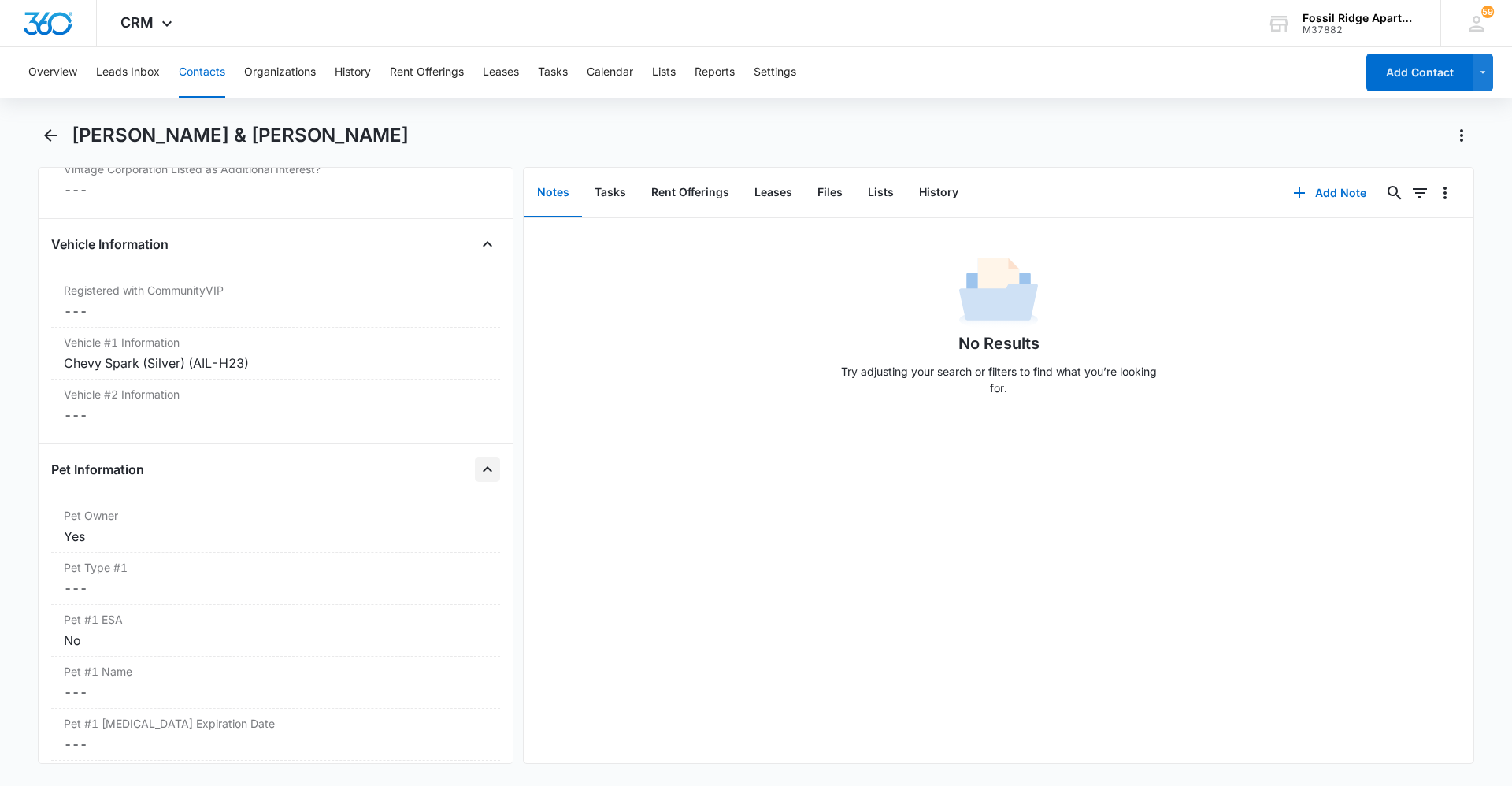
click at [474, 479] on button "Close" at bounding box center [487, 469] width 25 height 25
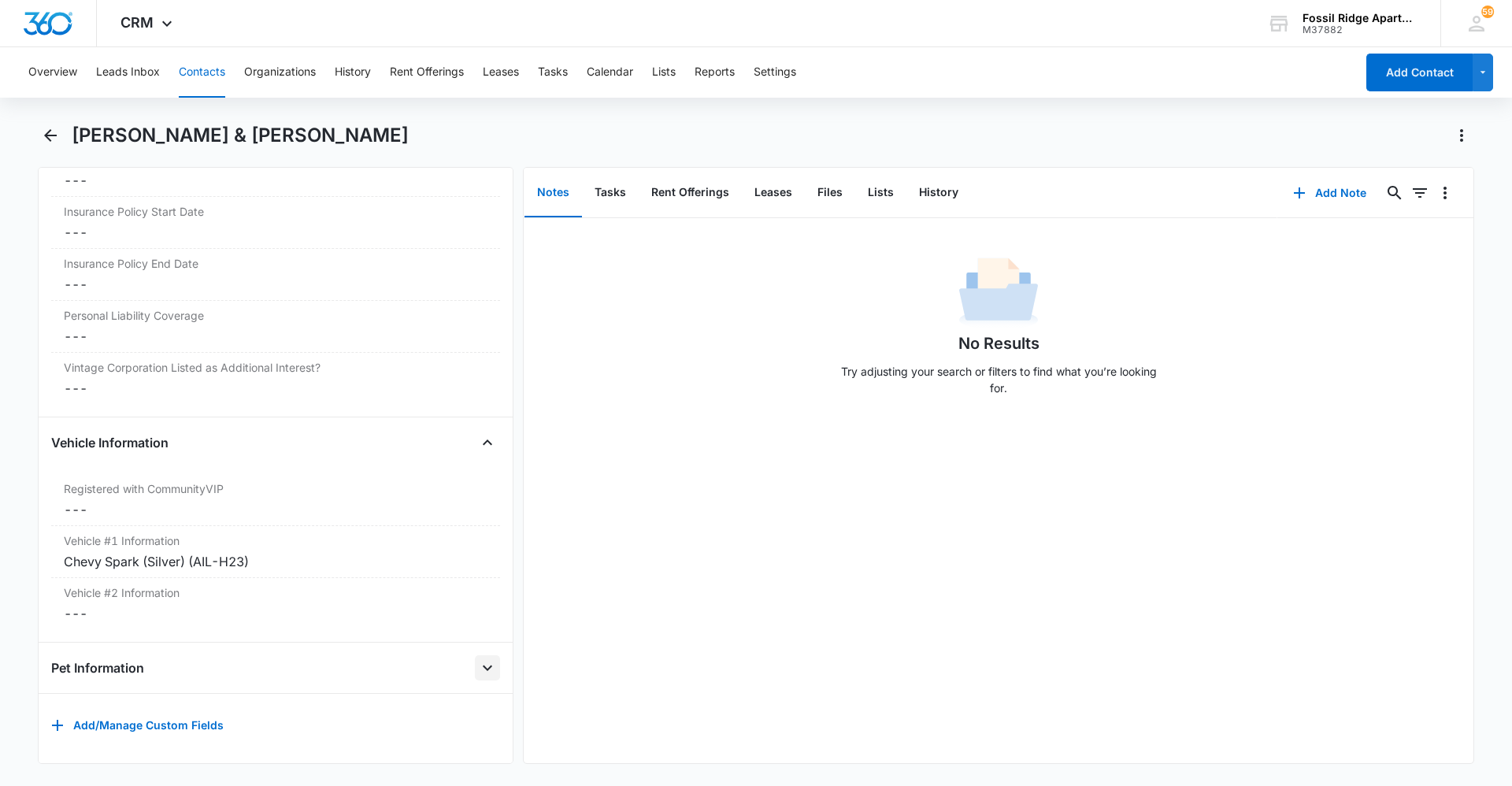
scroll to position [2050, 0]
click at [483, 439] on icon "Close" at bounding box center [488, 442] width 10 height 6
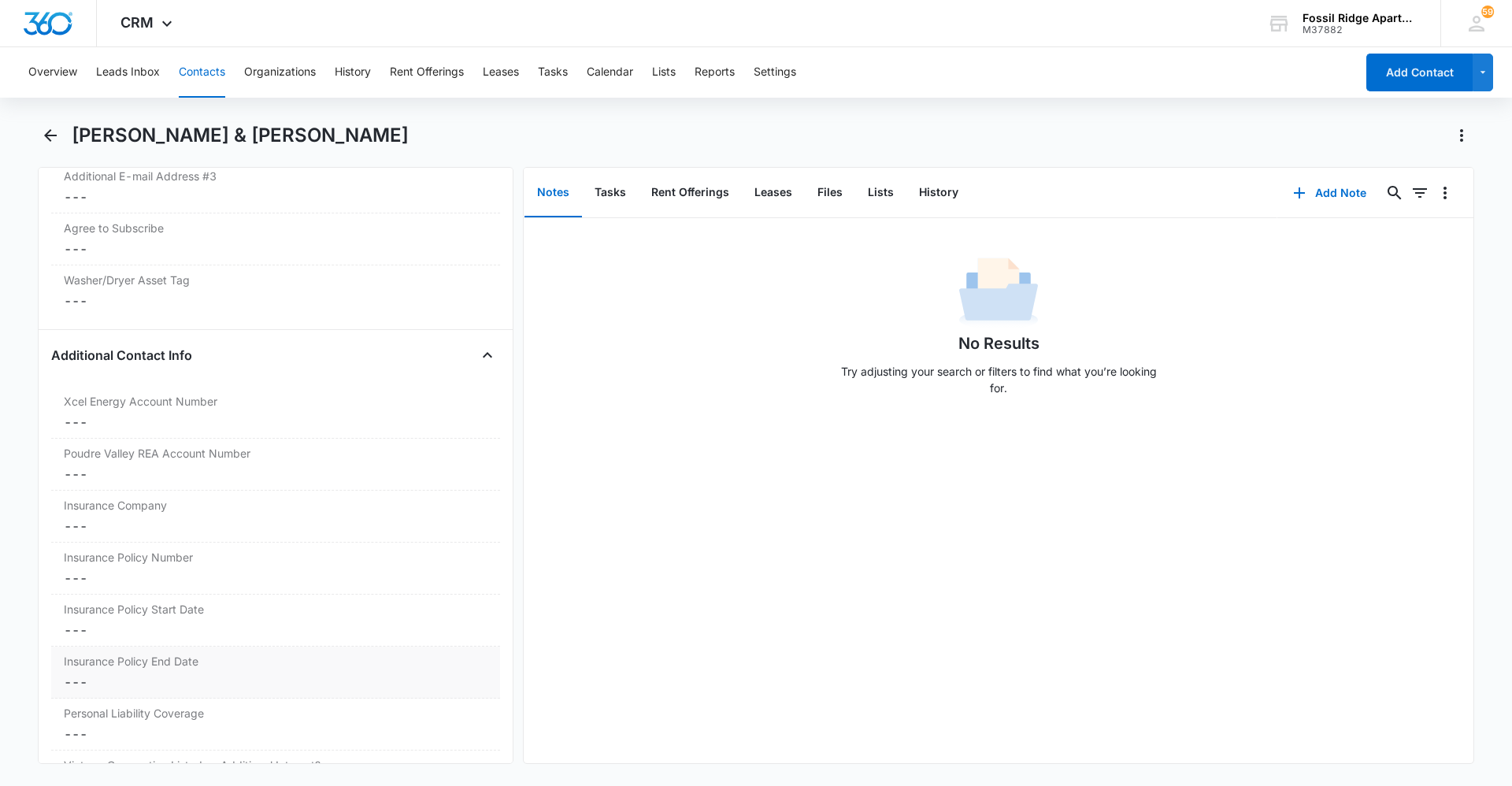
scroll to position [1641, 0]
click at [483, 358] on icon "Close" at bounding box center [488, 356] width 10 height 6
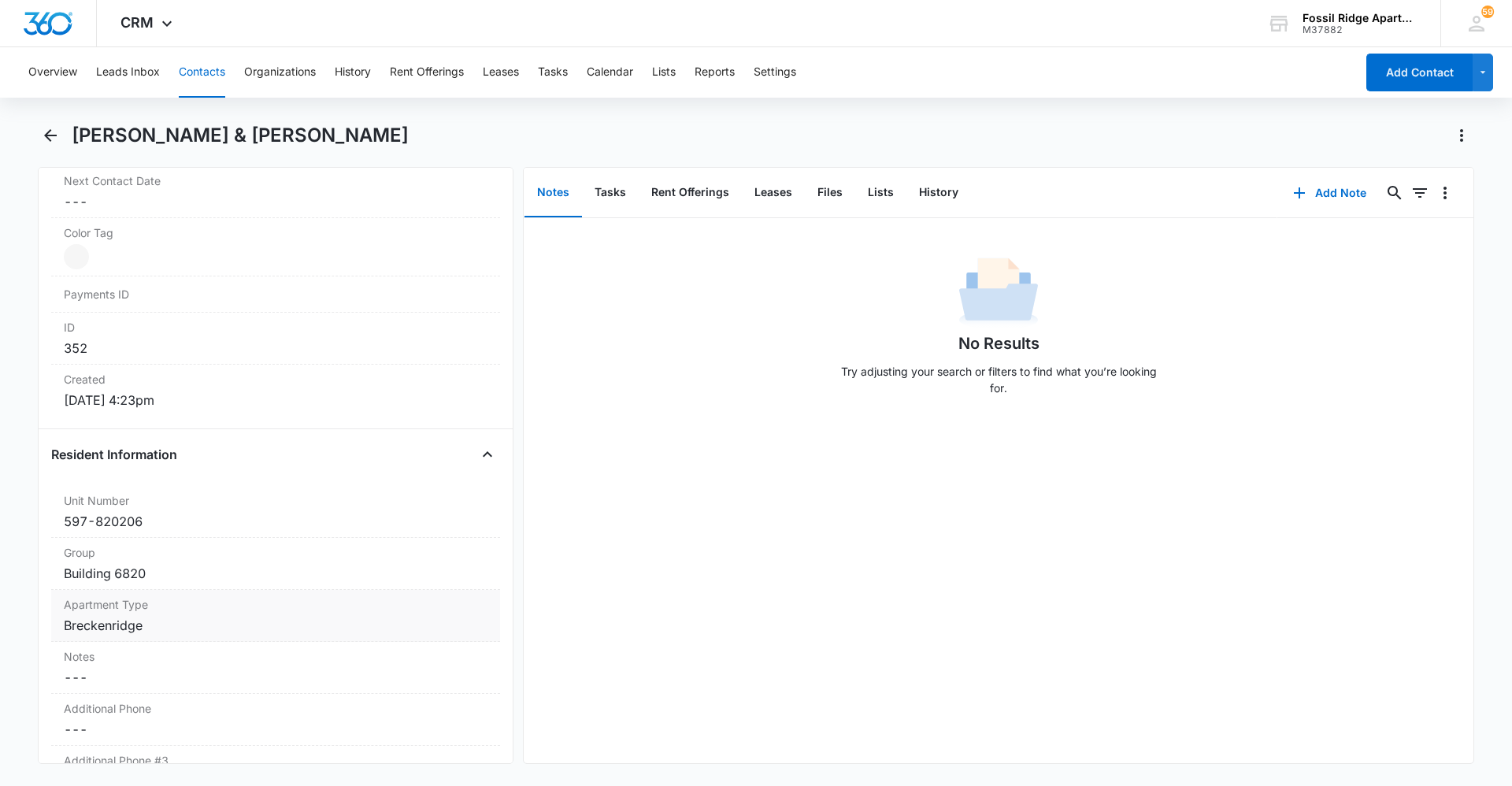
scroll to position [891, 0]
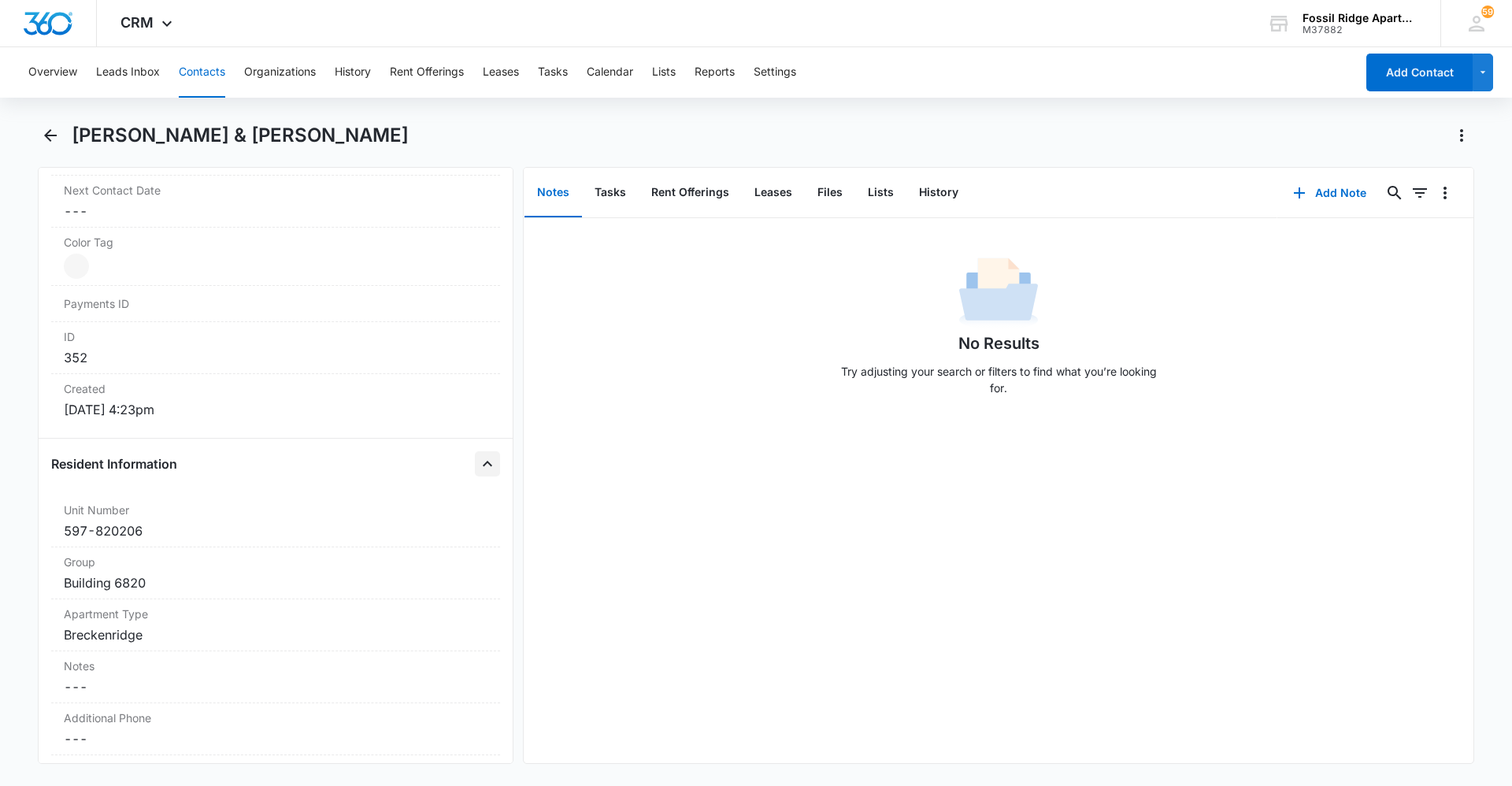
click at [478, 467] on icon "Close" at bounding box center [488, 464] width 19 height 19
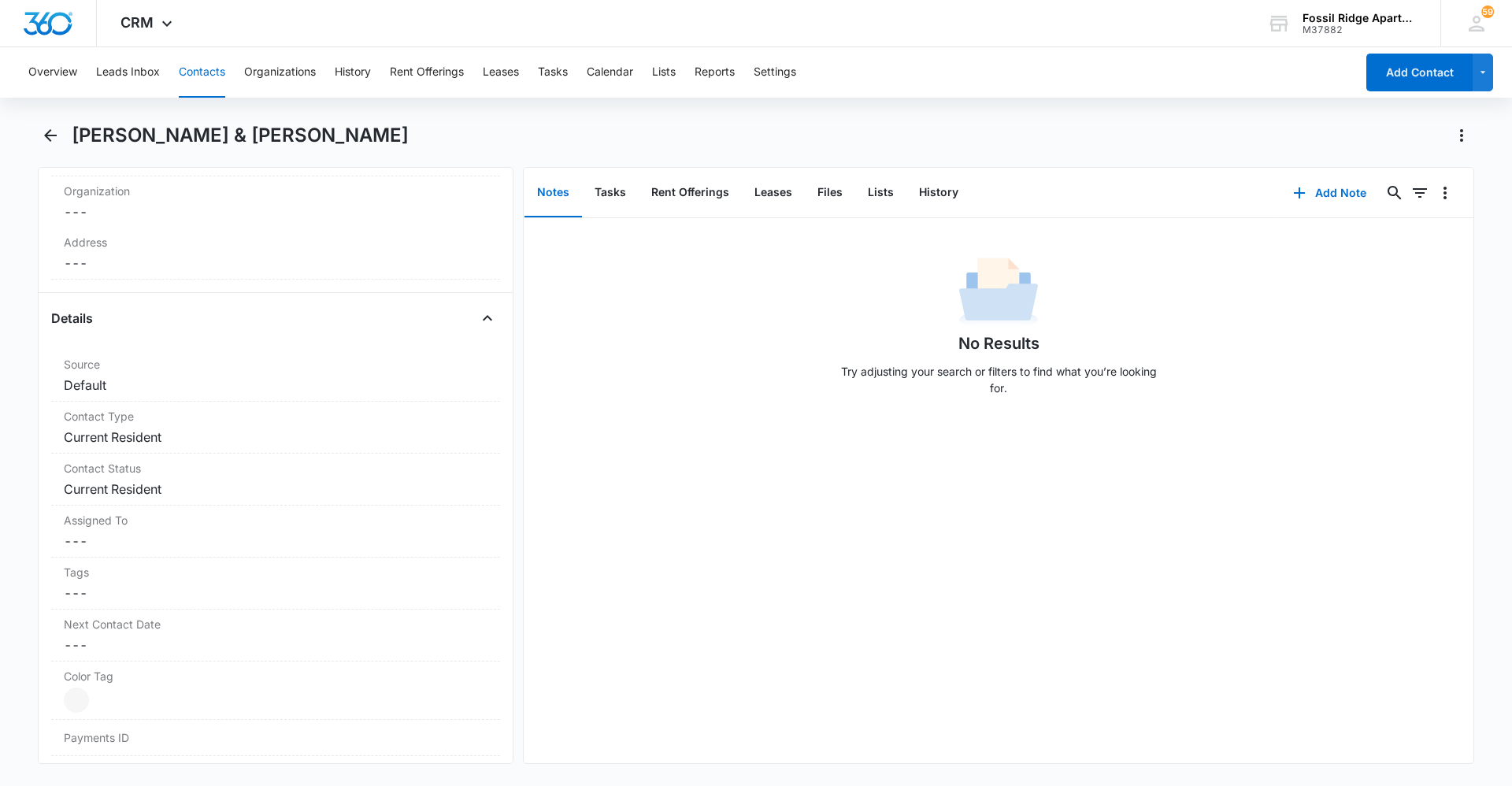
scroll to position [458, 0]
click at [478, 318] on icon "Close" at bounding box center [488, 317] width 19 height 19
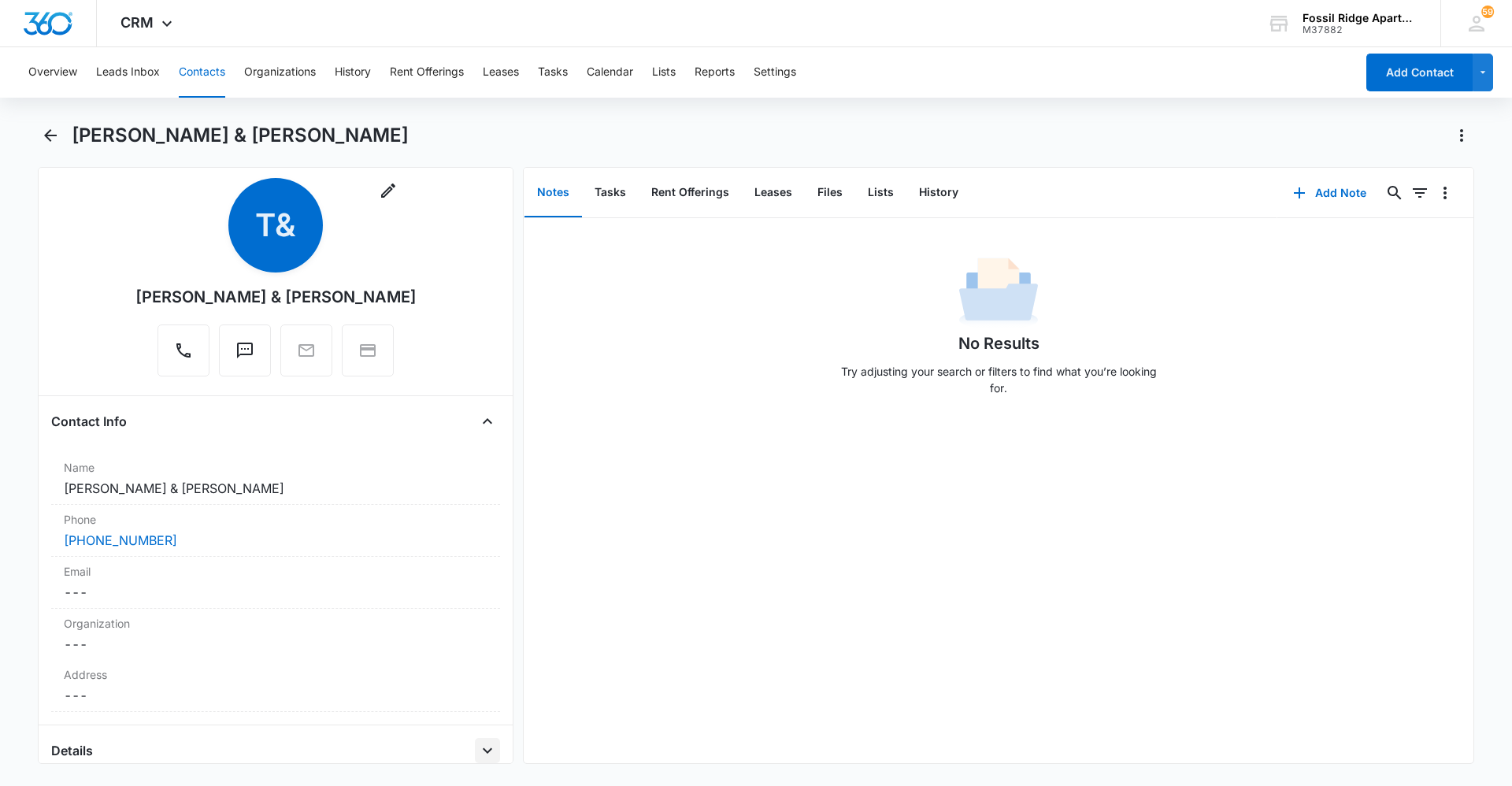
scroll to position [17, 0]
